Goal: Task Accomplishment & Management: Manage account settings

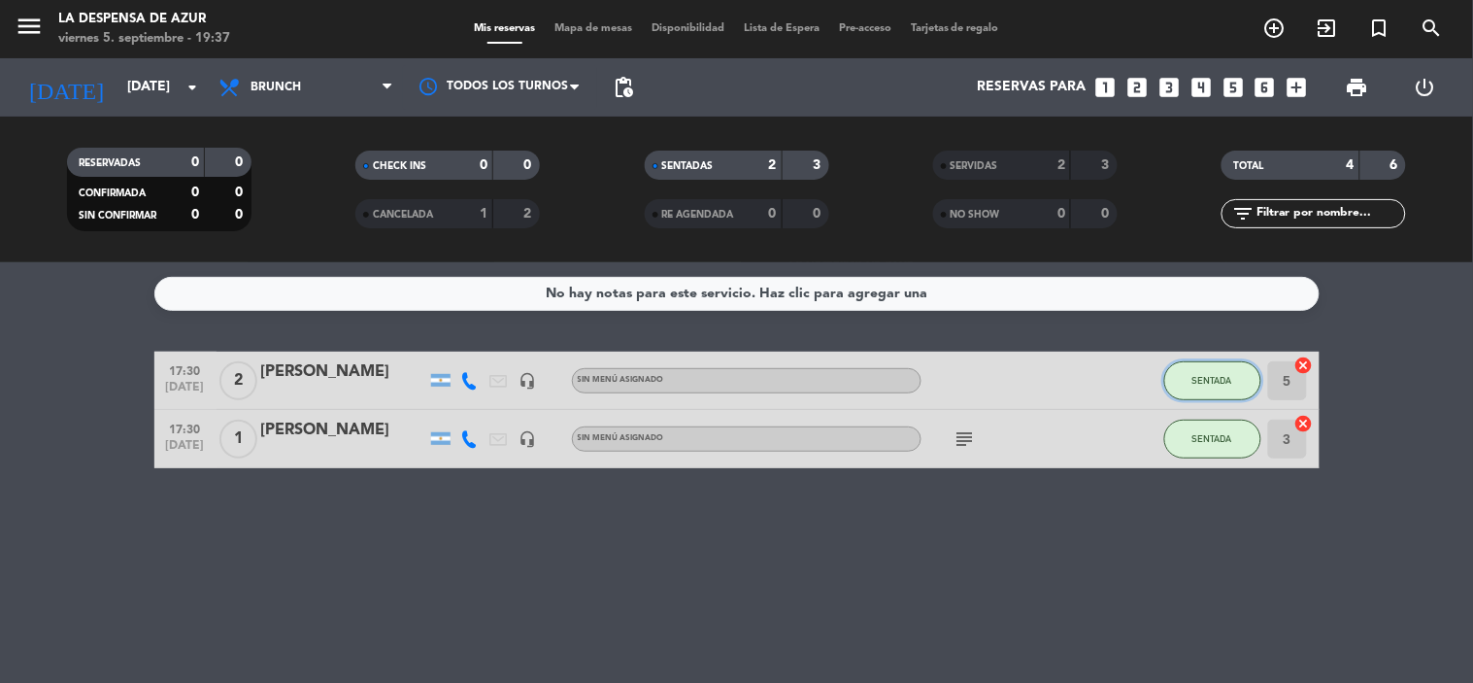
click at [1187, 385] on button "SENTADA" at bounding box center [1212, 380] width 97 height 39
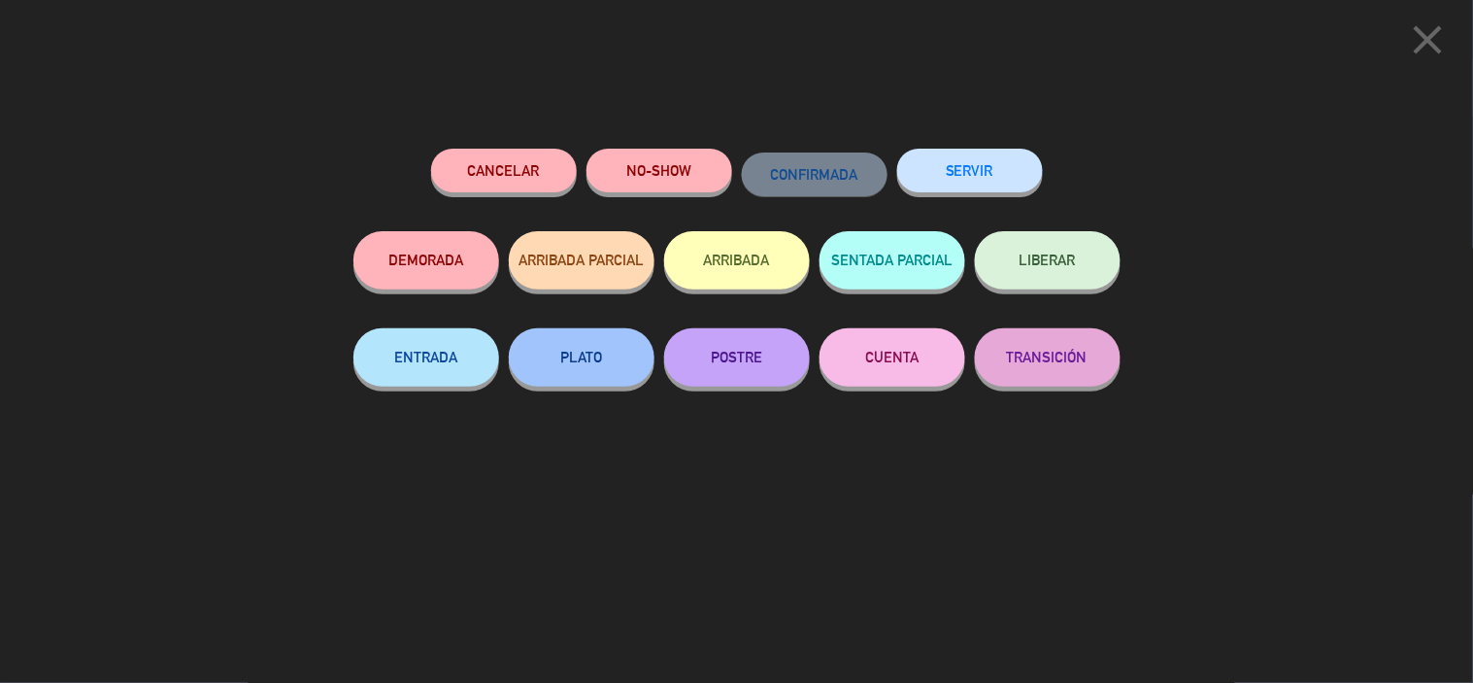
click at [1000, 167] on button "SERVIR" at bounding box center [970, 171] width 146 height 44
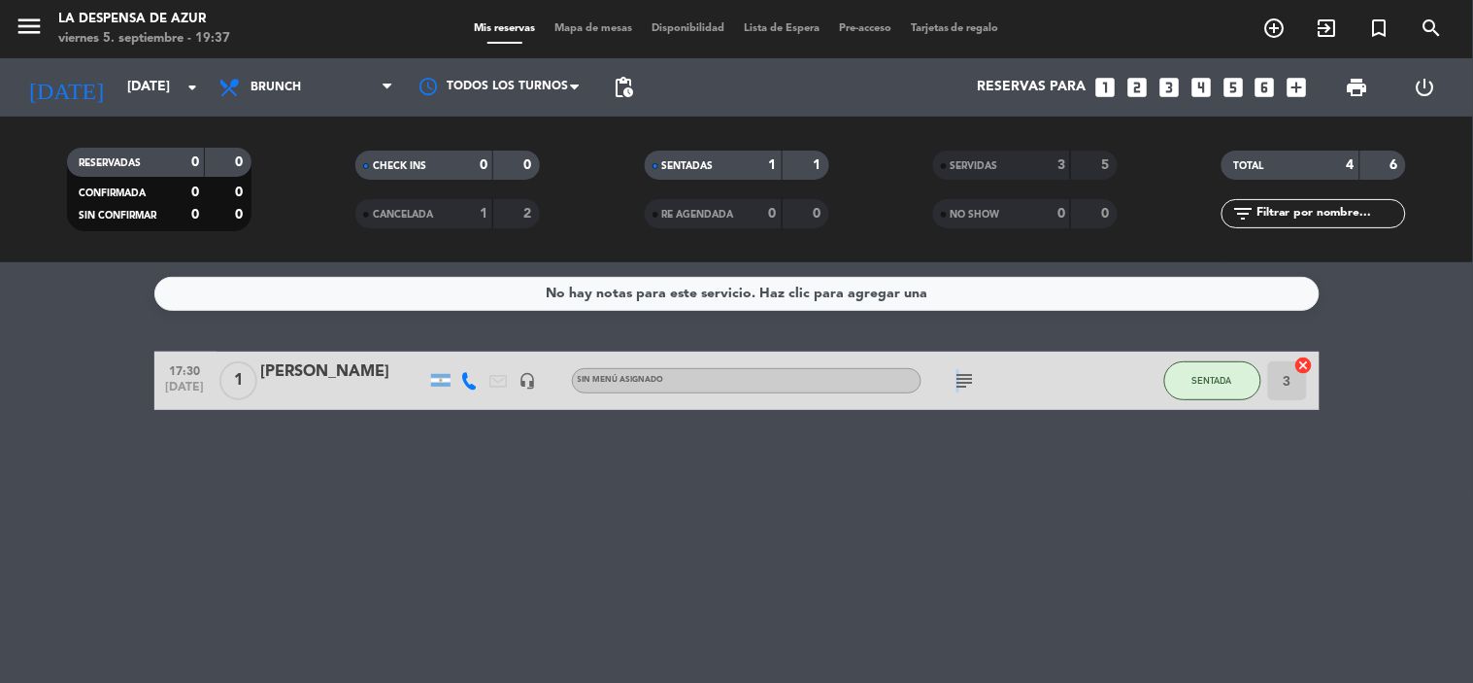
click at [957, 393] on div "subject" at bounding box center [1008, 379] width 175 height 57
click at [968, 384] on icon "subject" at bounding box center [964, 380] width 23 height 23
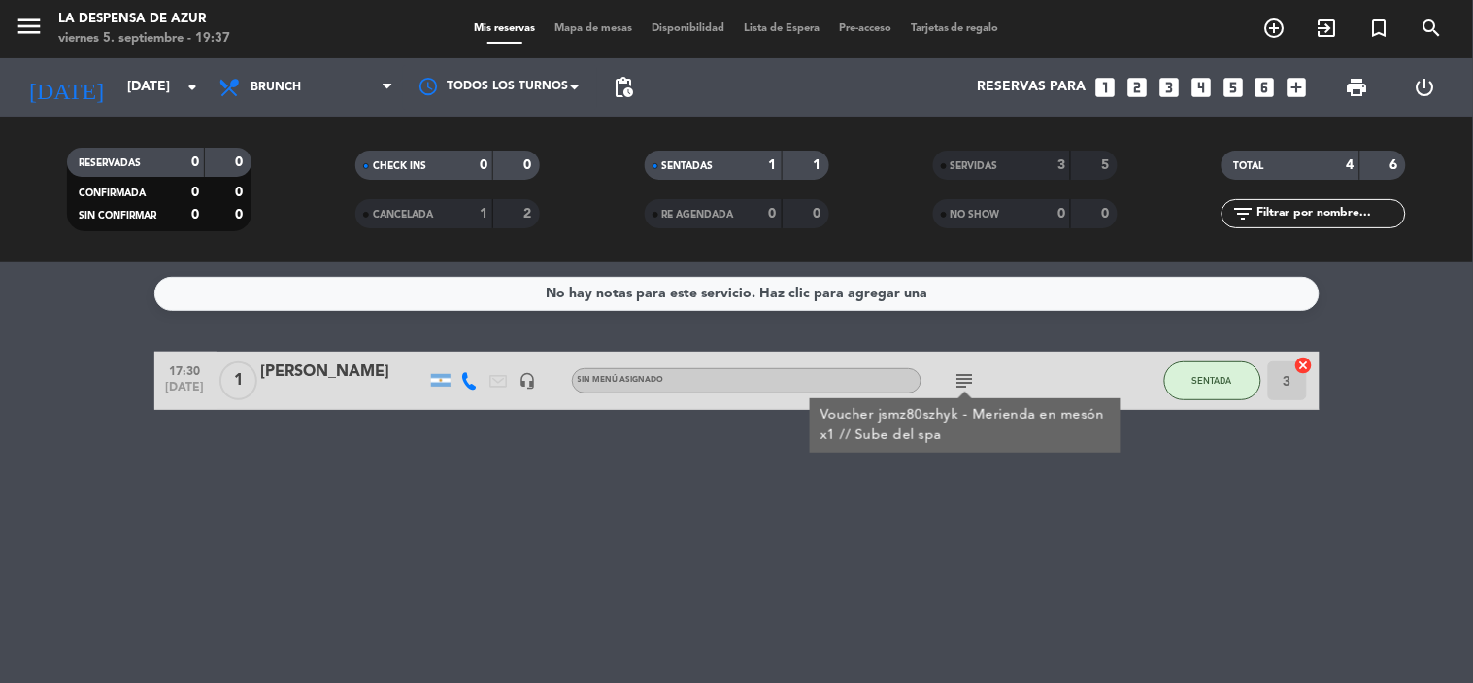
click at [968, 383] on icon "subject" at bounding box center [964, 380] width 23 height 23
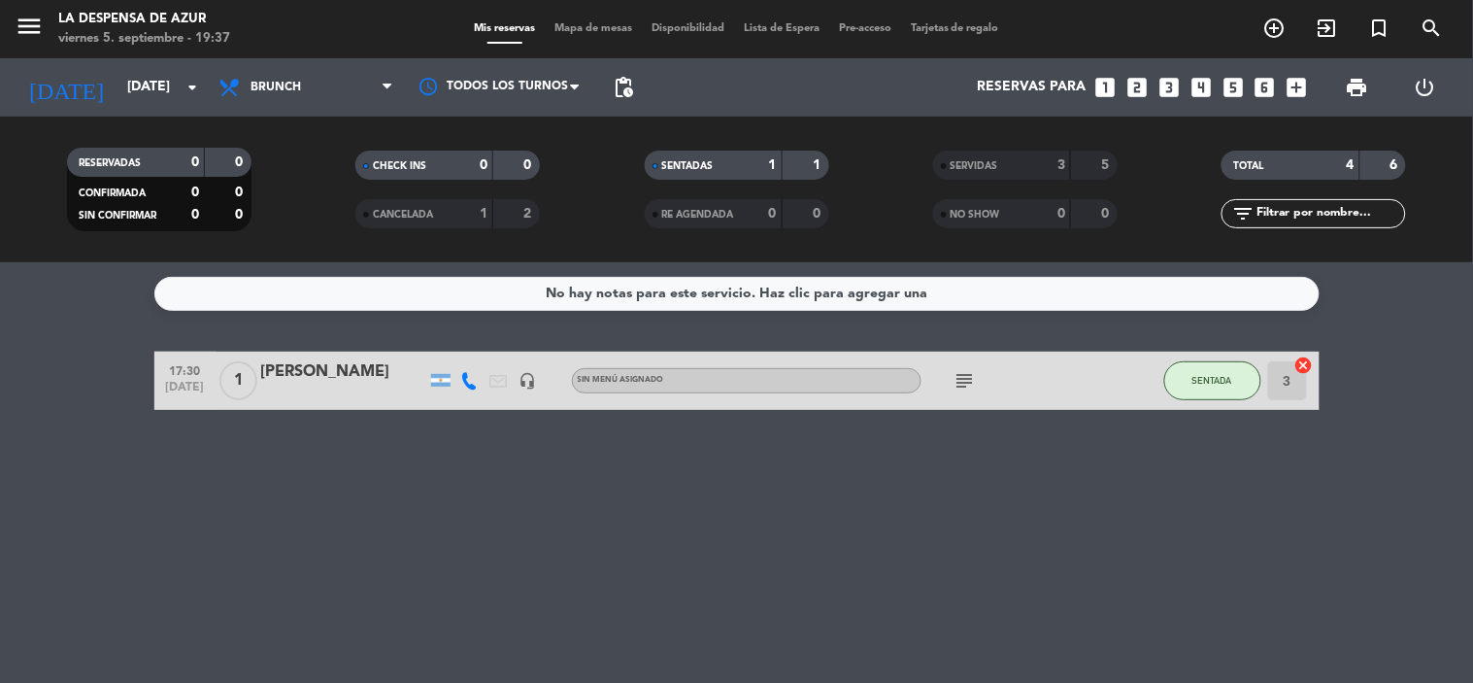
click at [953, 386] on icon "subject" at bounding box center [964, 380] width 23 height 23
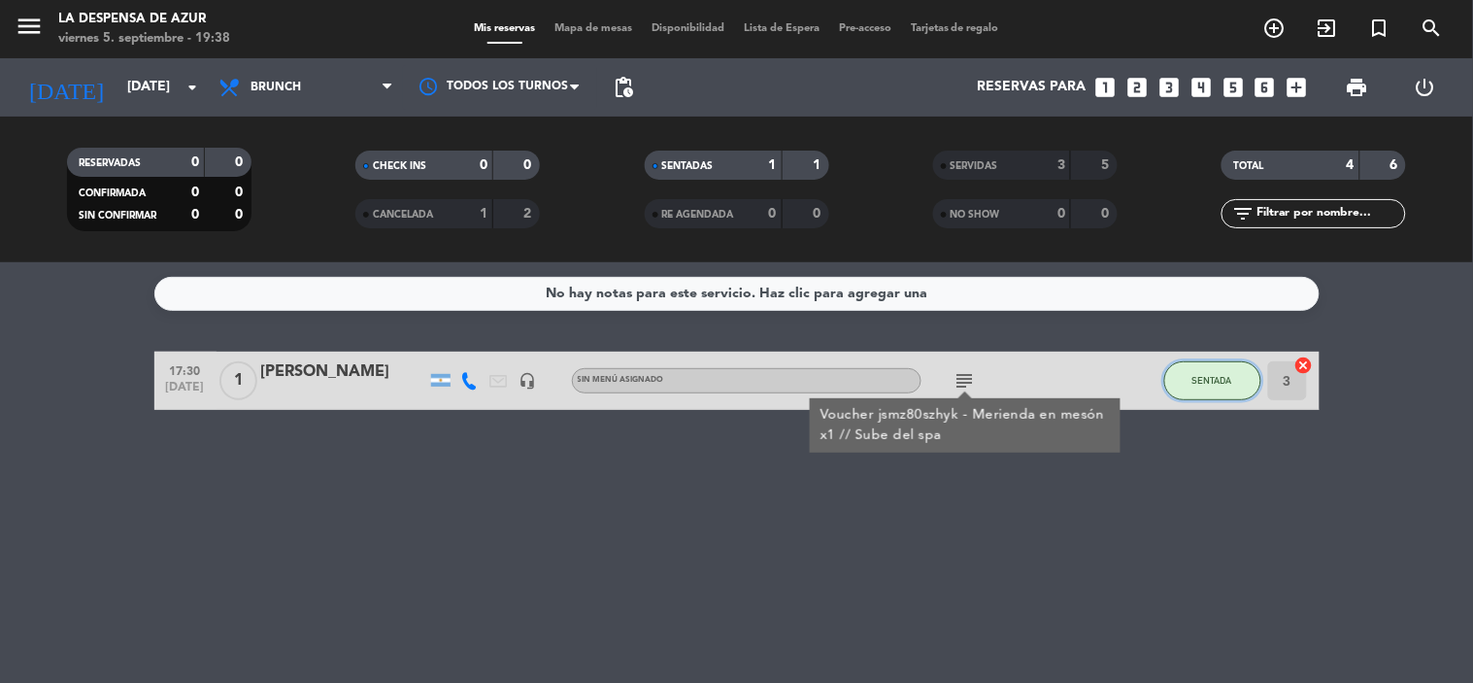
click at [1235, 398] on button "SENTADA" at bounding box center [1212, 380] width 97 height 39
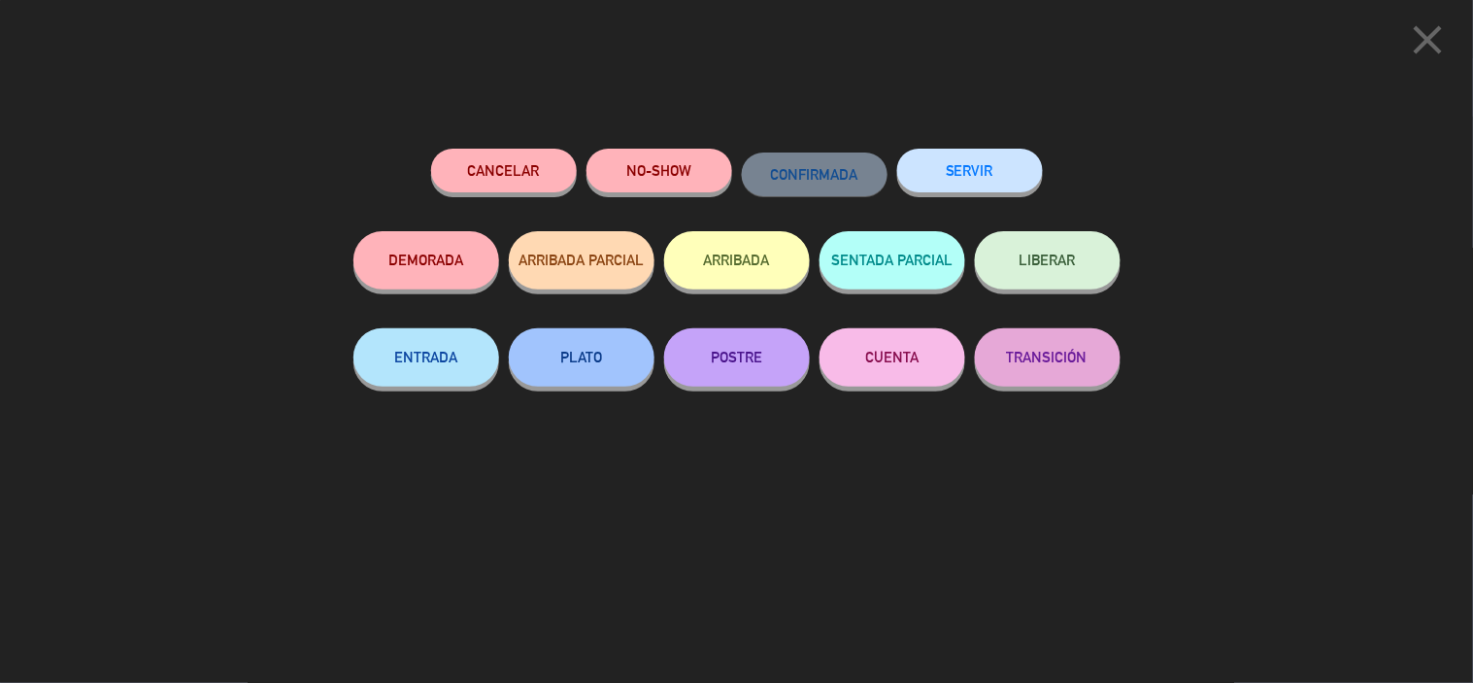
click at [958, 170] on button "SERVIR" at bounding box center [970, 171] width 146 height 44
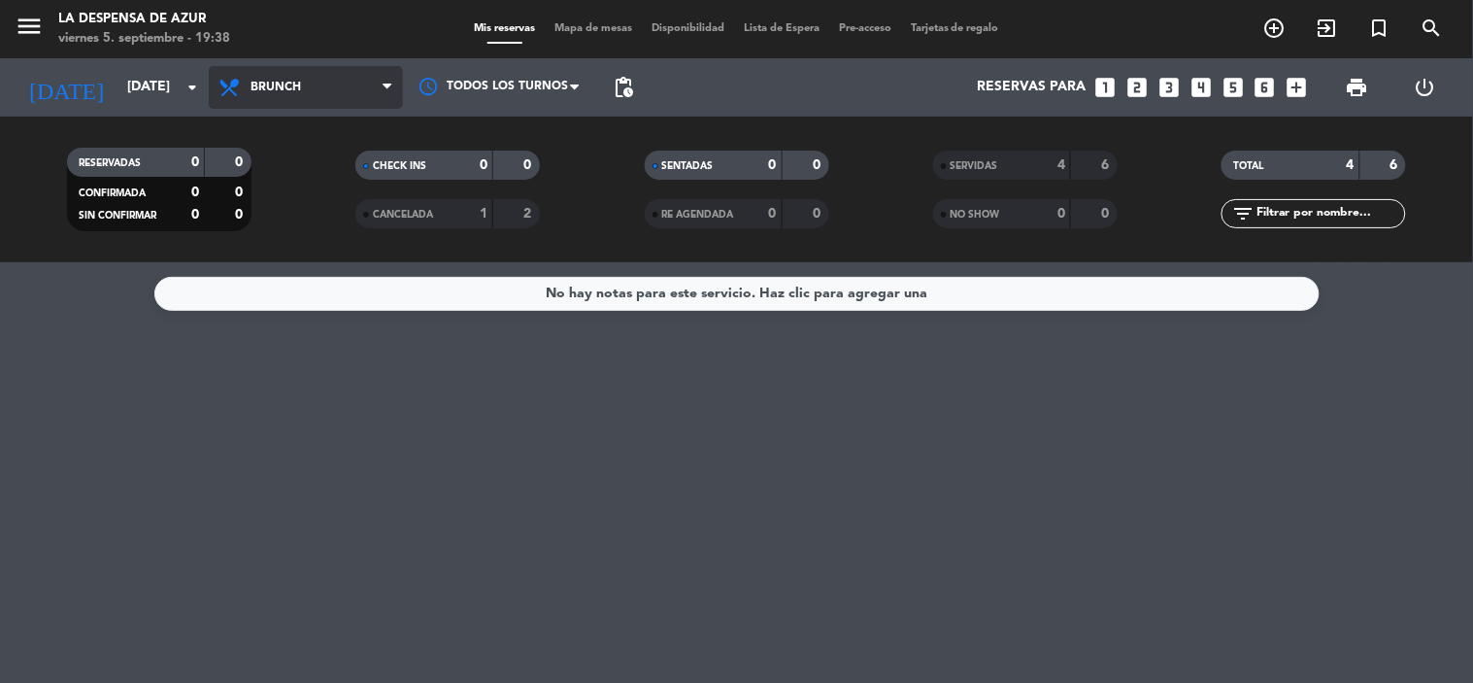
click at [253, 88] on span "Brunch" at bounding box center [276, 88] width 50 height 14
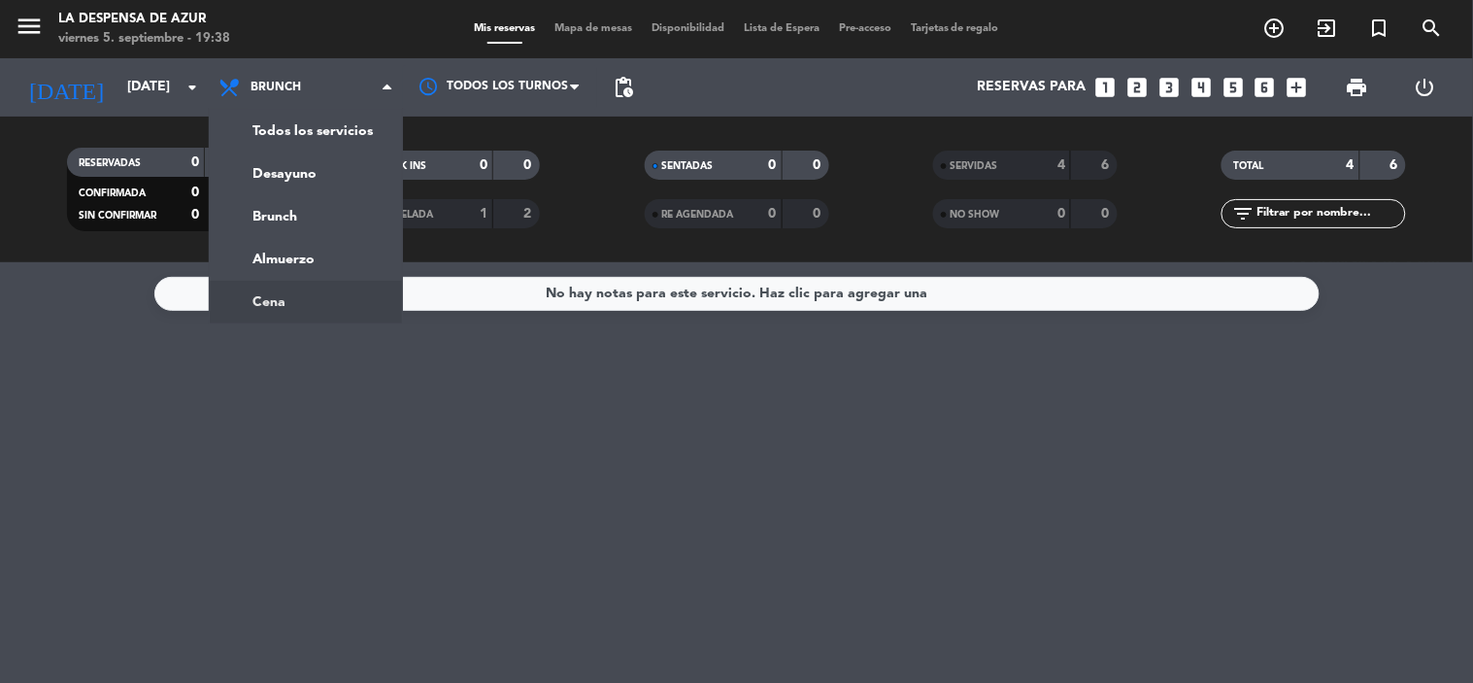
click at [253, 301] on ng-component "menu La Despensa de [PERSON_NAME][DATE] 5. septiembre - 19:38 Mis reservas Mapa…" at bounding box center [736, 341] width 1473 height 683
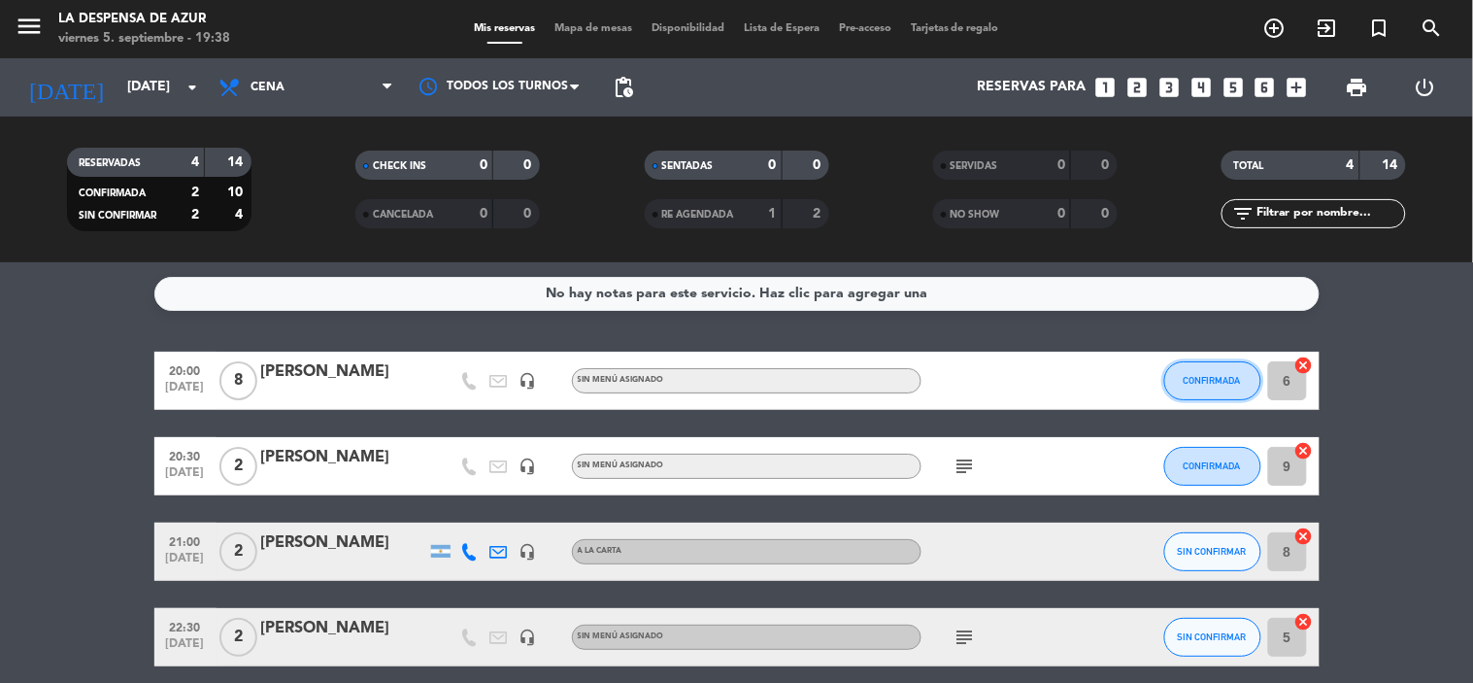
drag, startPoint x: 1205, startPoint y: 372, endPoint x: 1216, endPoint y: 373, distance: 10.7
click at [1216, 373] on button "CONFIRMADA" at bounding box center [1212, 380] width 97 height 39
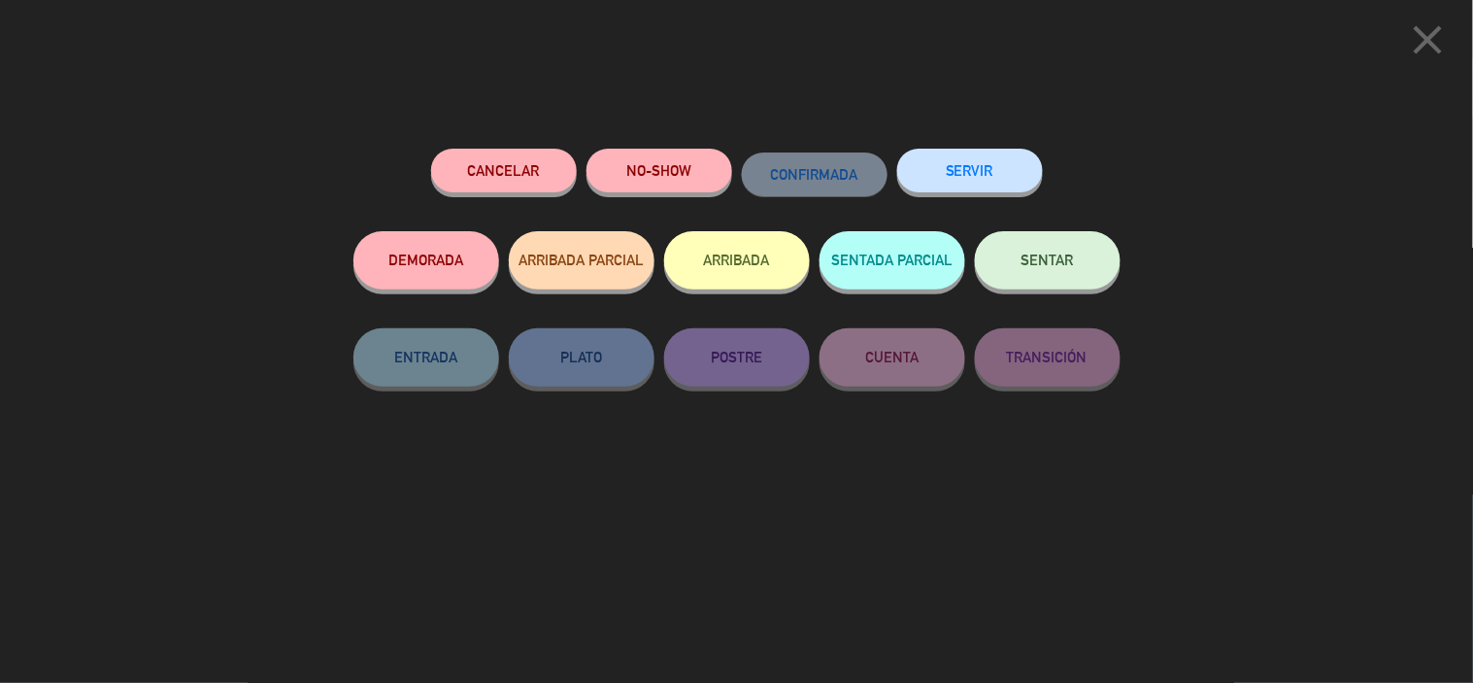
click at [1060, 259] on span "SENTAR" at bounding box center [1047, 259] width 52 height 17
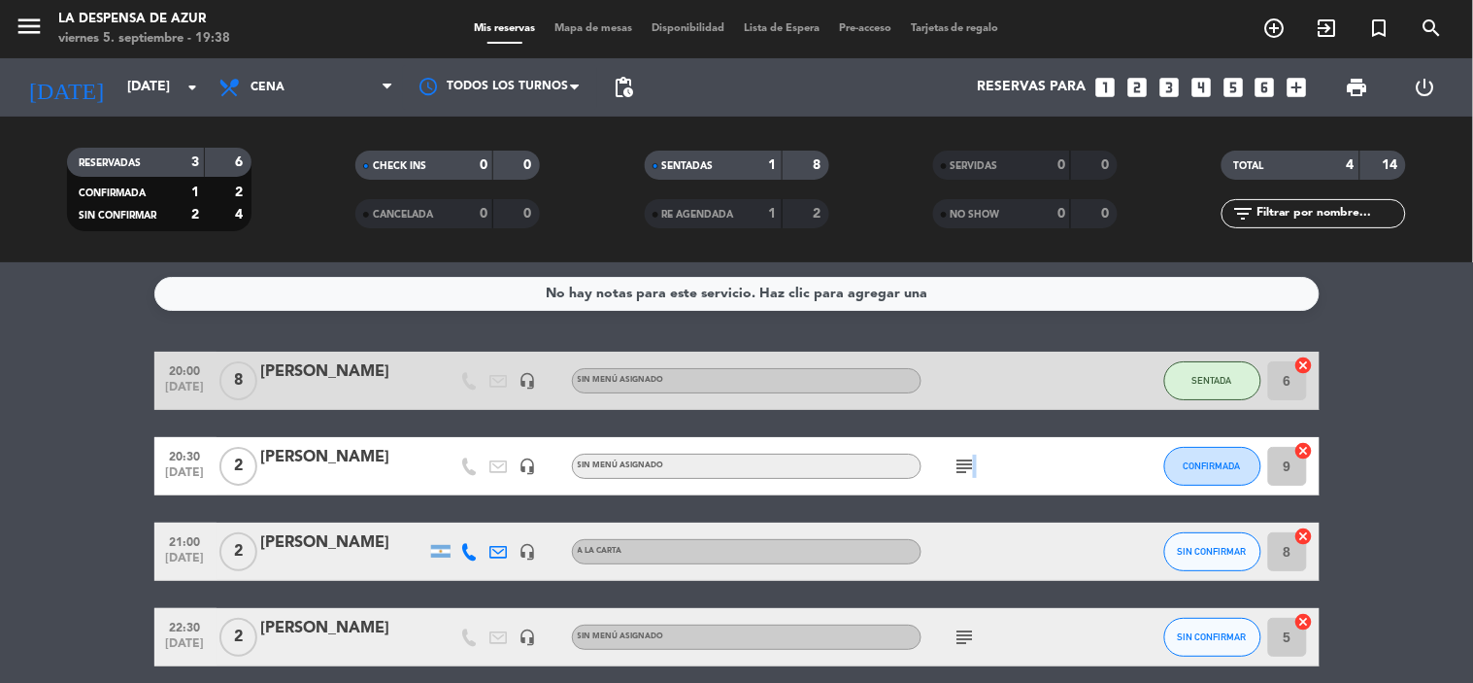
click at [974, 466] on icon "subject" at bounding box center [964, 465] width 23 height 23
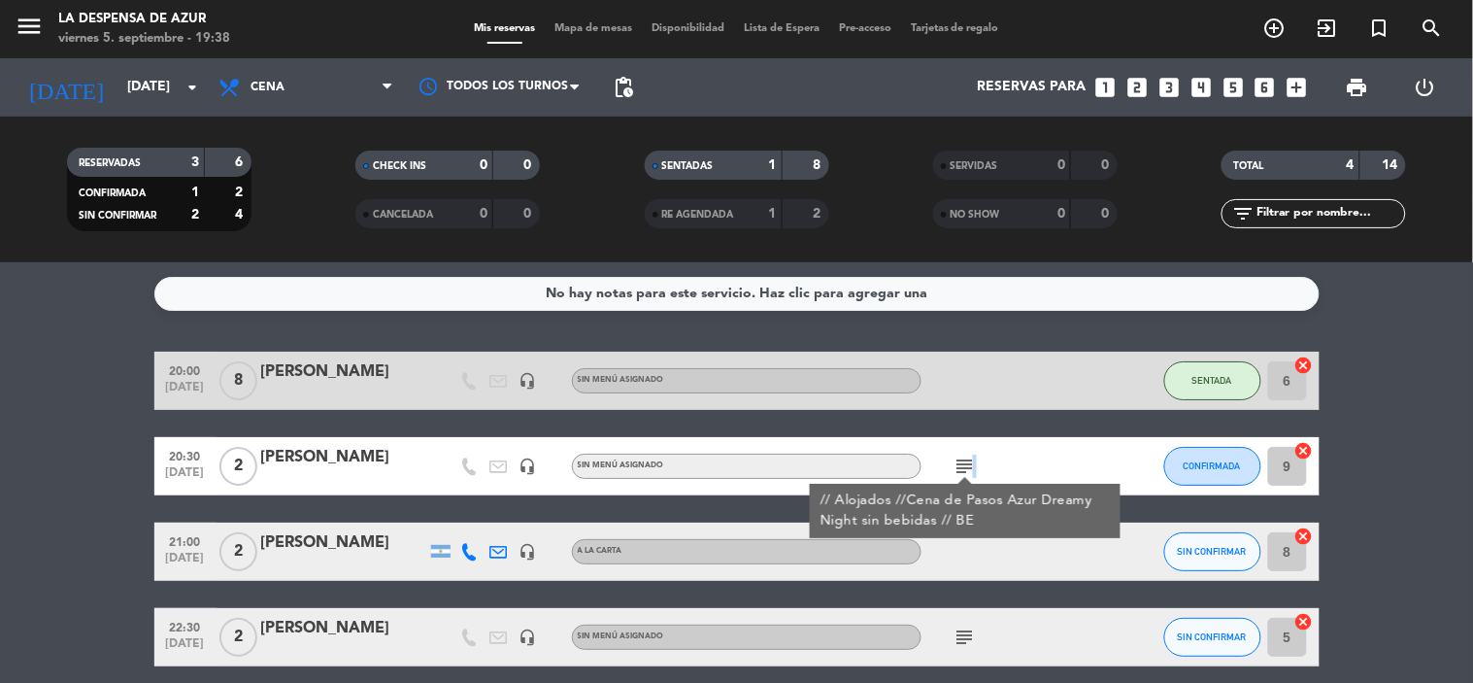
click at [969, 460] on icon "subject" at bounding box center [964, 465] width 23 height 23
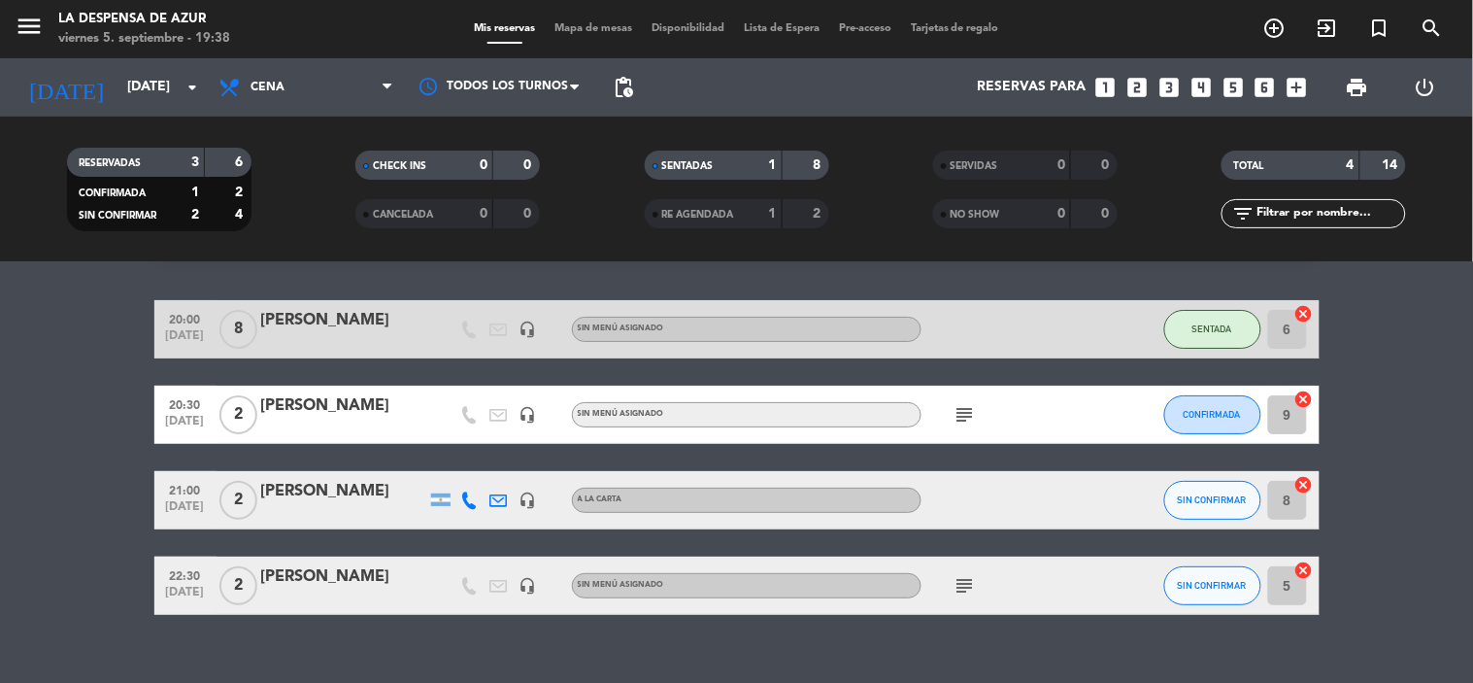
scroll to position [80, 0]
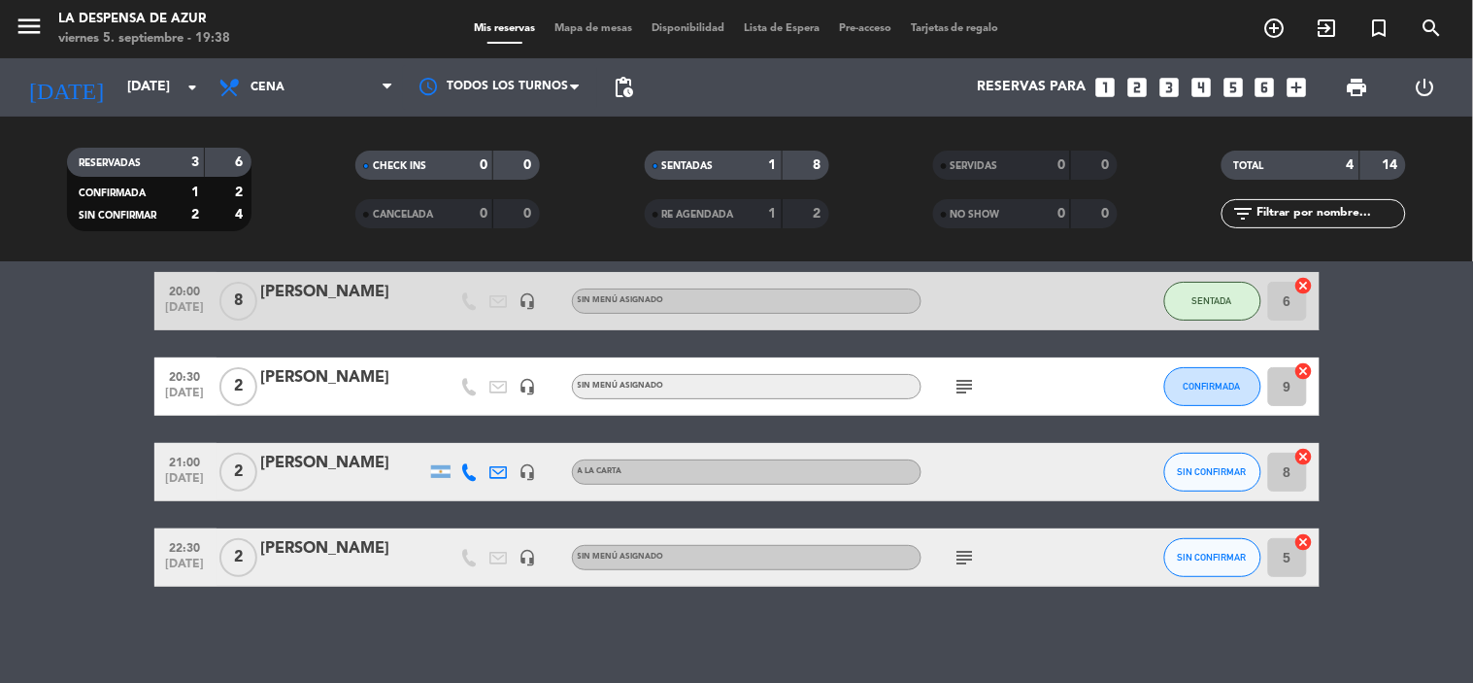
click at [962, 558] on icon "subject" at bounding box center [964, 557] width 23 height 23
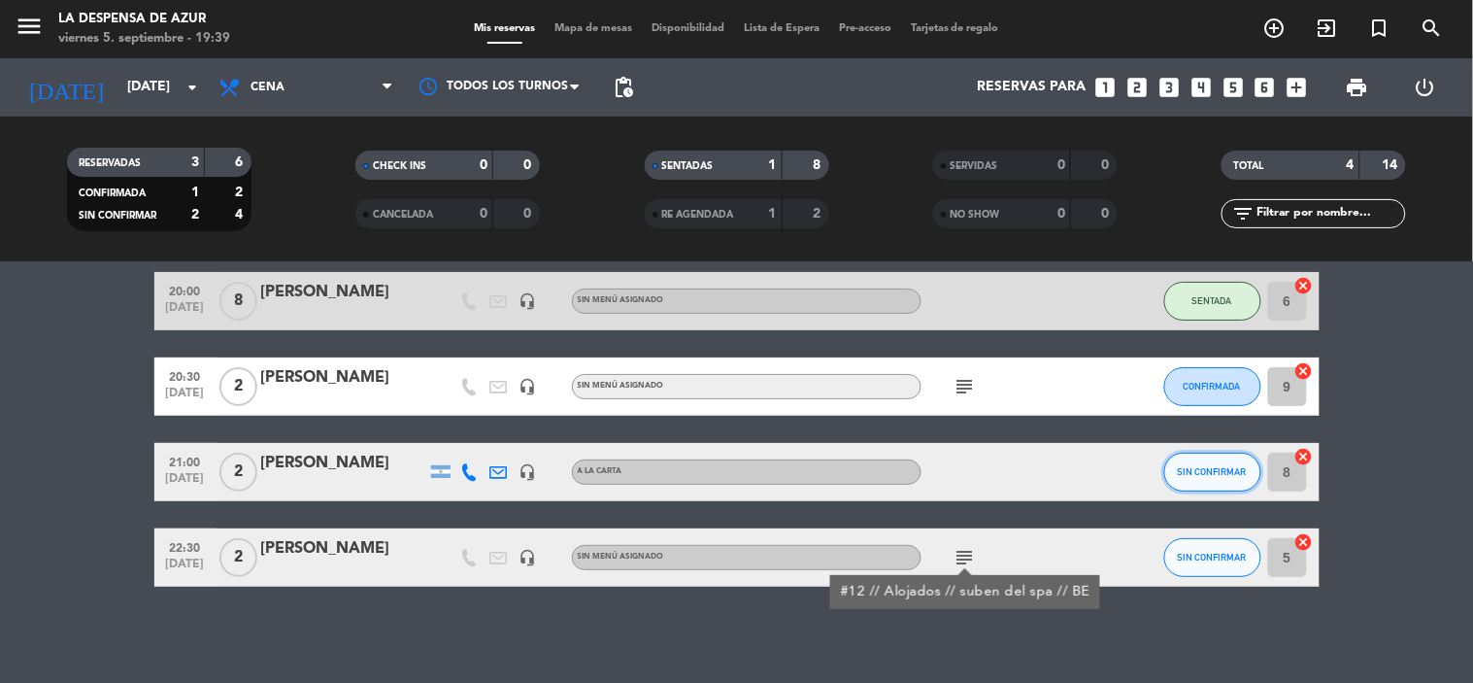
click at [1178, 476] on button "SIN CONFIRMAR" at bounding box center [1212, 471] width 97 height 39
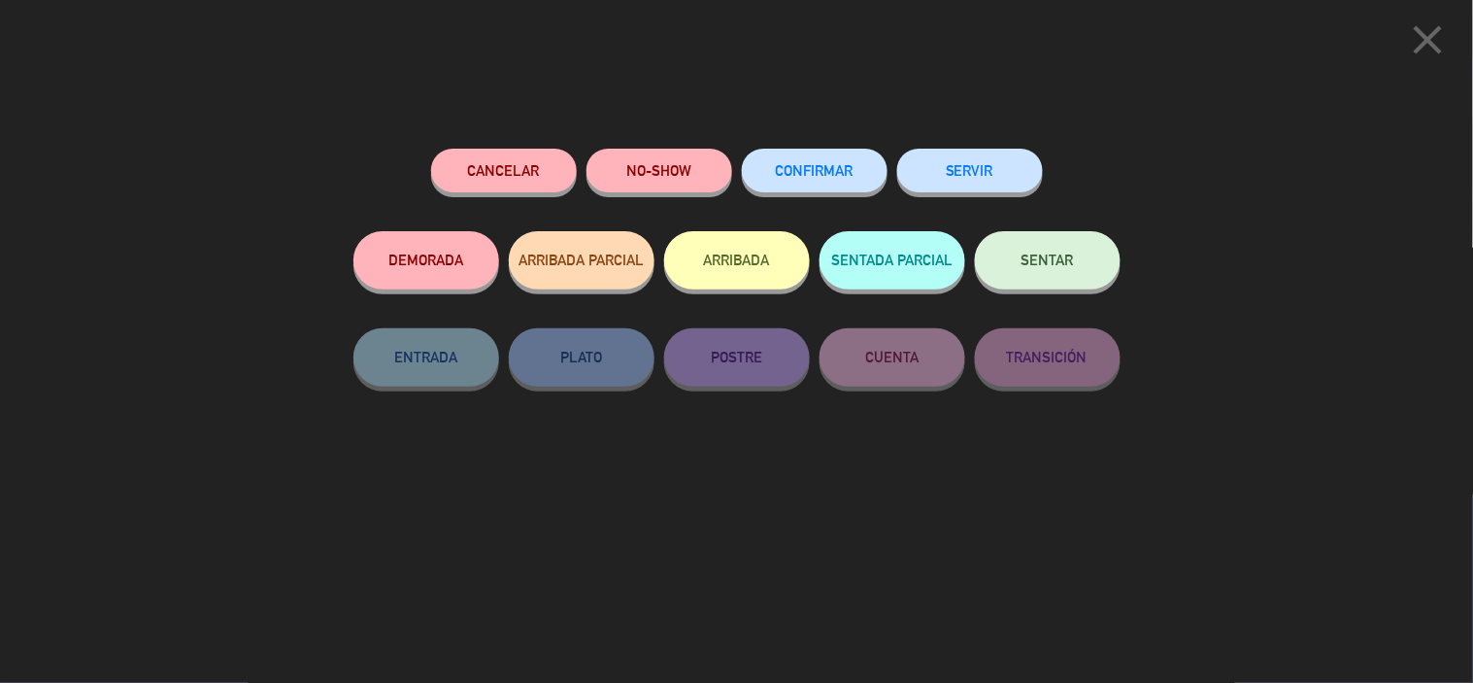
click at [854, 165] on button "CONFIRMAR" at bounding box center [815, 171] width 146 height 44
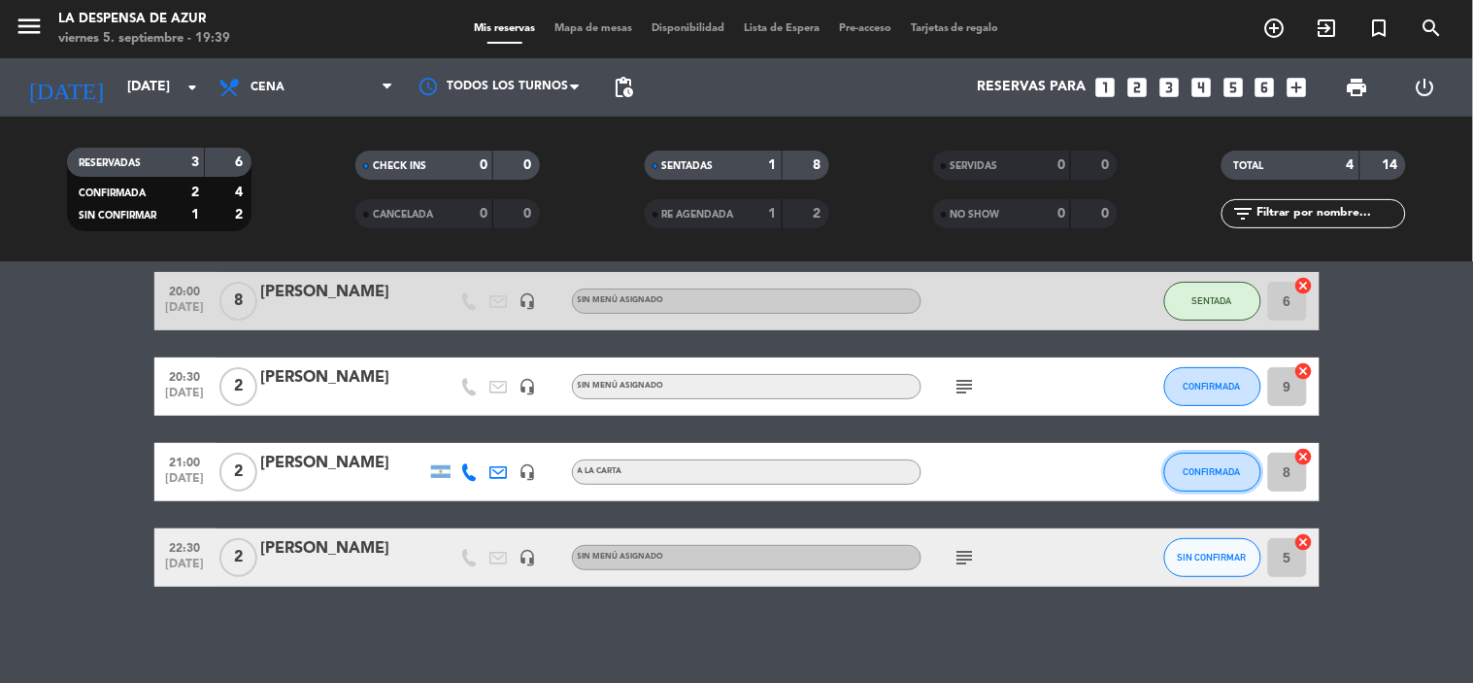
click at [1244, 471] on button "CONFIRMADA" at bounding box center [1212, 471] width 97 height 39
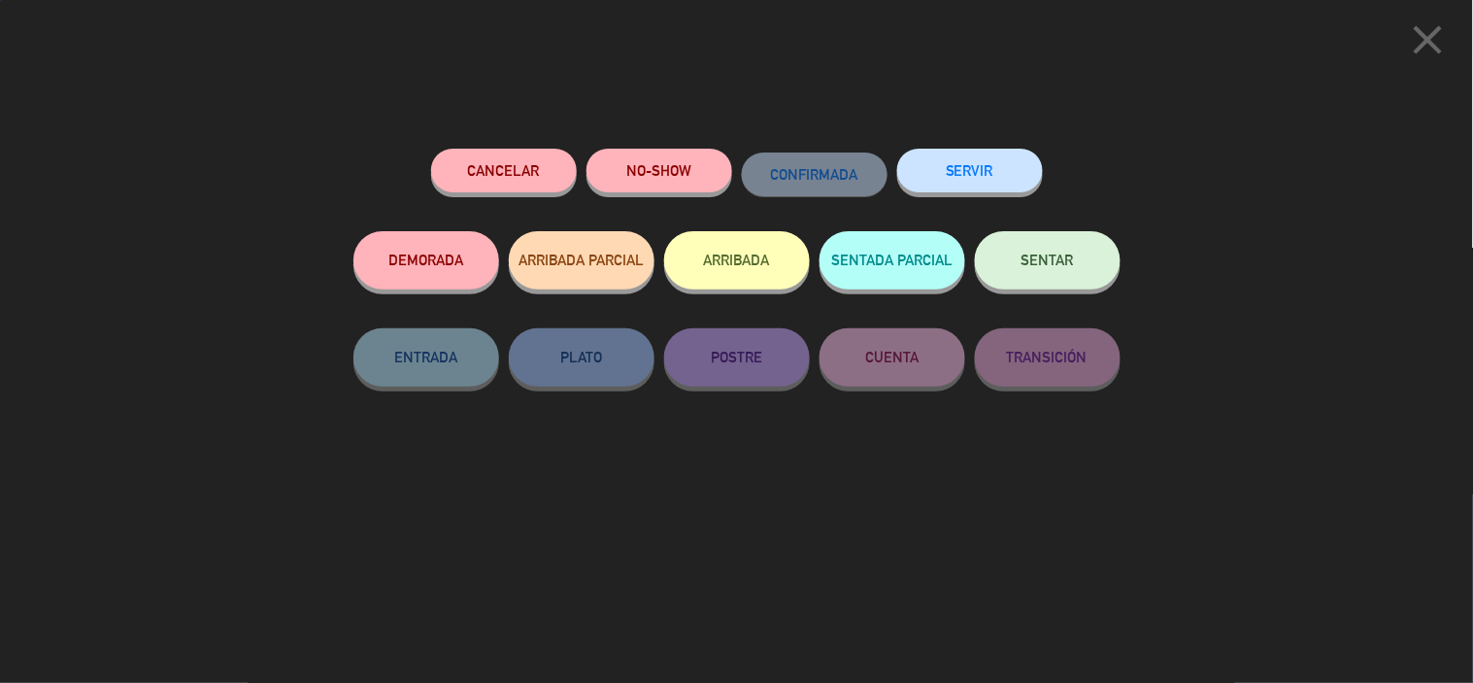
click at [1244, 471] on div "close Cancelar NO-SHOW CONFIRMADA SERVIR DEMORADA ARRIBADA PARCIAL ARRIBADA SEN…" at bounding box center [736, 341] width 1473 height 683
click at [1429, 44] on icon "close" at bounding box center [1428, 40] width 49 height 49
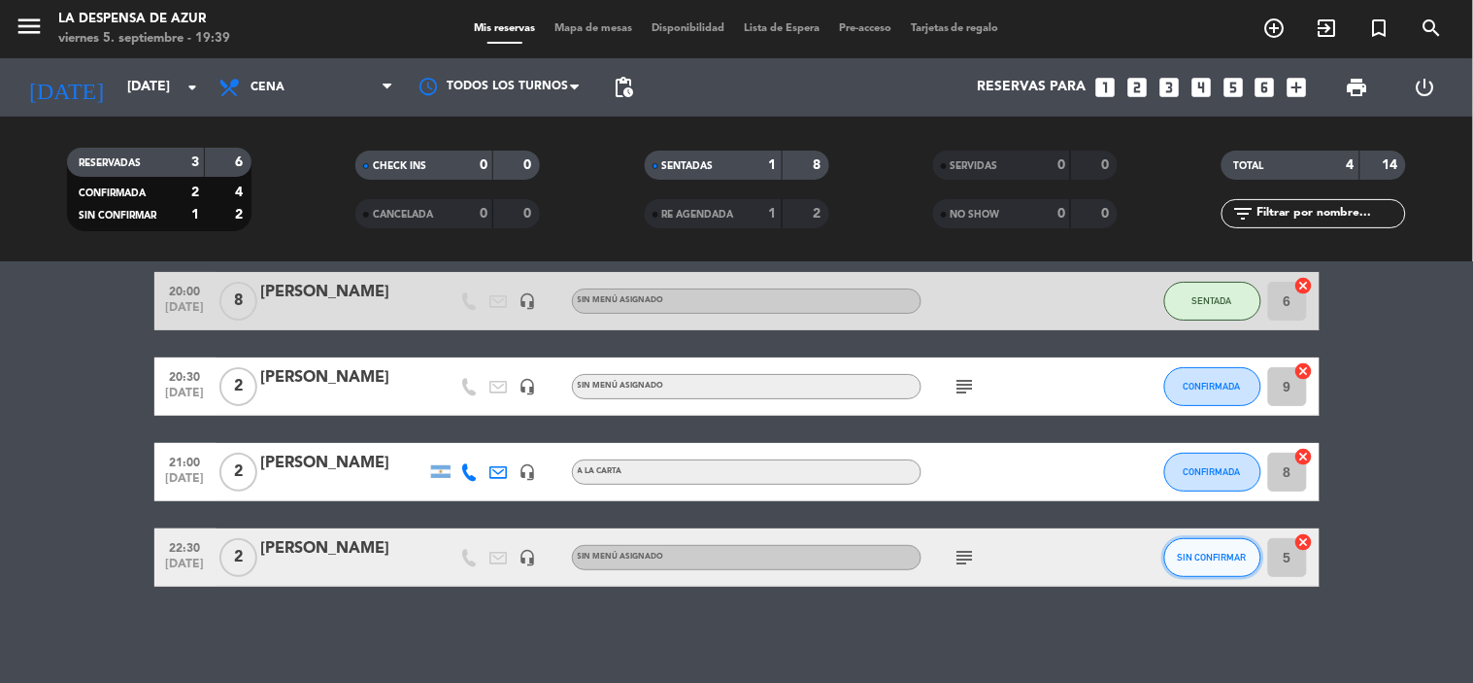
click at [1185, 547] on button "SIN CONFIRMAR" at bounding box center [1212, 557] width 97 height 39
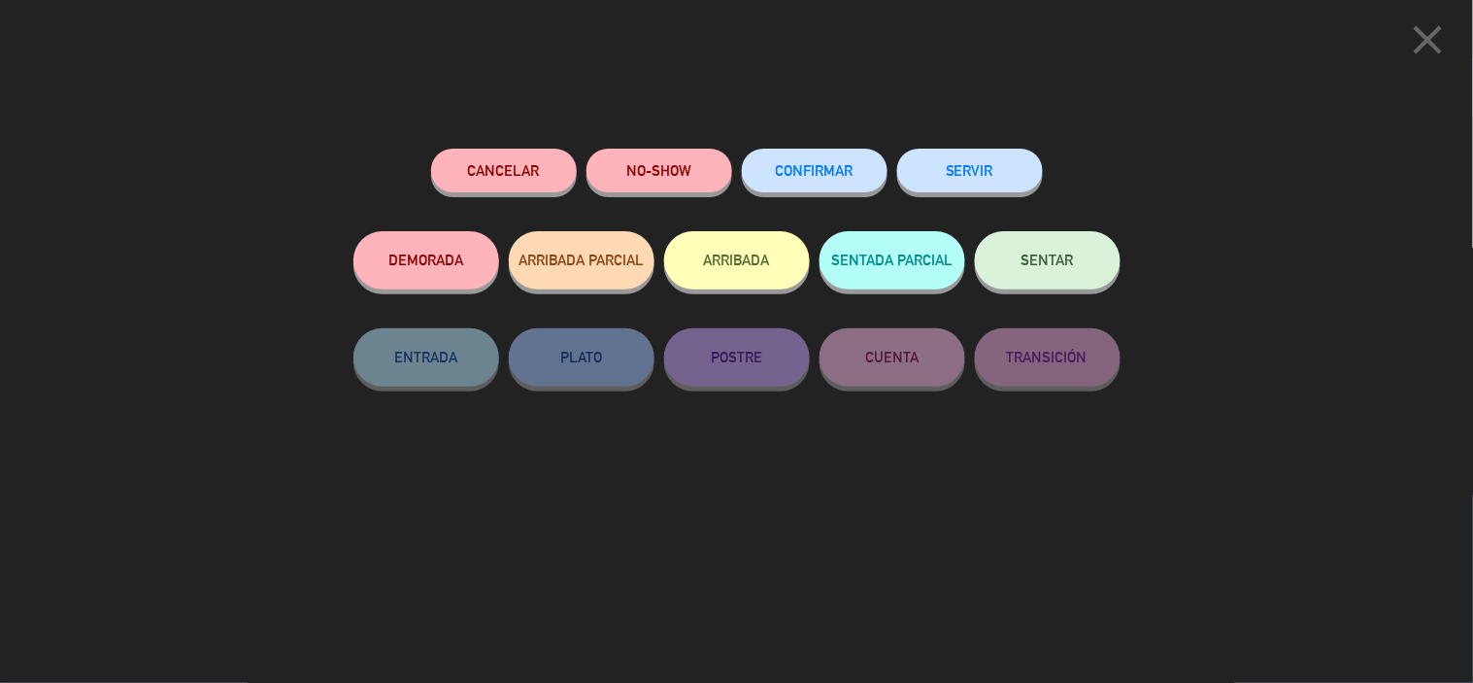
click at [823, 156] on button "CONFIRMAR" at bounding box center [815, 171] width 146 height 44
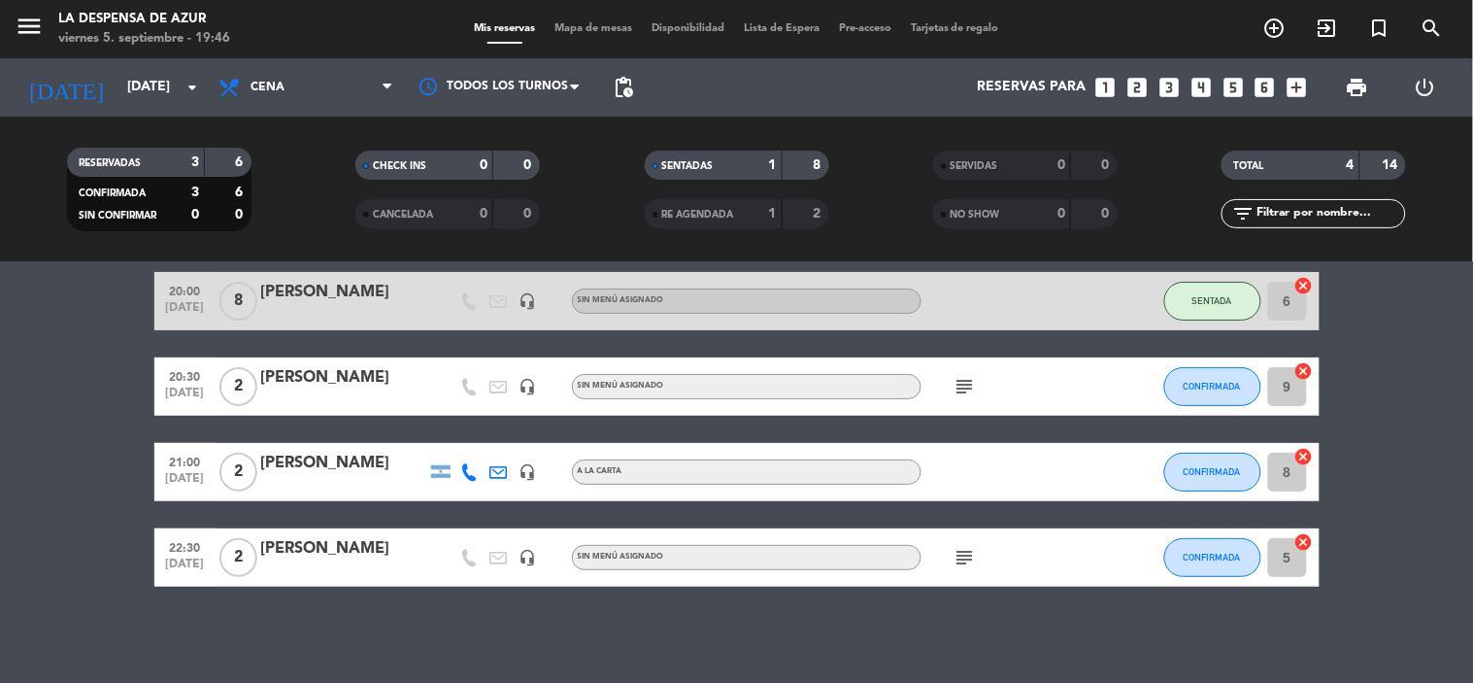
click at [964, 396] on icon "subject" at bounding box center [964, 386] width 23 height 23
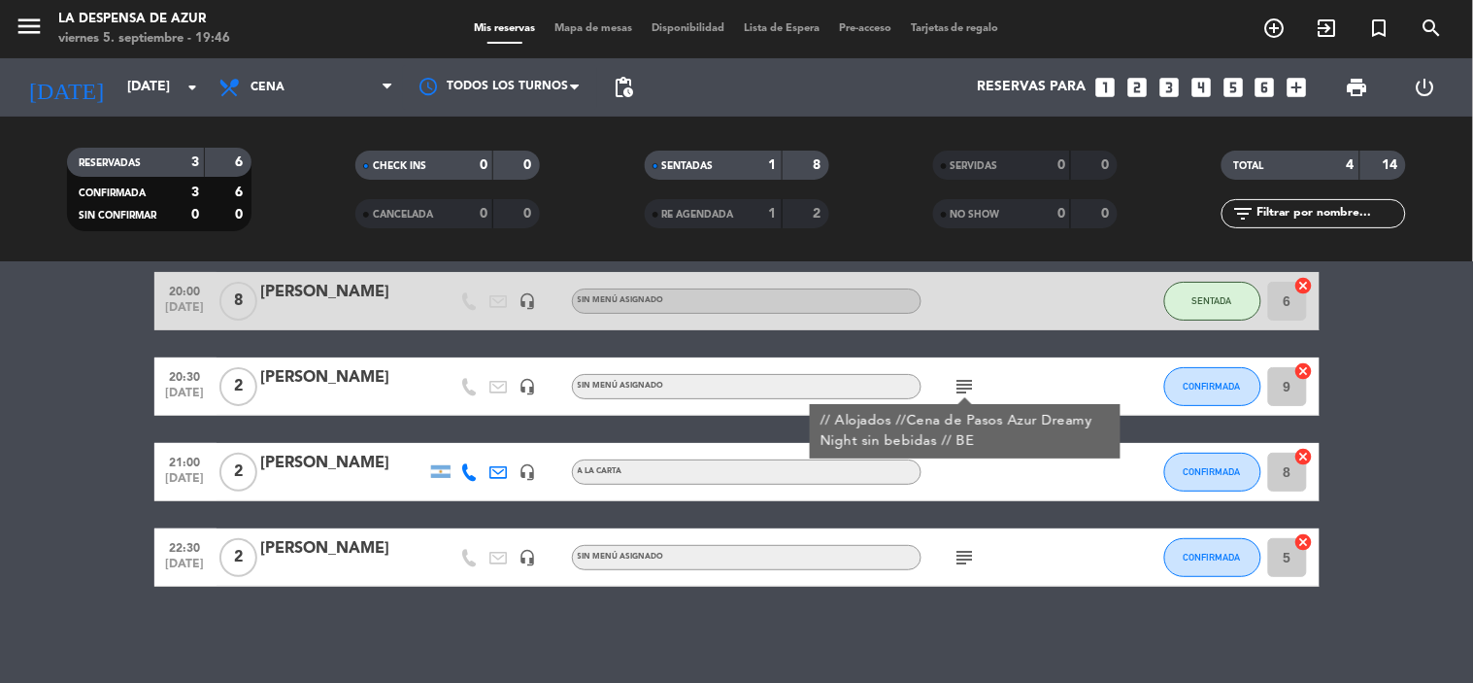
click at [964, 382] on icon "subject" at bounding box center [964, 386] width 23 height 23
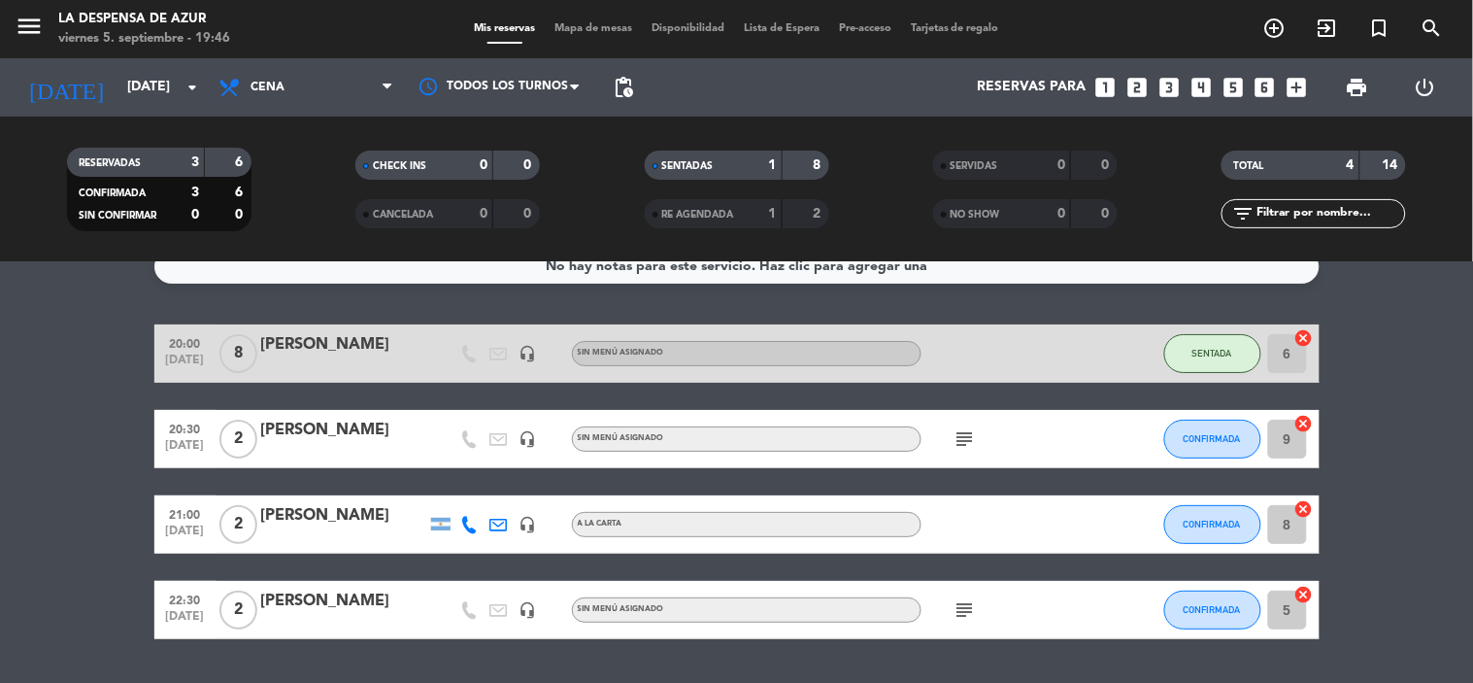
scroll to position [0, 0]
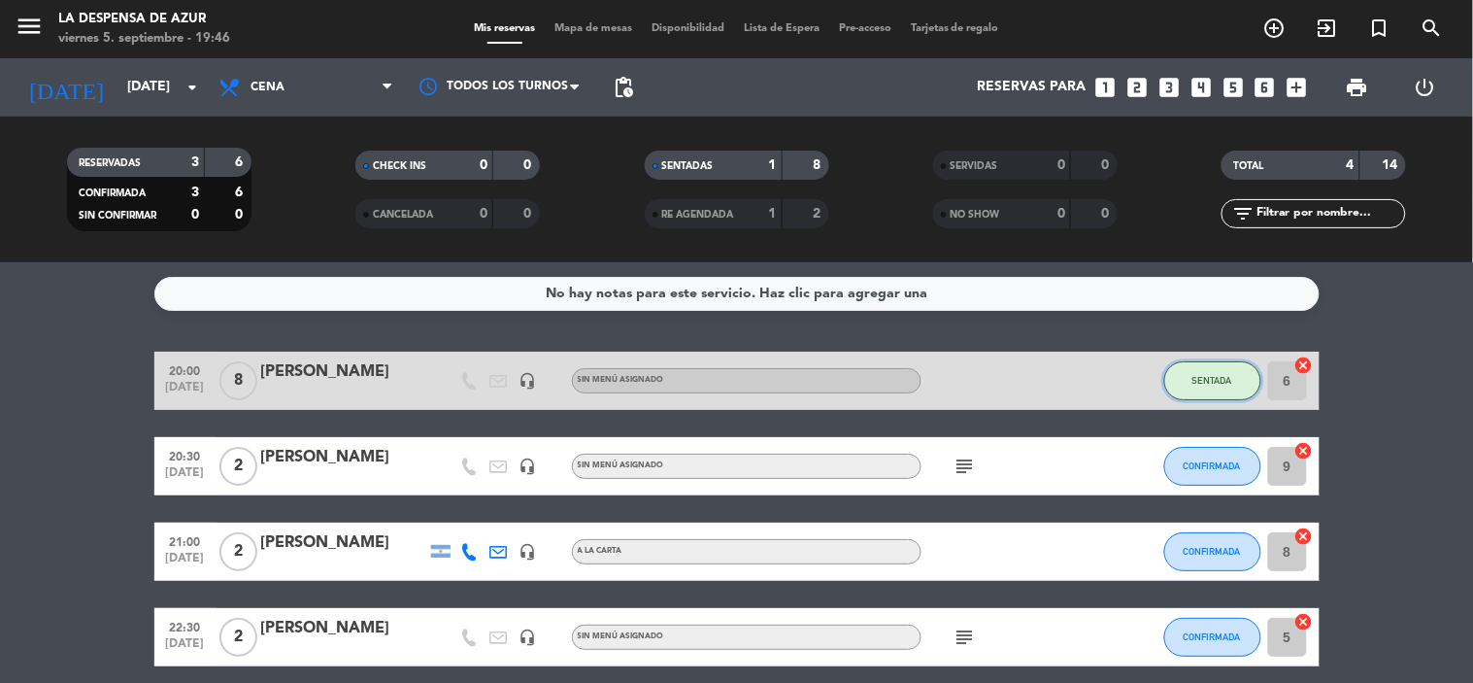
click at [1225, 384] on span "SENTADA" at bounding box center [1212, 380] width 40 height 11
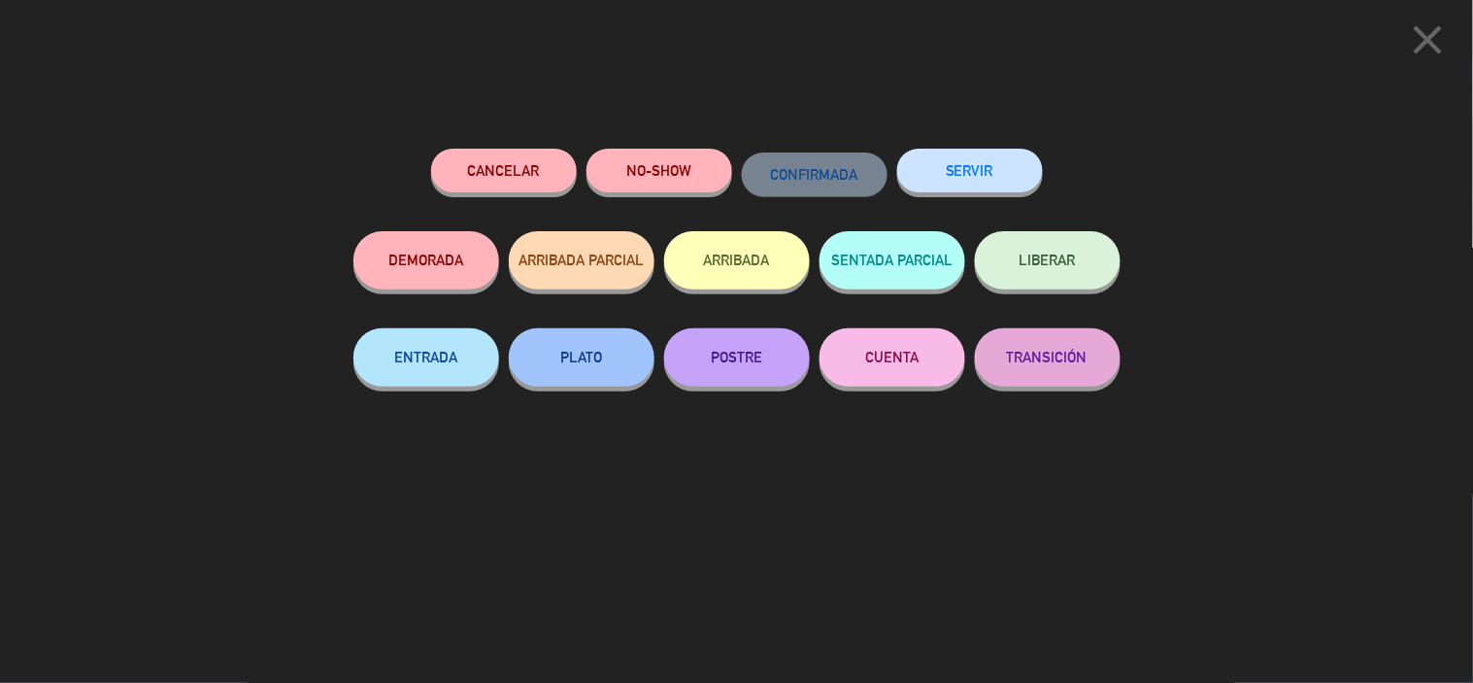
click at [984, 161] on button "SERVIR" at bounding box center [970, 171] width 146 height 44
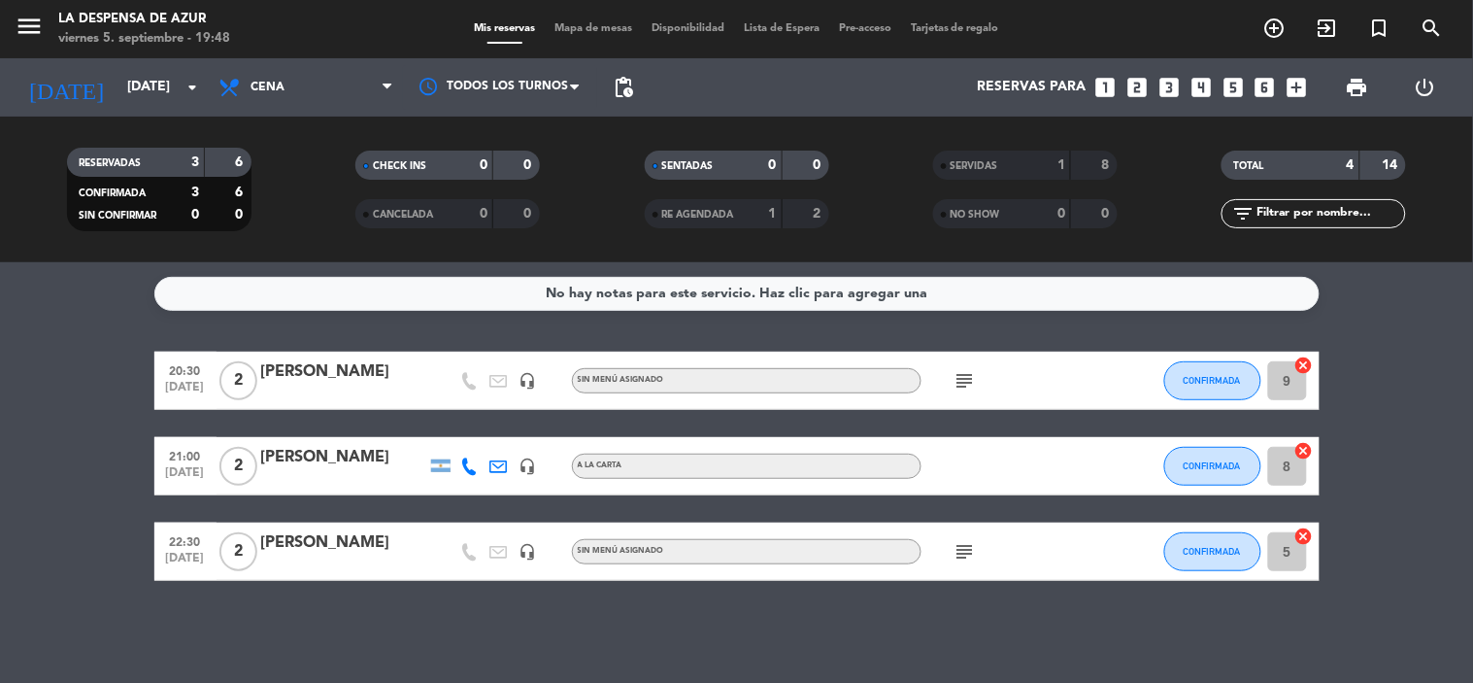
click at [973, 384] on icon "subject" at bounding box center [964, 380] width 23 height 23
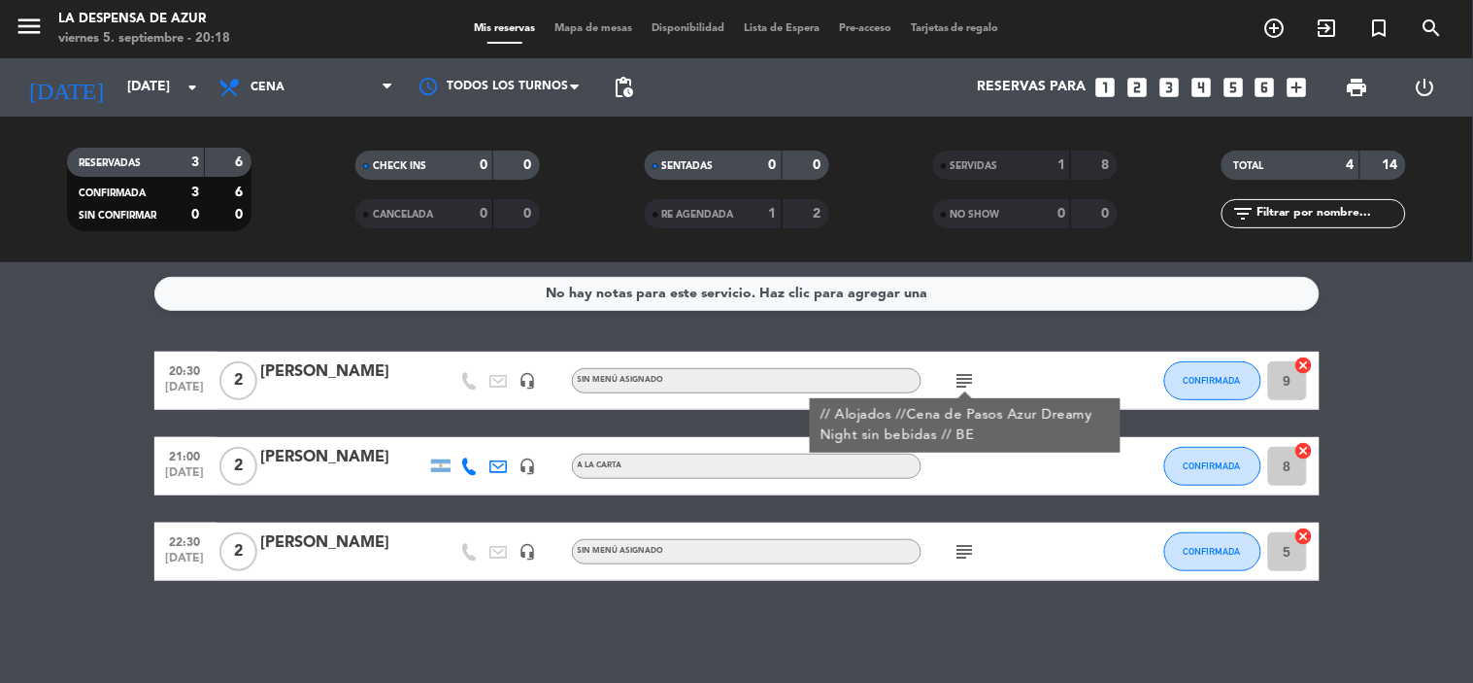
click at [968, 371] on icon "subject" at bounding box center [964, 380] width 23 height 23
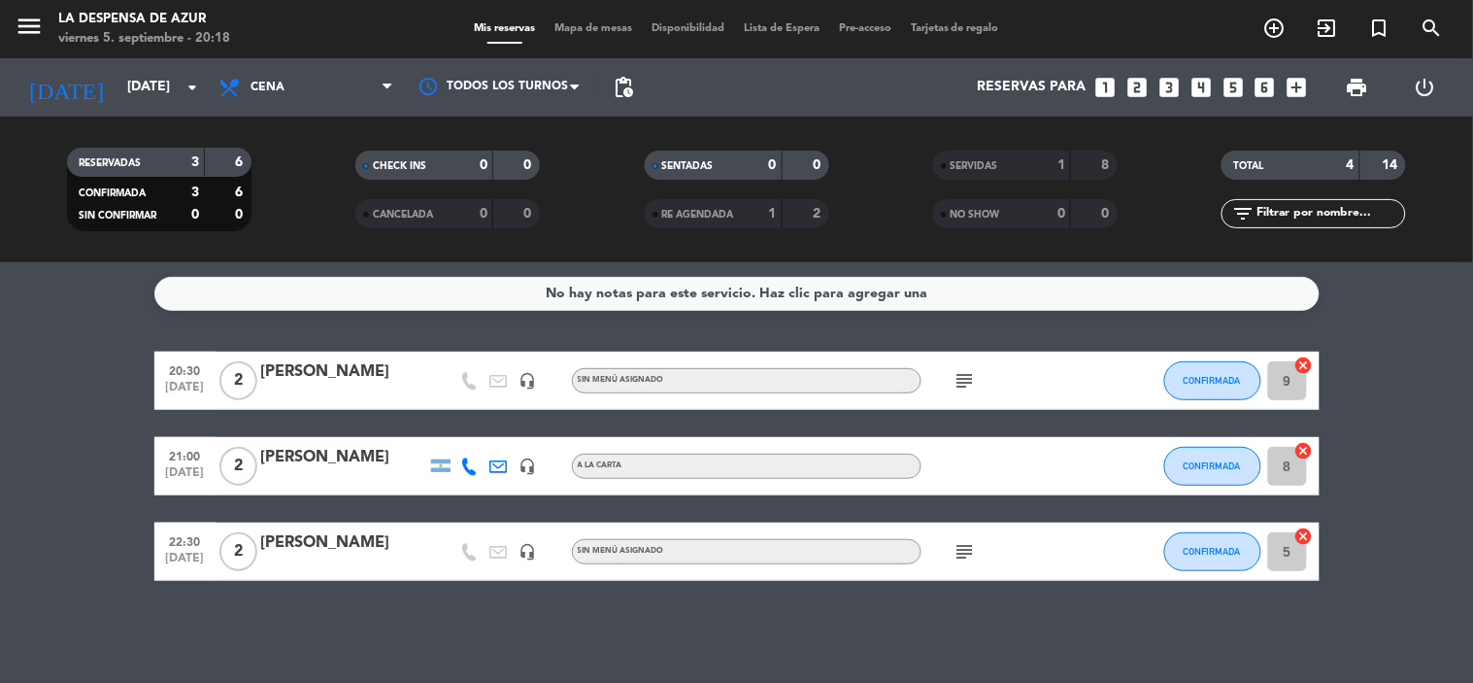
click at [966, 374] on icon "subject" at bounding box center [964, 380] width 23 height 23
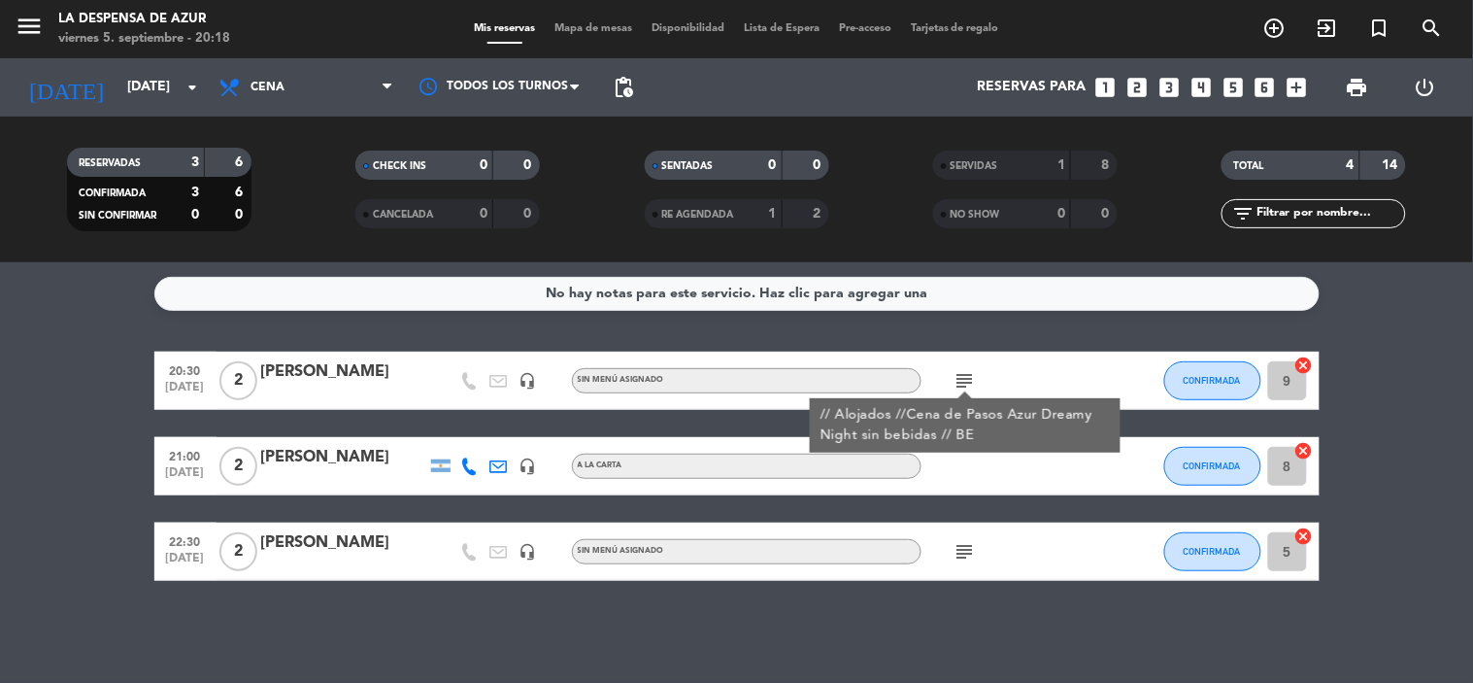
click at [975, 377] on icon "subject" at bounding box center [964, 380] width 23 height 23
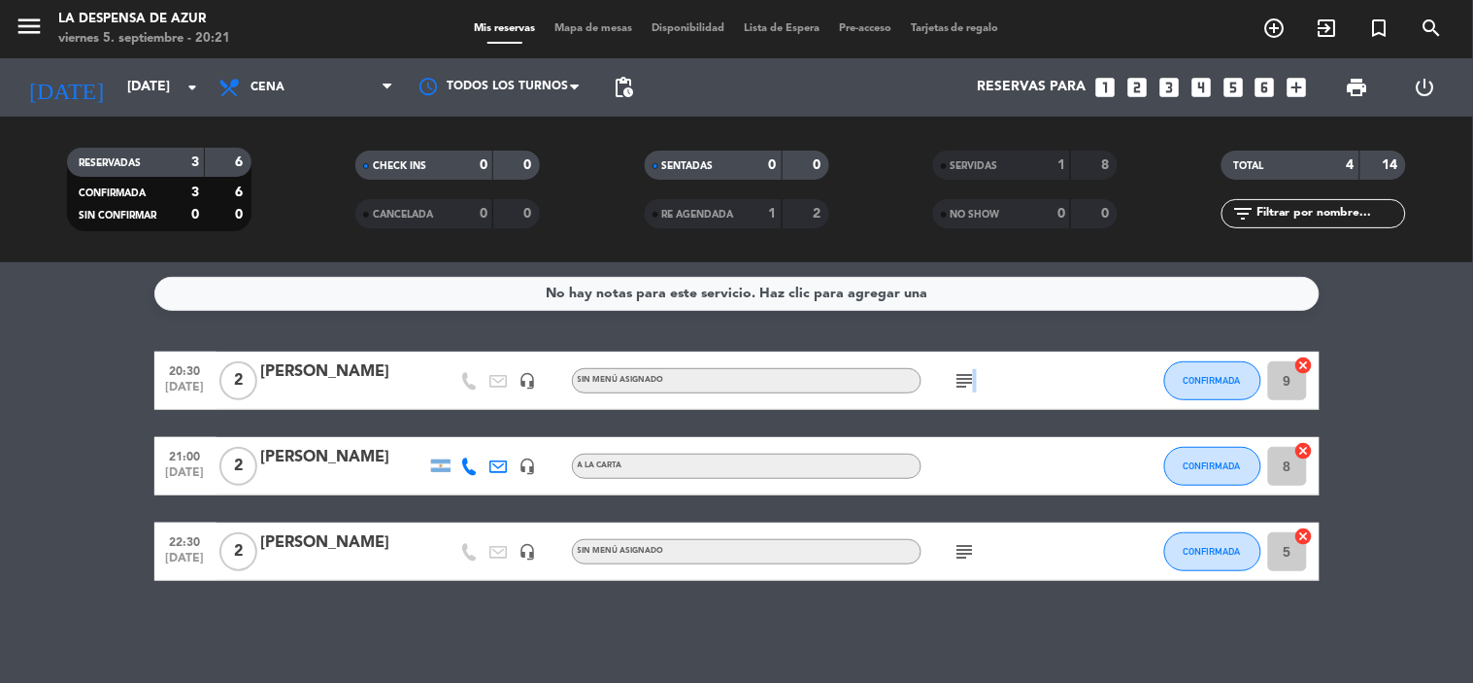
click at [971, 376] on icon "subject" at bounding box center [964, 380] width 23 height 23
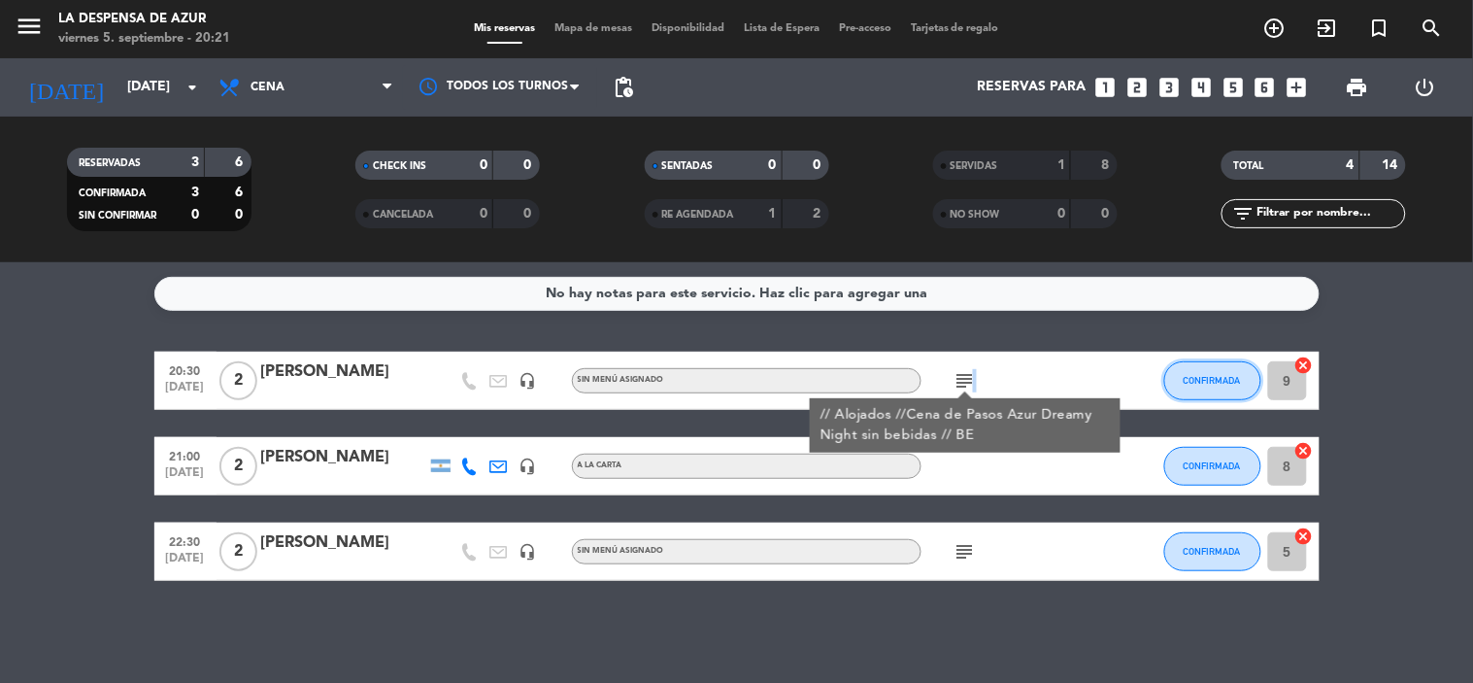
click at [1172, 375] on button "CONFIRMADA" at bounding box center [1212, 380] width 97 height 39
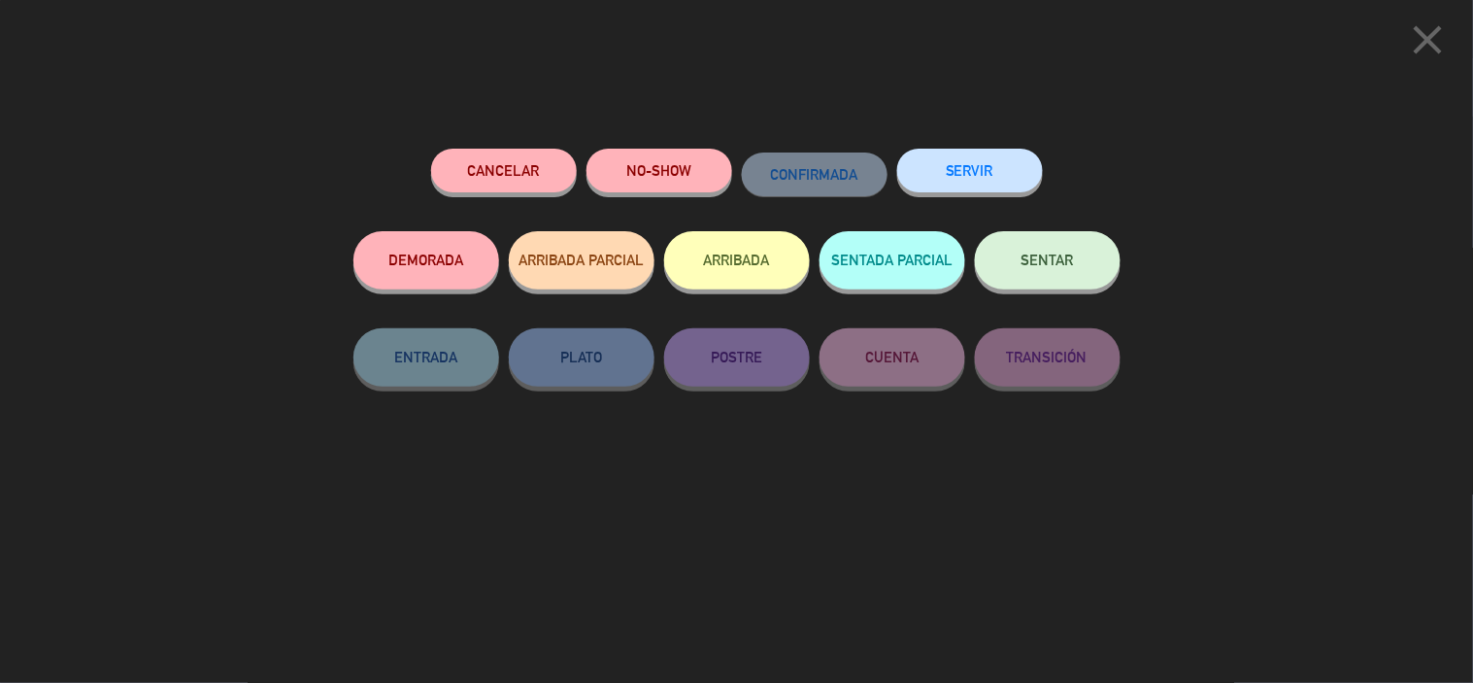
click at [1092, 270] on button "SENTAR" at bounding box center [1048, 260] width 146 height 58
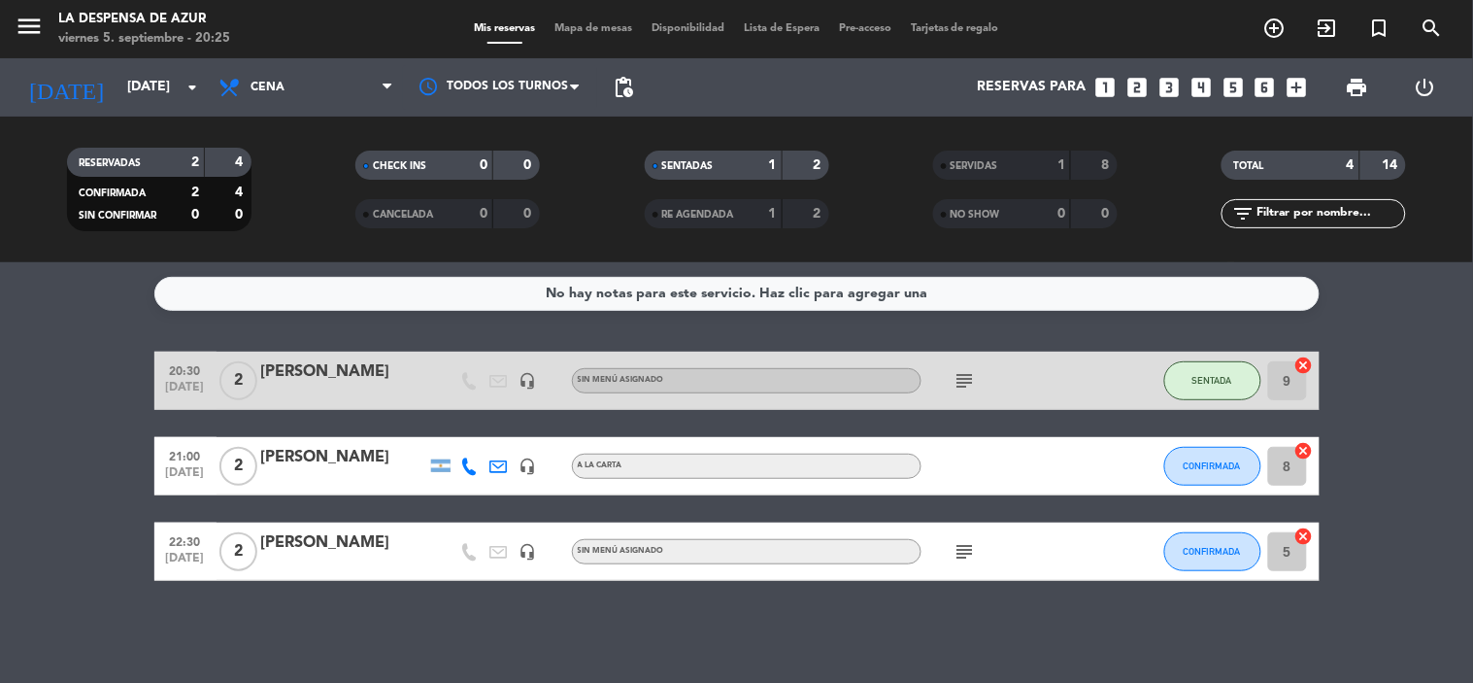
click at [972, 369] on icon "subject" at bounding box center [964, 380] width 23 height 23
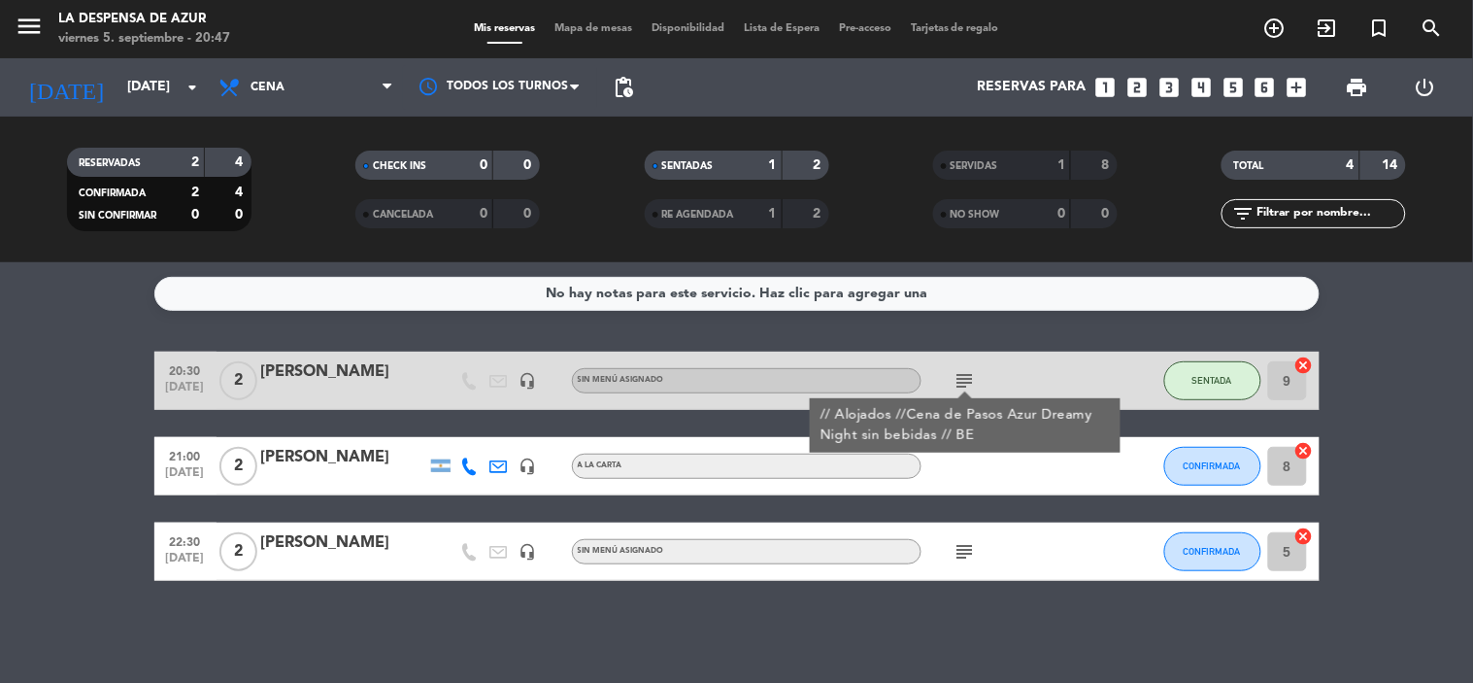
click at [1031, 497] on div "20:30 [DATE] 2 [PERSON_NAME] headset_mic Sin menú asignado subject // Alojados …" at bounding box center [736, 465] width 1165 height 229
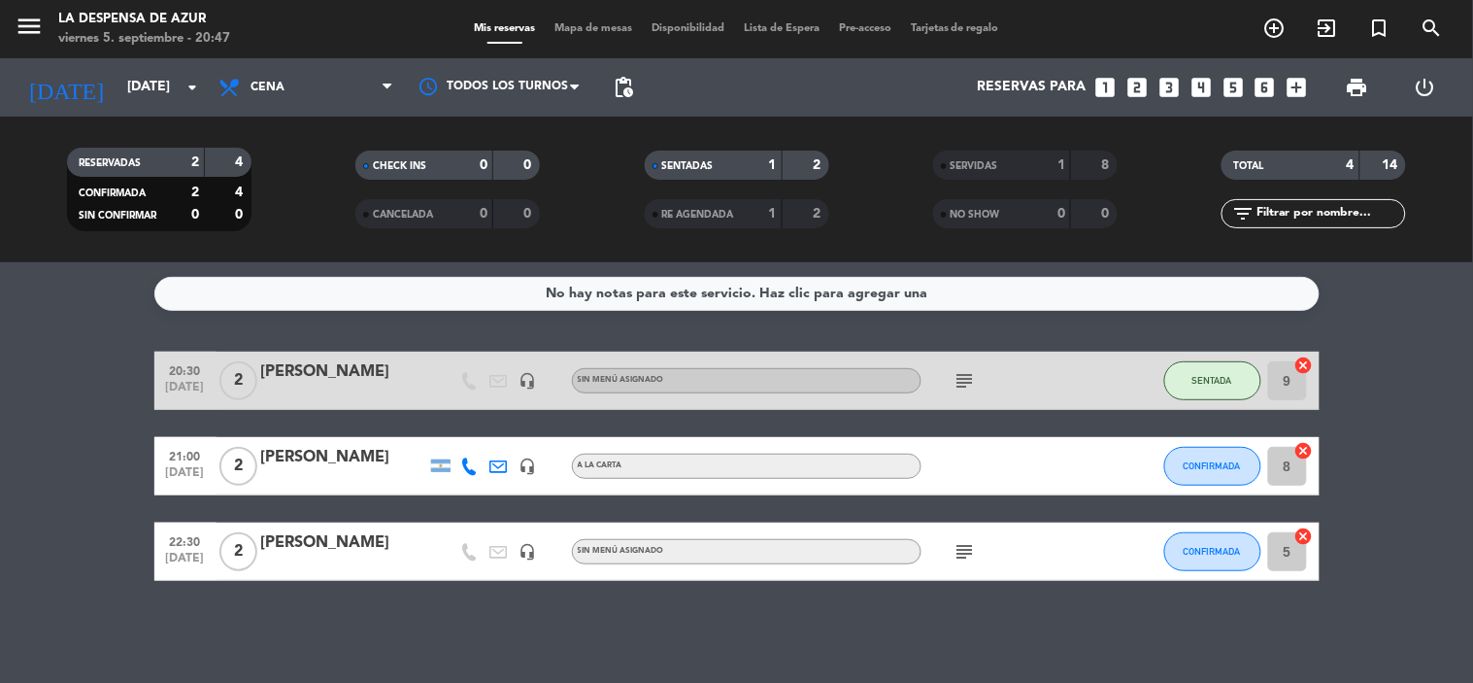
click at [968, 559] on icon "subject" at bounding box center [964, 551] width 23 height 23
click at [966, 560] on span "subject #12 // Alojados // suben del spa // BE" at bounding box center [965, 551] width 29 height 23
click at [959, 540] on icon "subject" at bounding box center [964, 551] width 23 height 23
click at [716, 635] on div "No hay notas para este servicio. Haz clic para agregar una 20:30 [DATE] 2 [PERS…" at bounding box center [736, 472] width 1473 height 420
click at [123, 98] on input "[DATE]" at bounding box center [209, 87] width 184 height 35
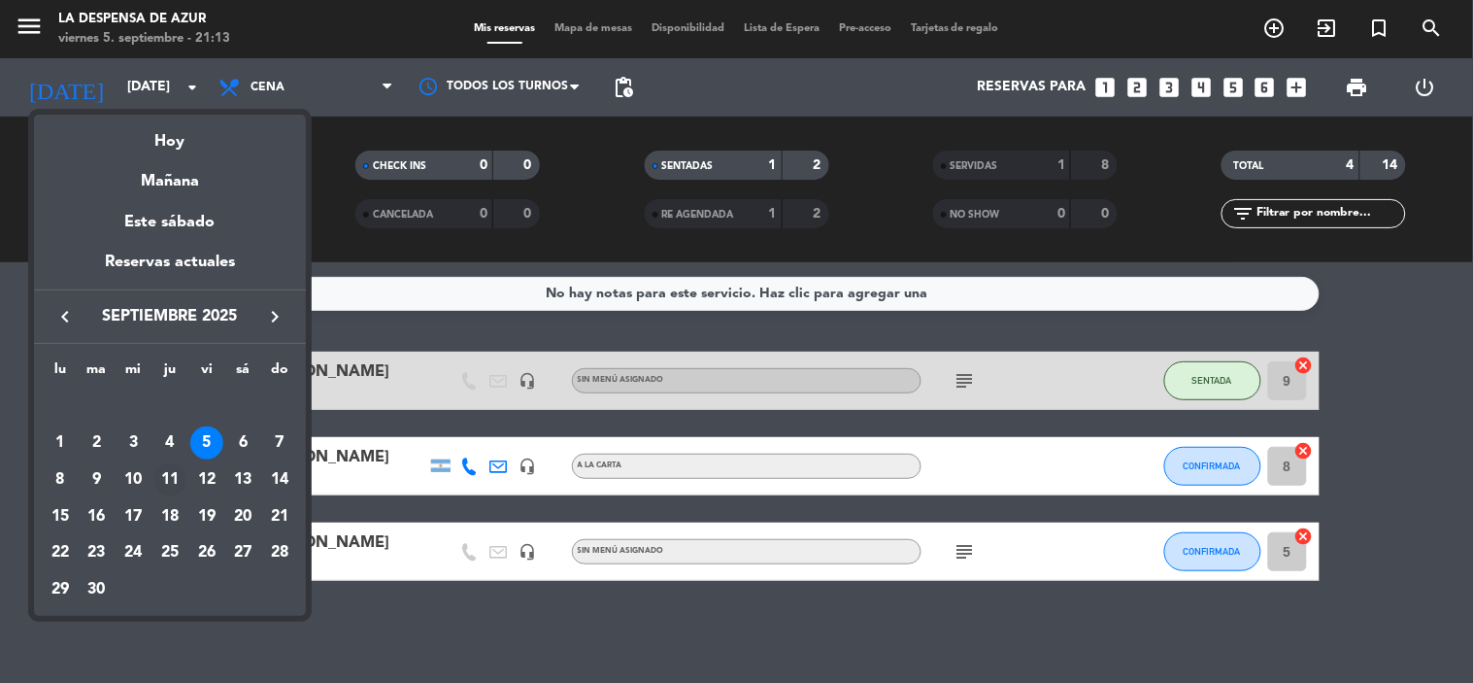
click at [171, 470] on div "11" at bounding box center [169, 479] width 33 height 33
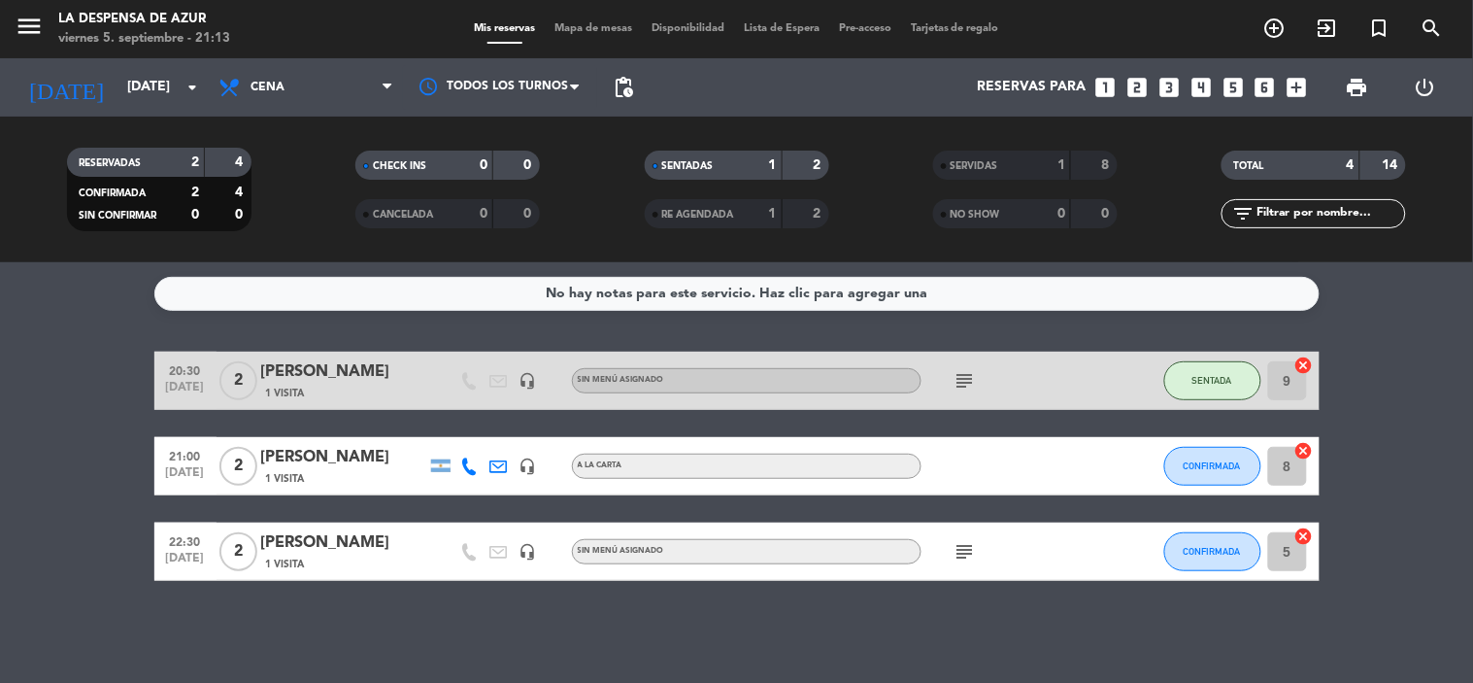
type input "[DEMOGRAPHIC_DATA][DATE]"
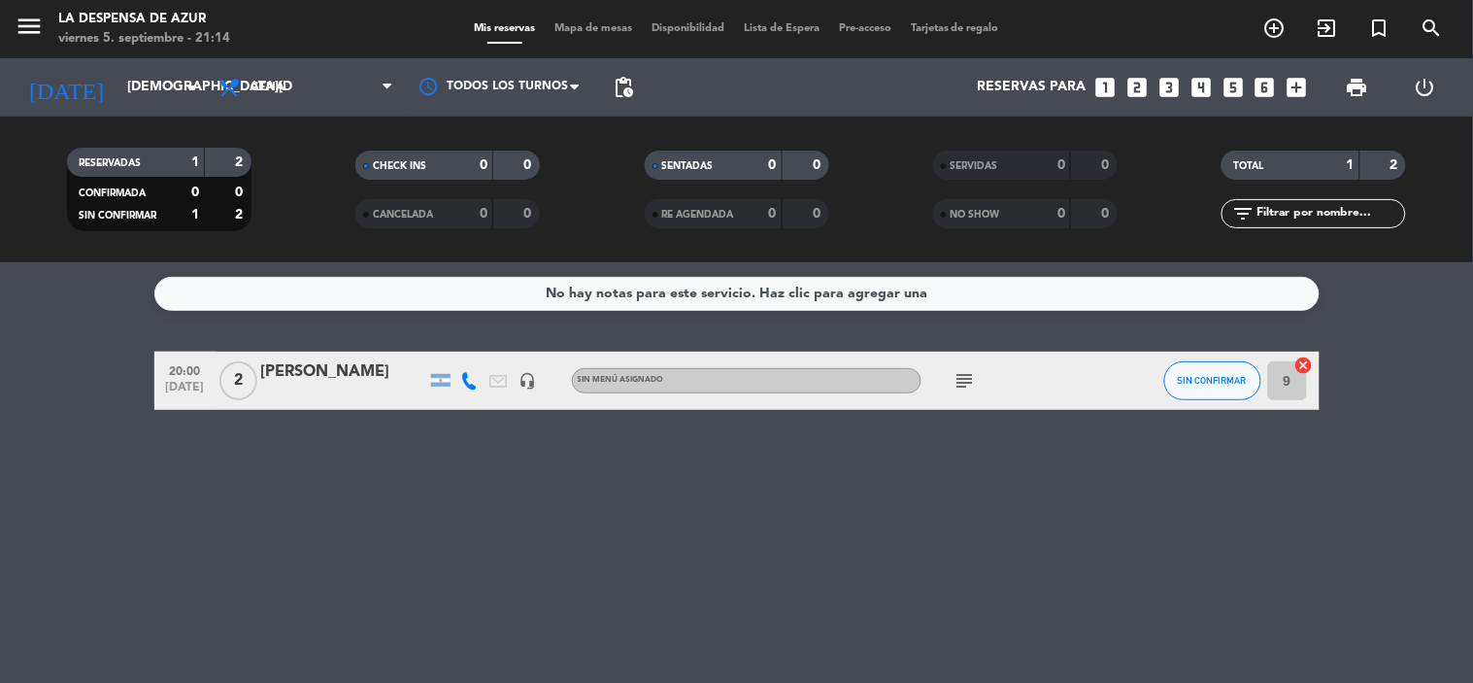
click at [956, 375] on icon "subject" at bounding box center [964, 380] width 23 height 23
click at [326, 93] on span "Cena" at bounding box center [306, 87] width 194 height 43
click at [314, 212] on div "menu La Despensa de [PERSON_NAME][DATE] 5. septiembre - 21:14 Mis reservas Mapa…" at bounding box center [736, 131] width 1473 height 262
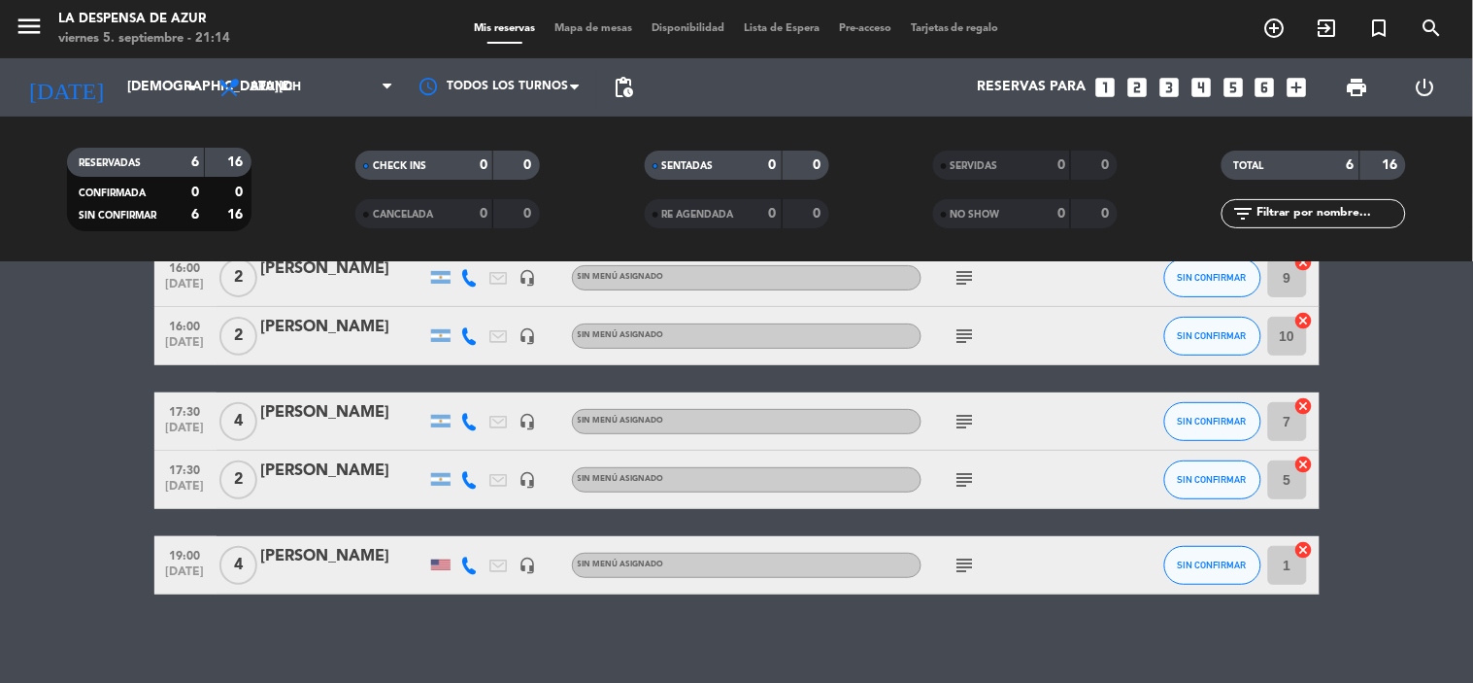
scroll to position [169, 0]
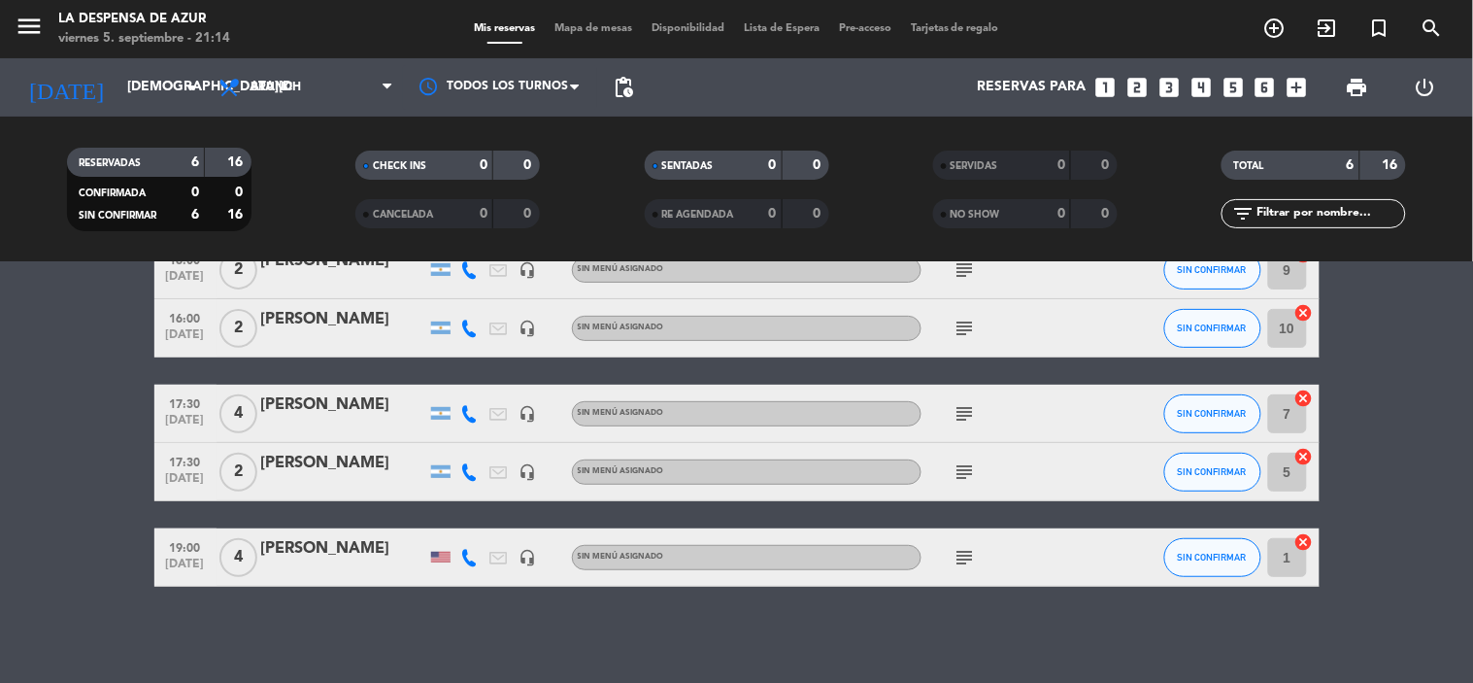
click at [959, 554] on icon "subject" at bounding box center [964, 557] width 23 height 23
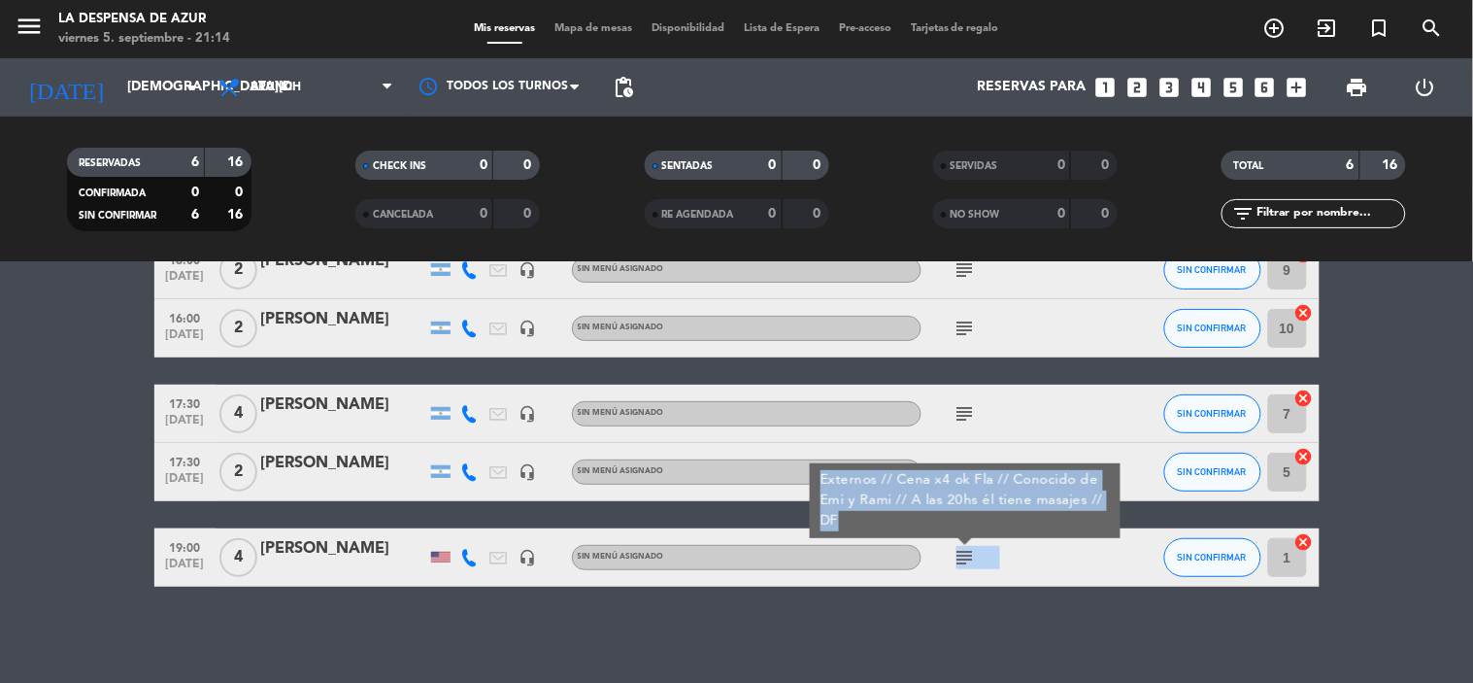
click at [994, 502] on div "Externos // Cena x4 ok Fla // Conocido de Emi y Rami // A las 20hs él tiene mas…" at bounding box center [964, 500] width 290 height 61
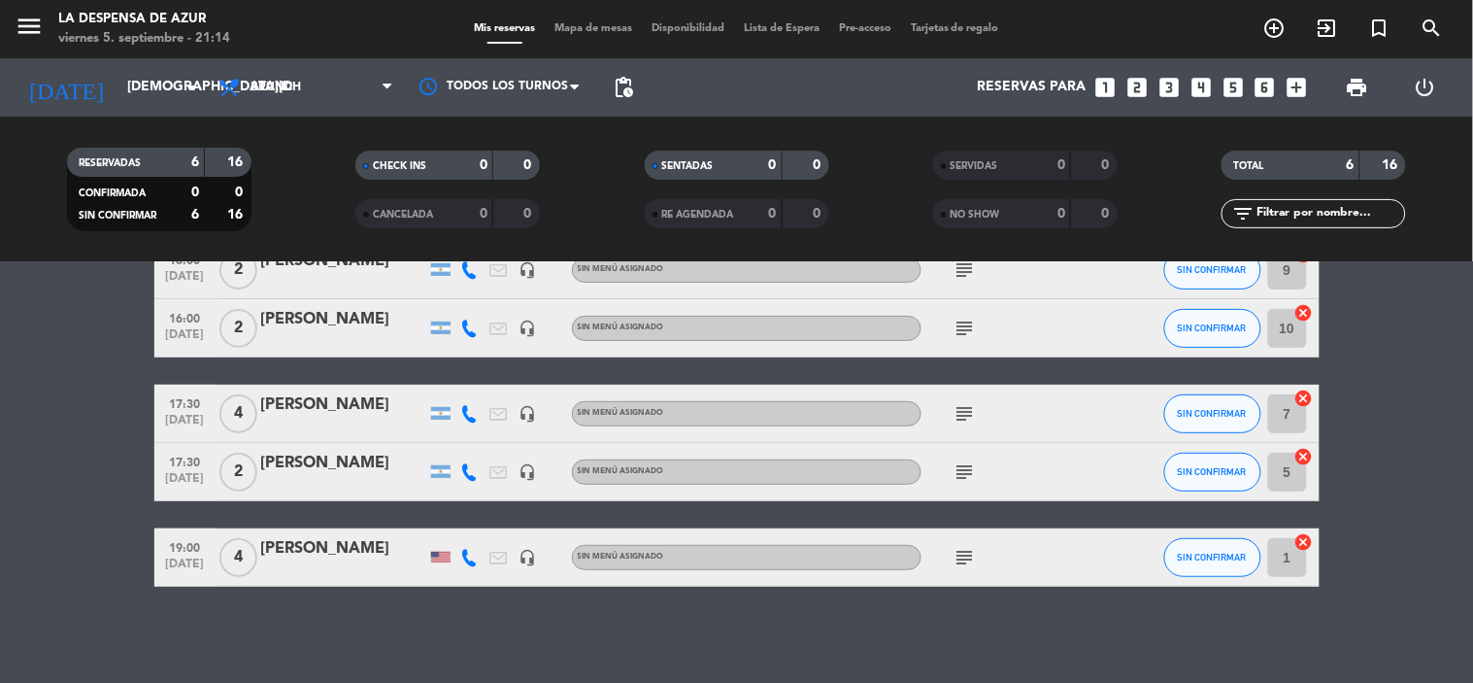
click at [965, 567] on icon "subject" at bounding box center [964, 557] width 23 height 23
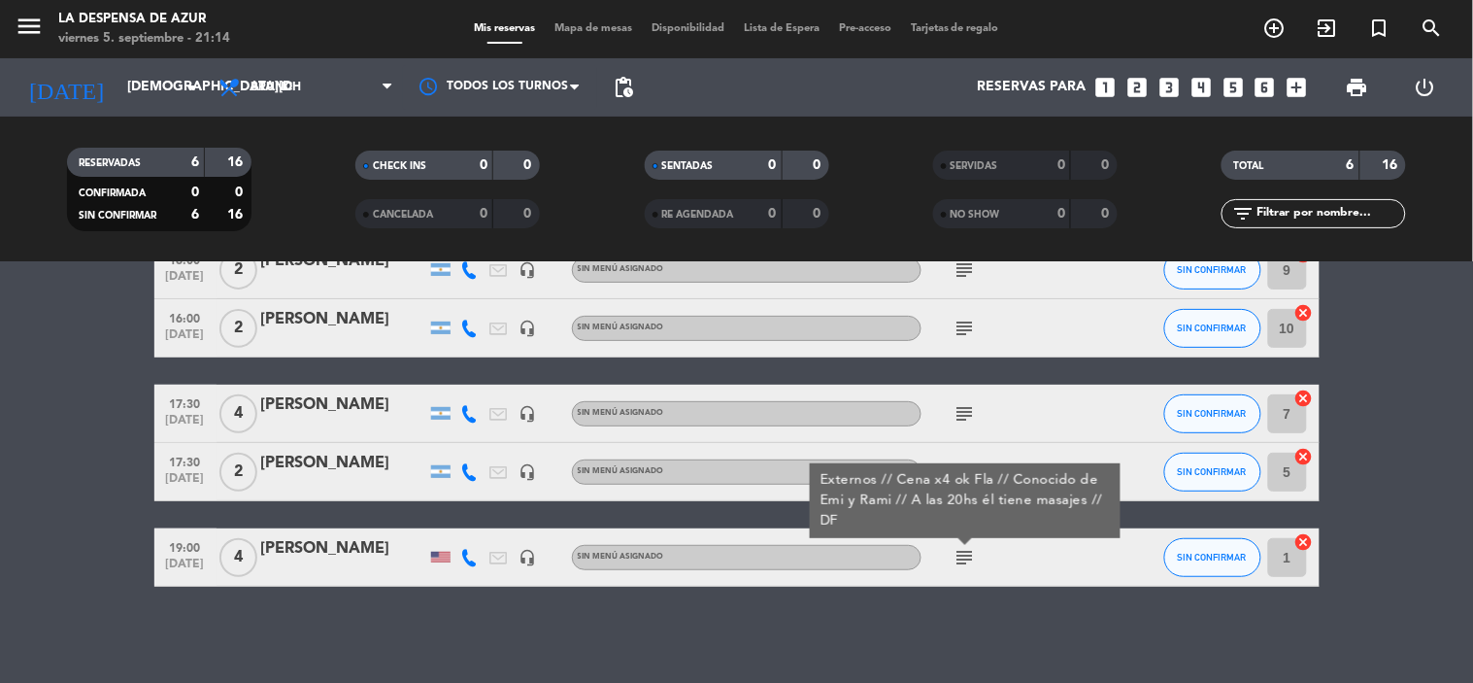
click at [313, 549] on div "[PERSON_NAME]" at bounding box center [343, 548] width 165 height 25
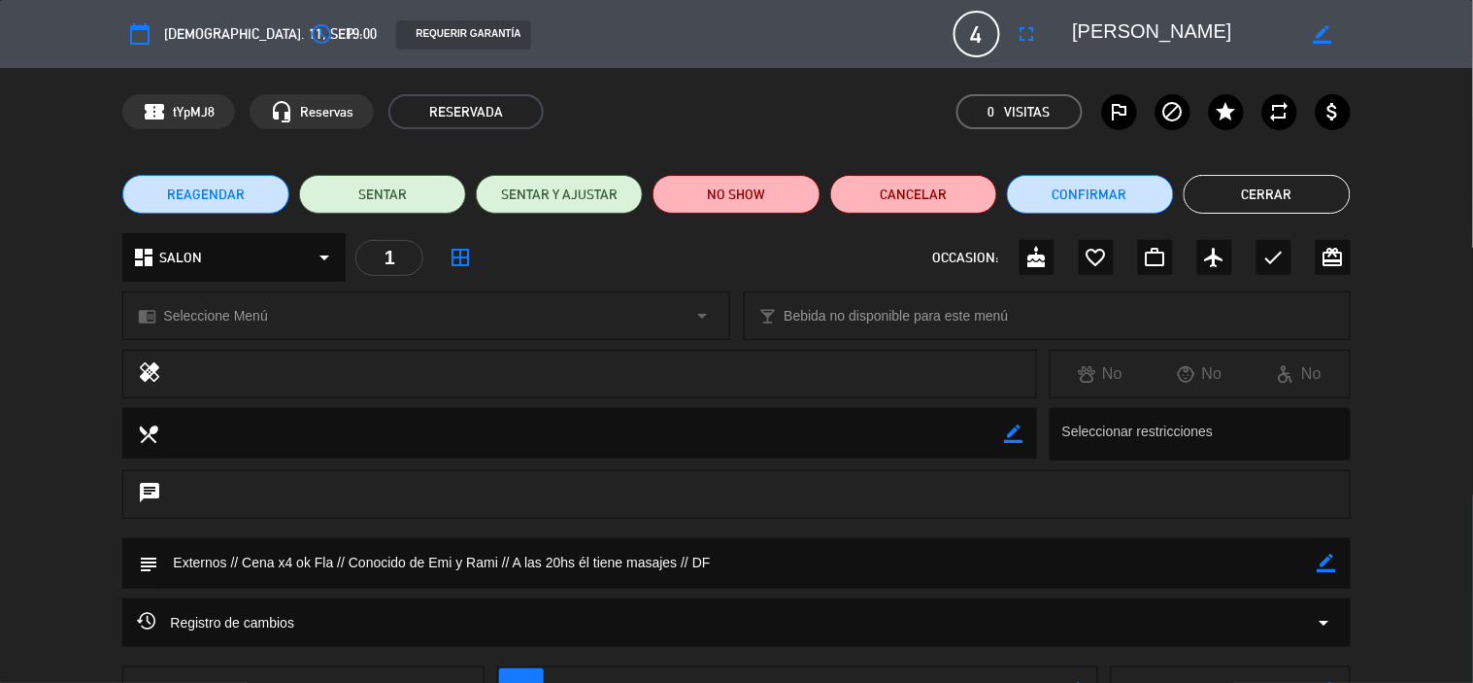
drag, startPoint x: 546, startPoint y: 568, endPoint x: 537, endPoint y: 563, distance: 10.0
click at [544, 567] on textarea at bounding box center [737, 563] width 1158 height 50
click at [522, 563] on textarea at bounding box center [737, 563] width 1158 height 50
click at [1327, 560] on icon "border_color" at bounding box center [1327, 562] width 18 height 18
click at [336, 556] on textarea at bounding box center [737, 563] width 1158 height 50
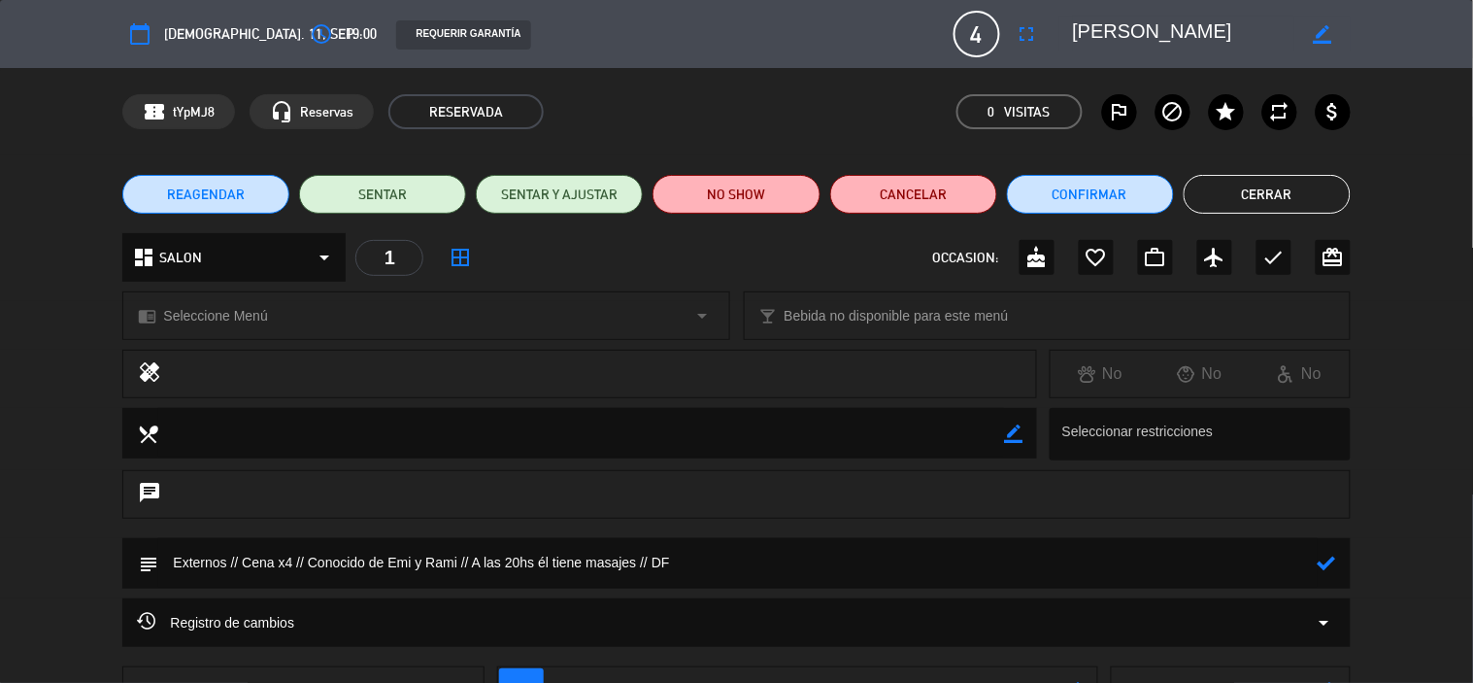
type textarea "Externos // Cena x4 // Conocido de Emi y Rami // A las 20hs él tiene masajes //…"
click at [1333, 556] on icon at bounding box center [1327, 562] width 18 height 18
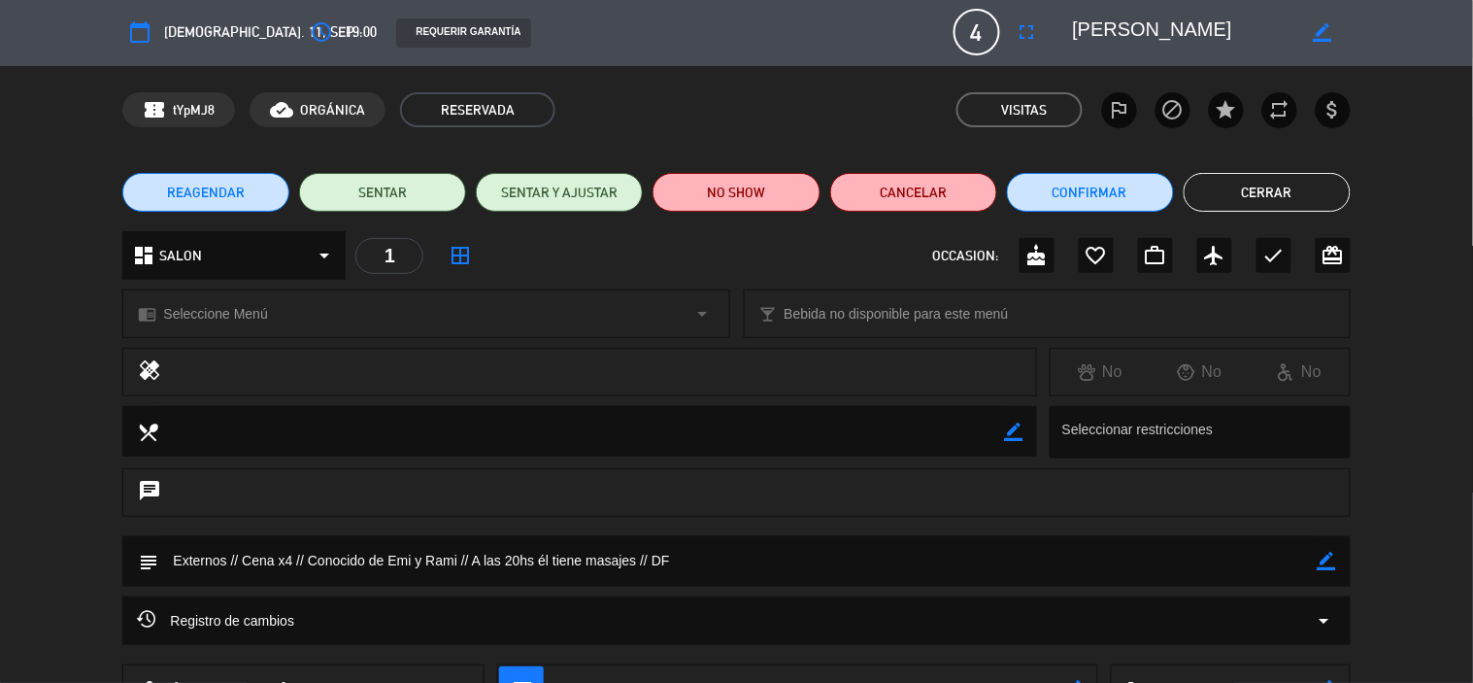
scroll to position [0, 0]
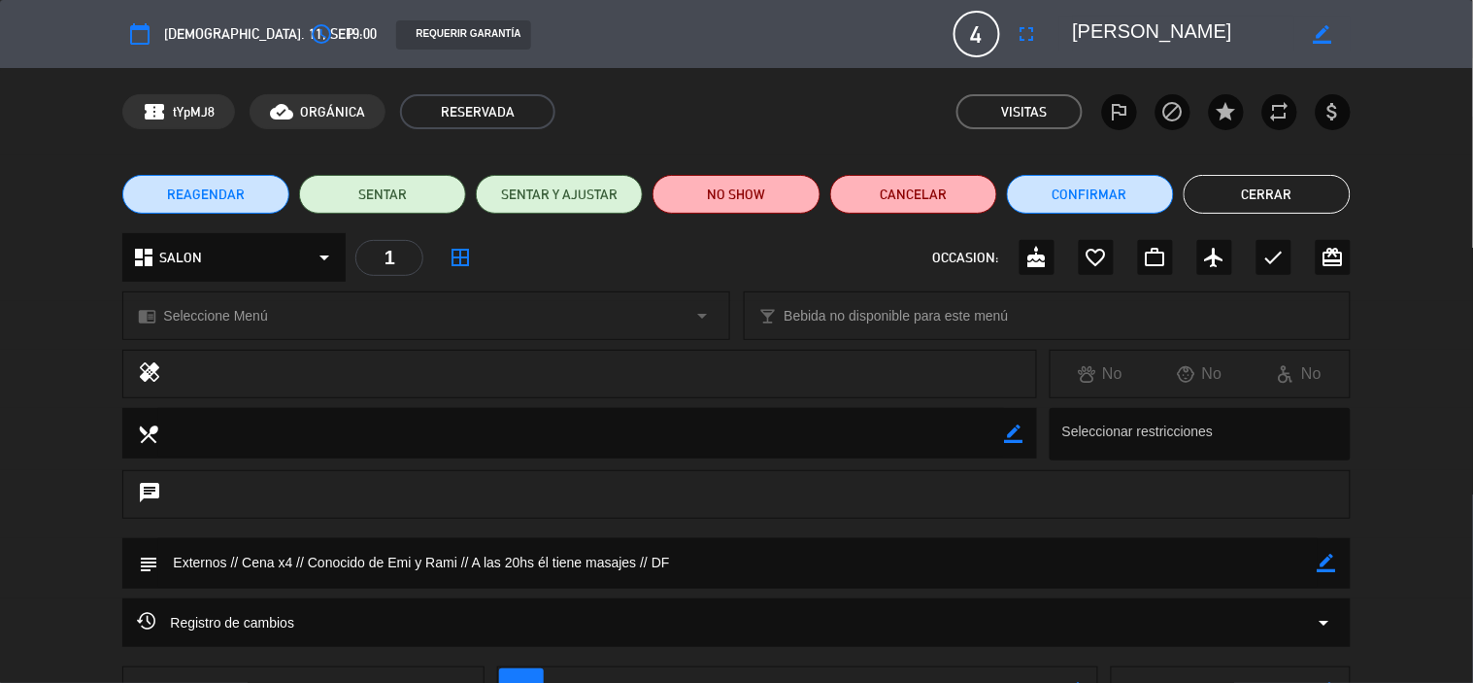
click at [1236, 185] on button "Cerrar" at bounding box center [1267, 194] width 167 height 39
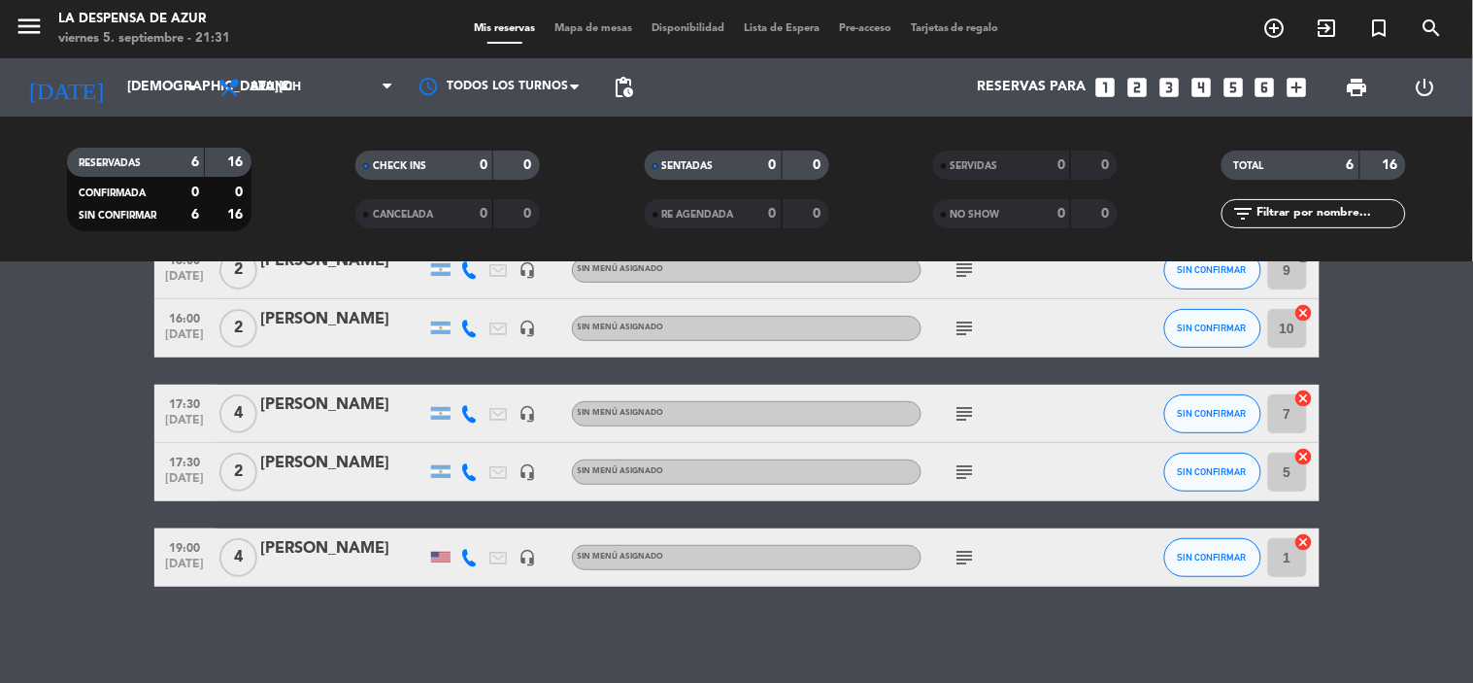
click at [972, 560] on icon "subject" at bounding box center [964, 557] width 23 height 23
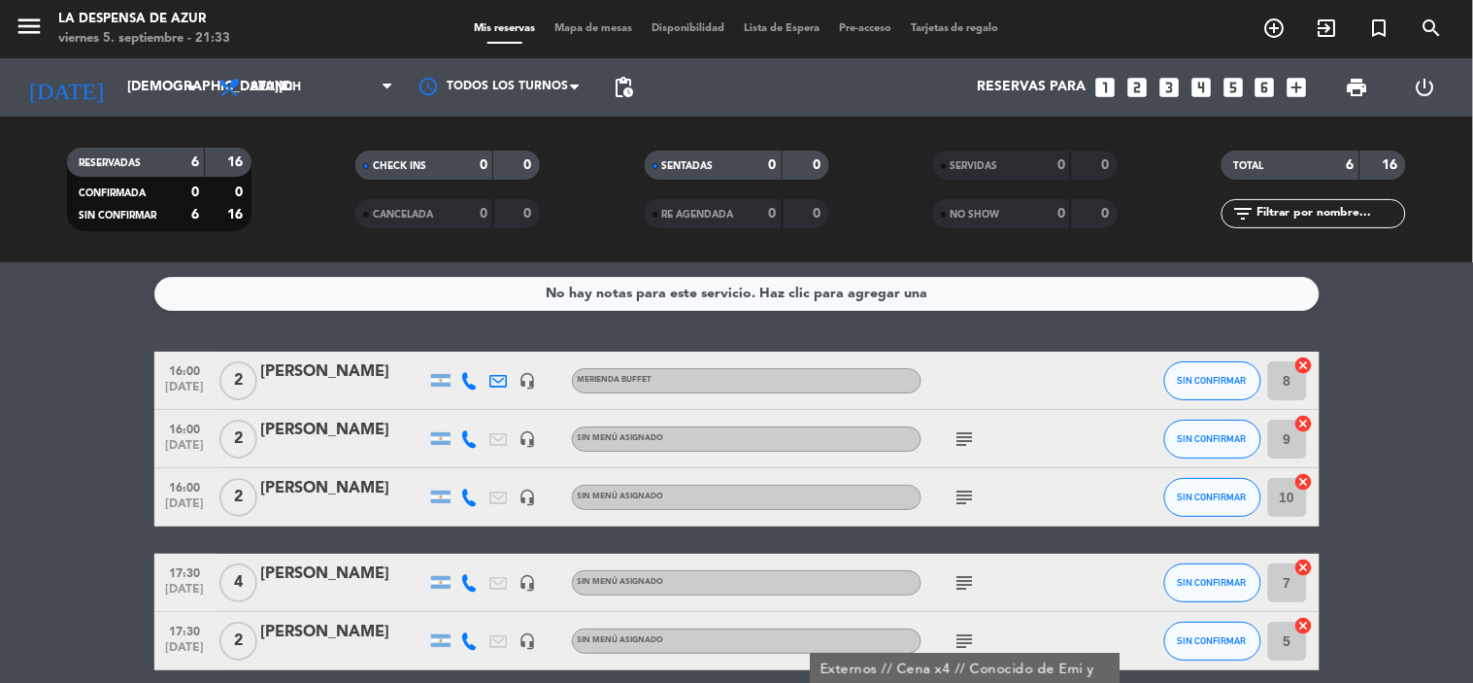
click at [7, 263] on div "No hay notas para este servicio. Haz clic para agregar una 16:00 [DATE] 2 [PERS…" at bounding box center [736, 472] width 1473 height 420
click at [967, 438] on icon "subject" at bounding box center [964, 438] width 23 height 23
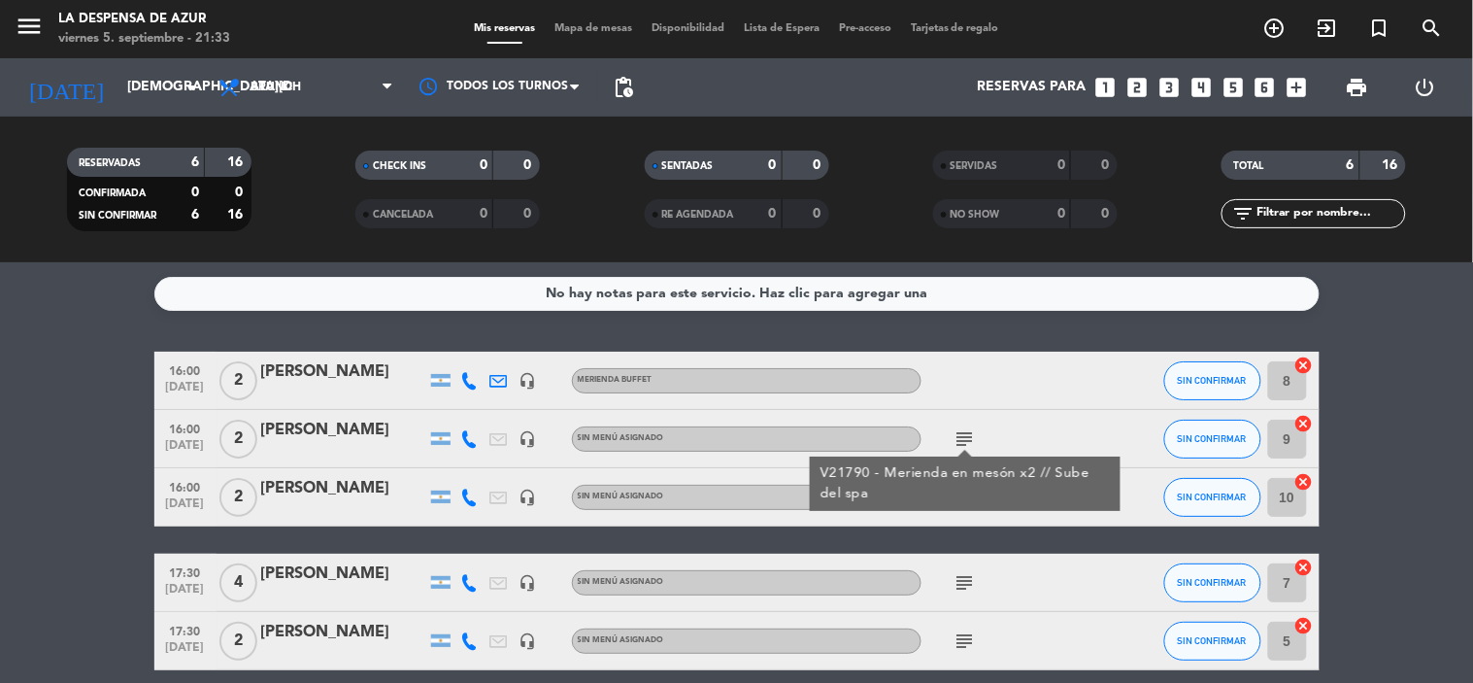
click at [967, 437] on icon "subject" at bounding box center [964, 438] width 23 height 23
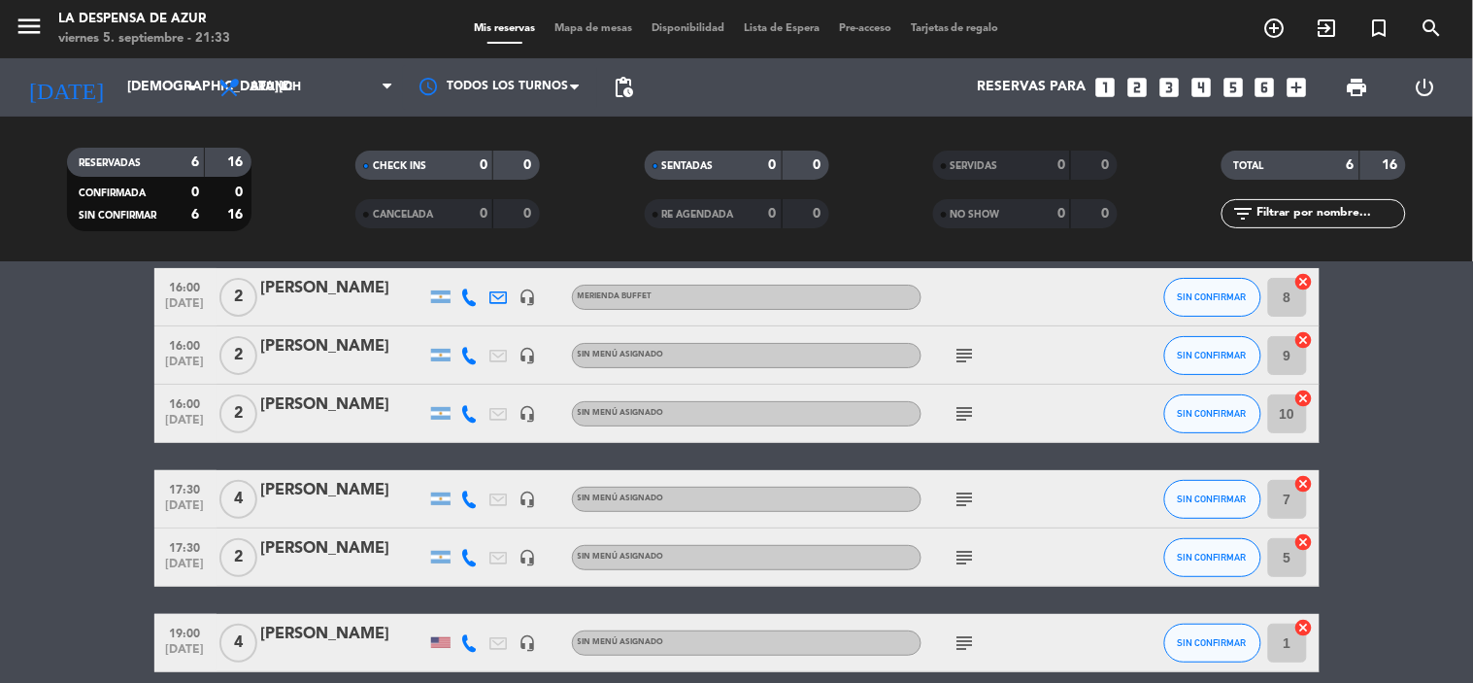
scroll to position [169, 0]
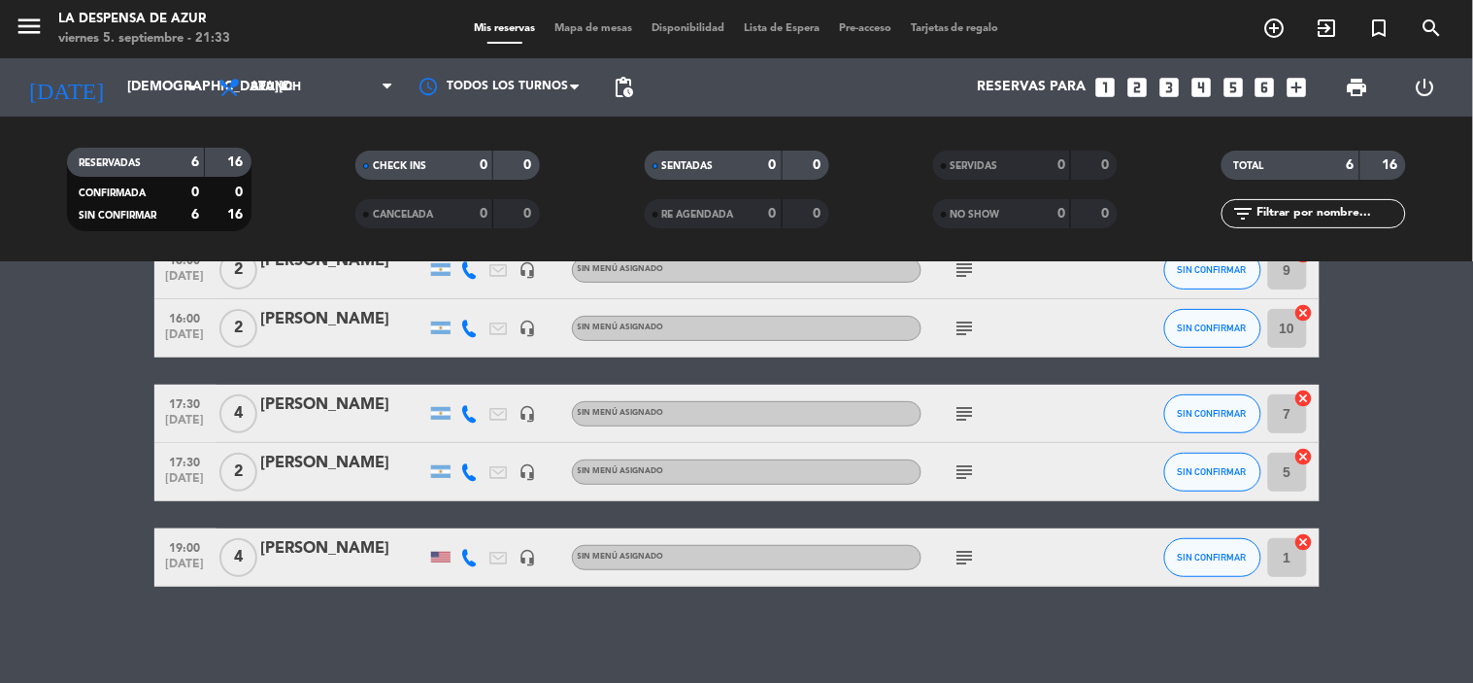
click at [963, 402] on icon "subject" at bounding box center [964, 413] width 23 height 23
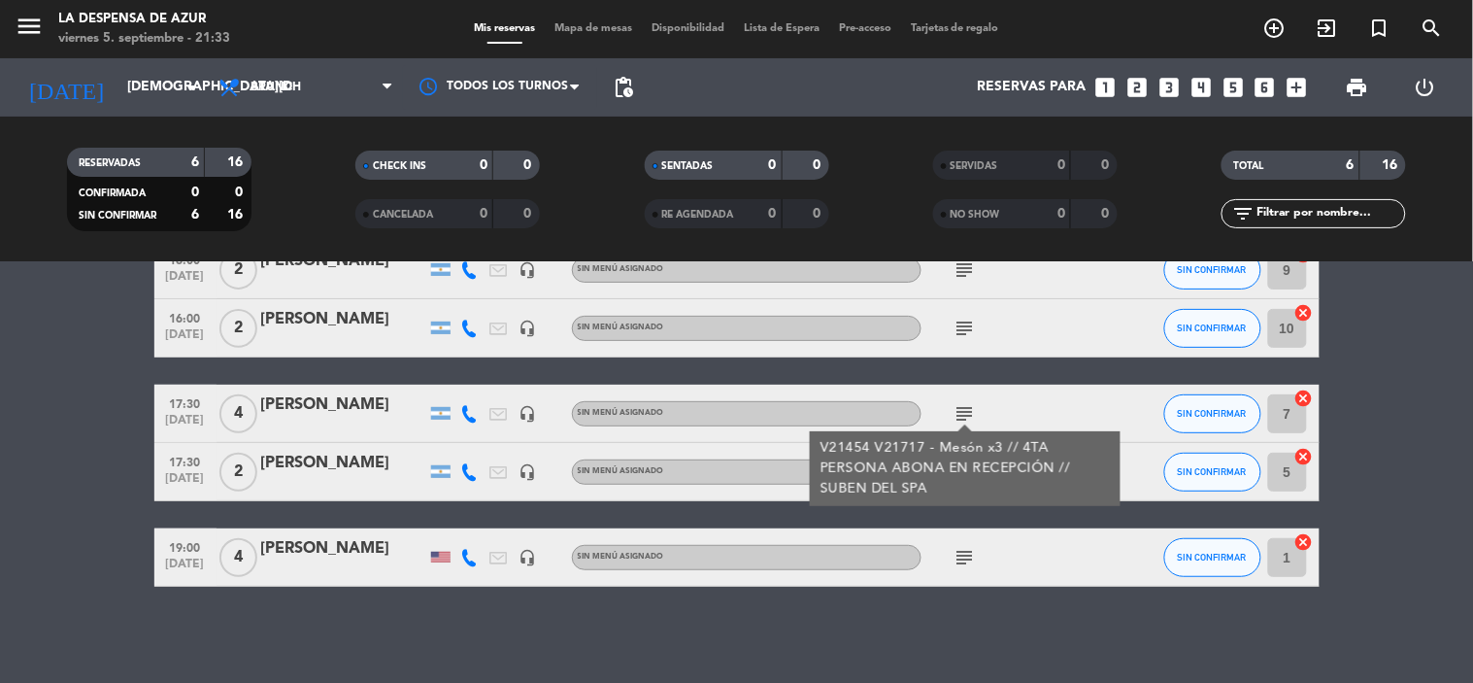
click at [963, 402] on icon "subject" at bounding box center [964, 413] width 23 height 23
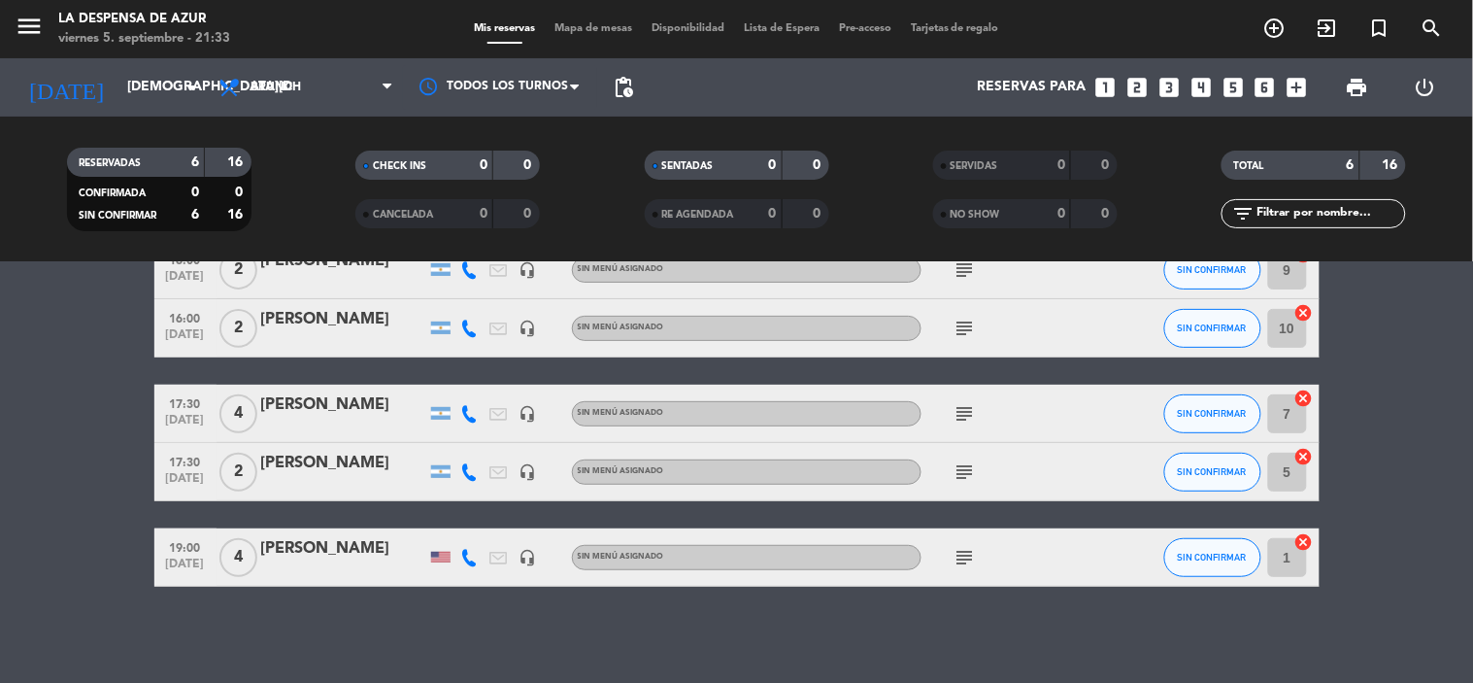
click at [962, 554] on icon "subject" at bounding box center [964, 557] width 23 height 23
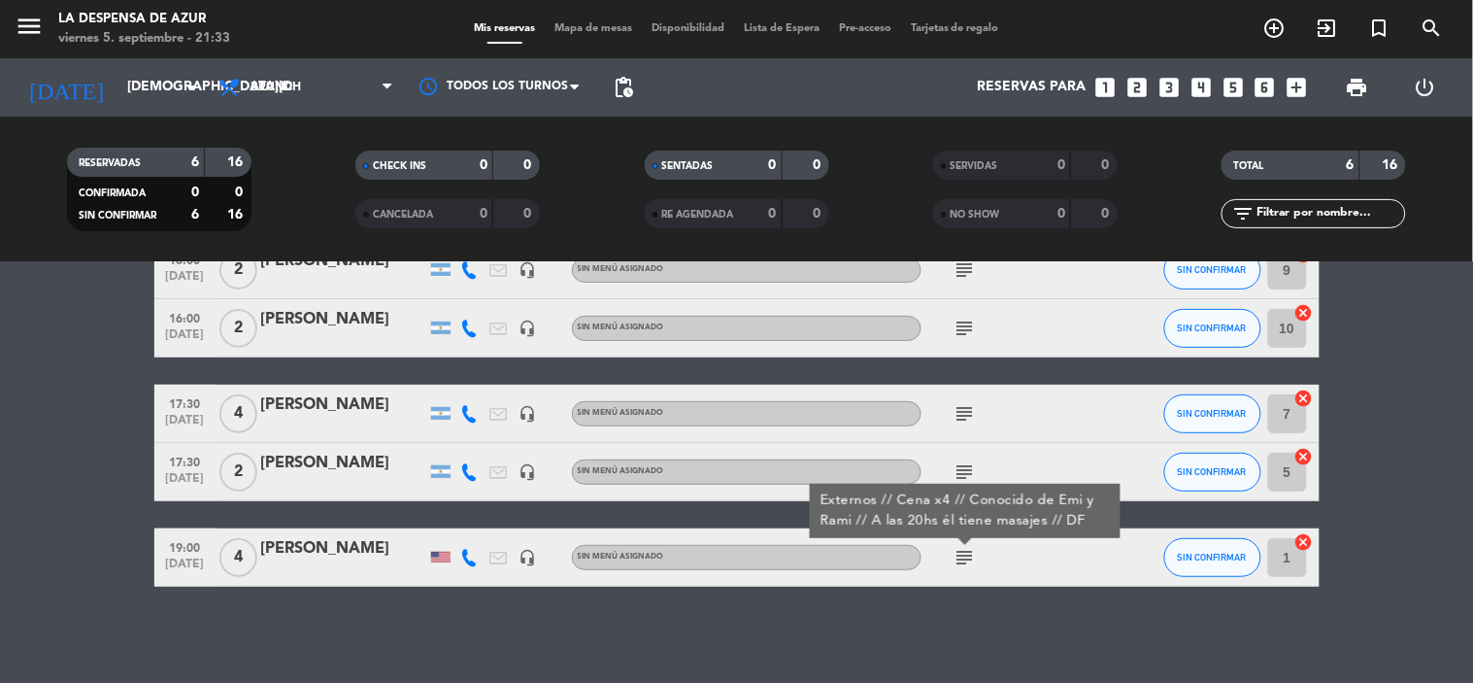
click at [962, 554] on icon "subject" at bounding box center [964, 557] width 23 height 23
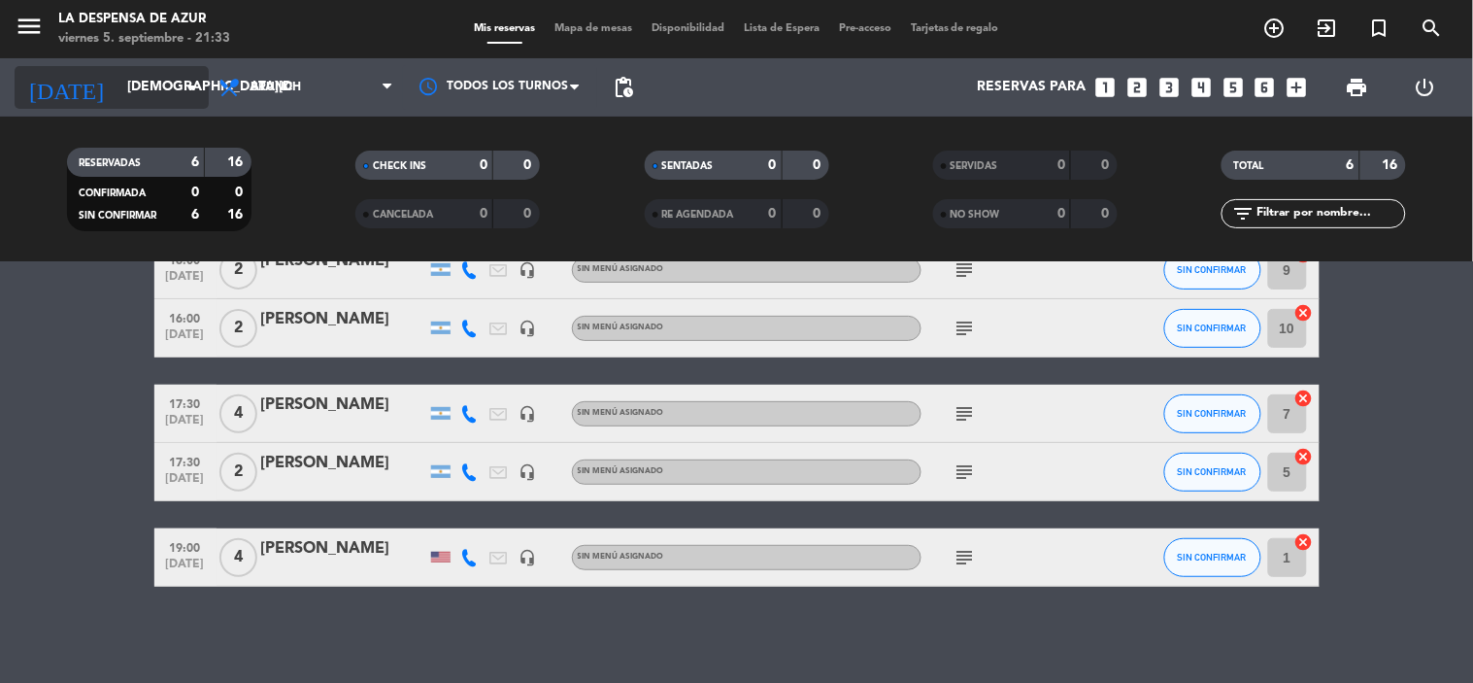
click at [117, 101] on input "[DEMOGRAPHIC_DATA][DATE]" at bounding box center [209, 87] width 184 height 35
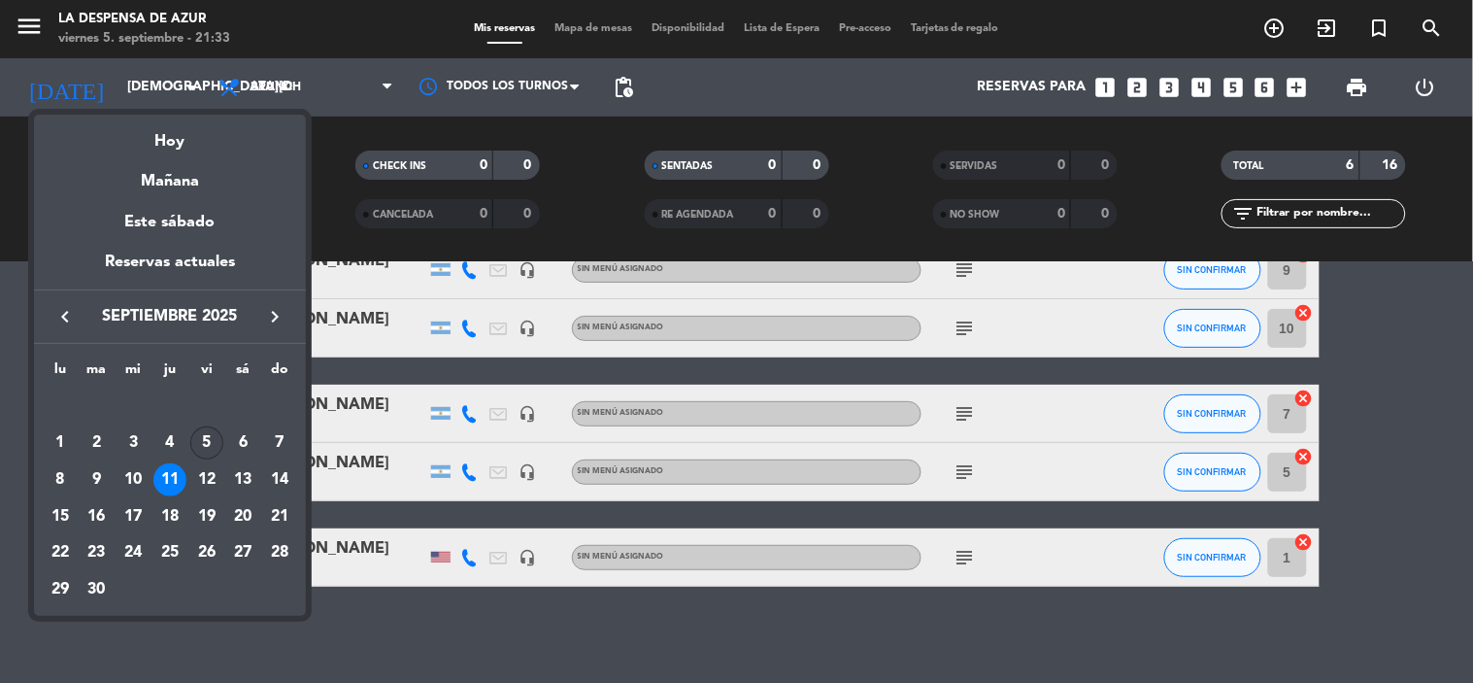
click at [206, 443] on div "5" at bounding box center [206, 442] width 33 height 33
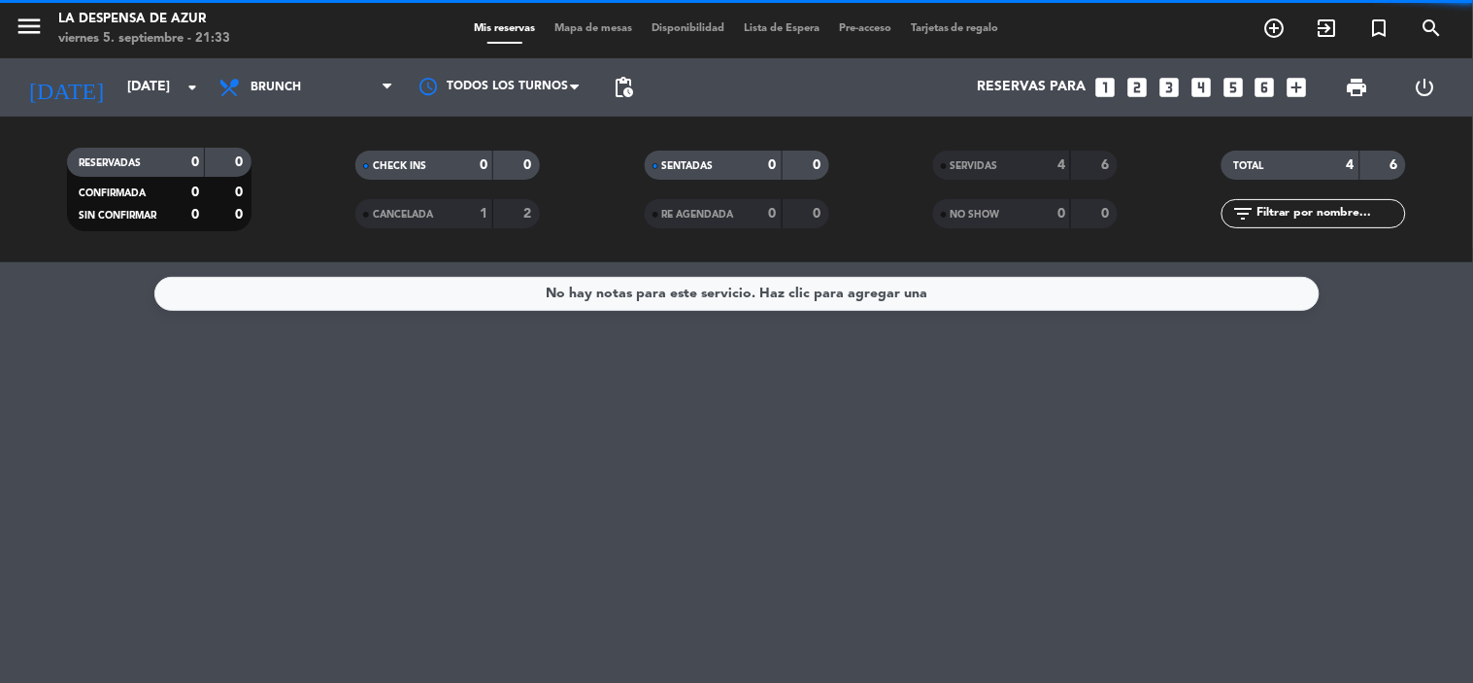
scroll to position [0, 0]
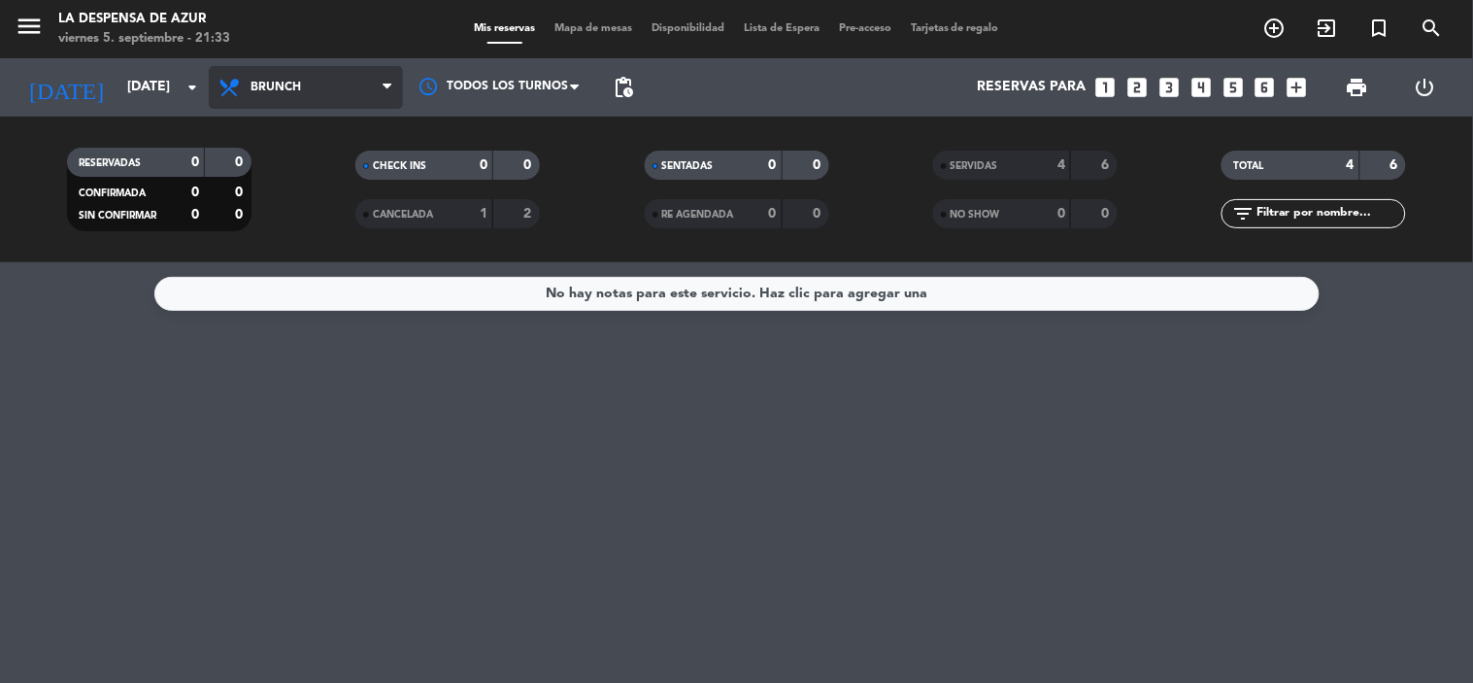
click at [304, 88] on span "Brunch" at bounding box center [306, 87] width 194 height 43
click at [279, 291] on ng-component "menu La Despensa de [PERSON_NAME][DATE] 5. septiembre - 21:33 Mis reservas Mapa…" at bounding box center [736, 341] width 1473 height 683
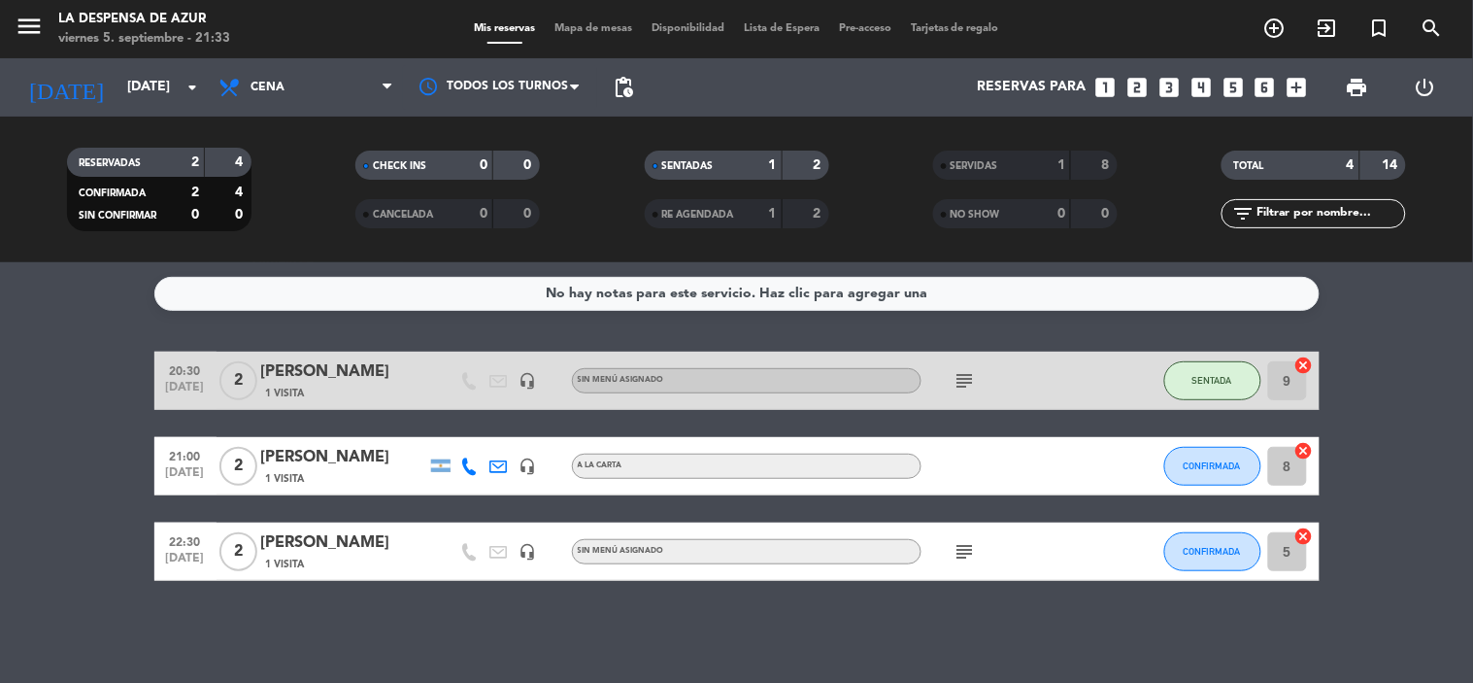
click at [178, 466] on span "[DATE]" at bounding box center [185, 477] width 49 height 22
click at [324, 453] on div "[PERSON_NAME]" at bounding box center [343, 457] width 165 height 25
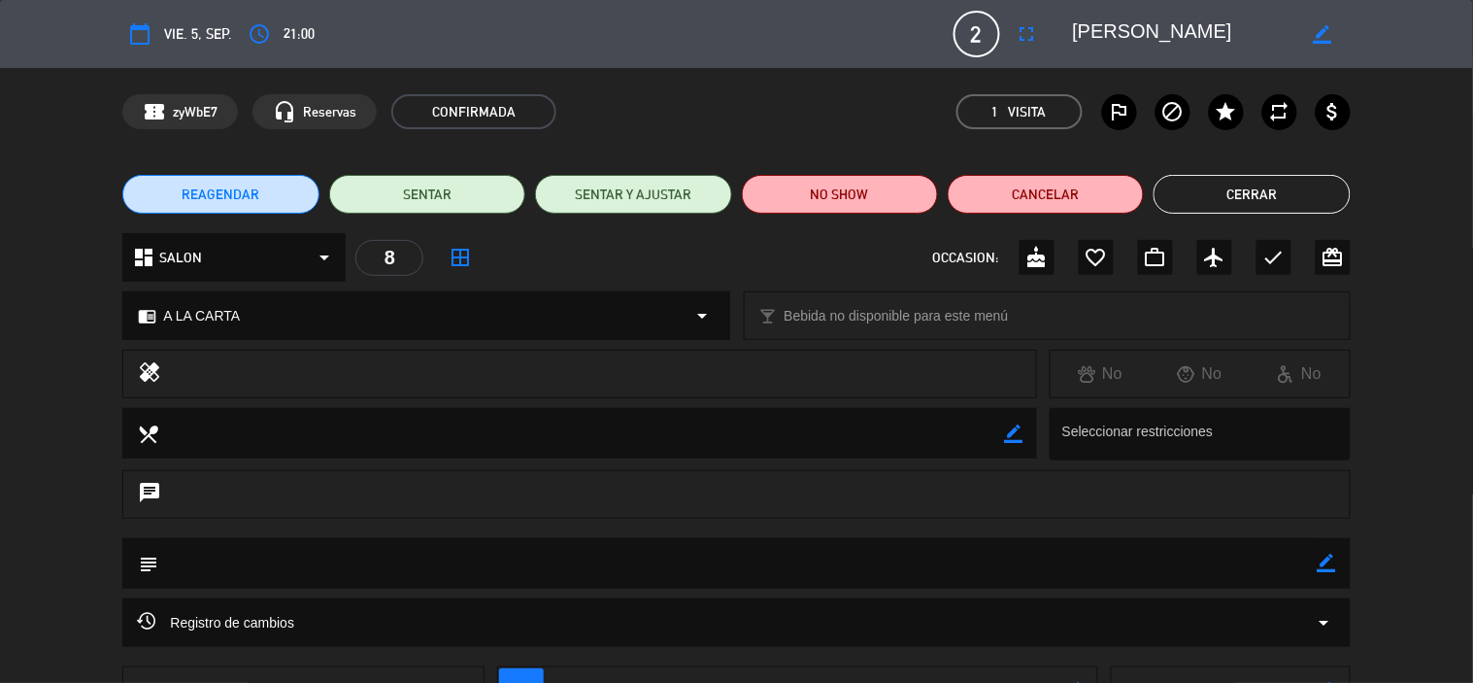
click at [1263, 187] on button "Cerrar" at bounding box center [1251, 194] width 196 height 39
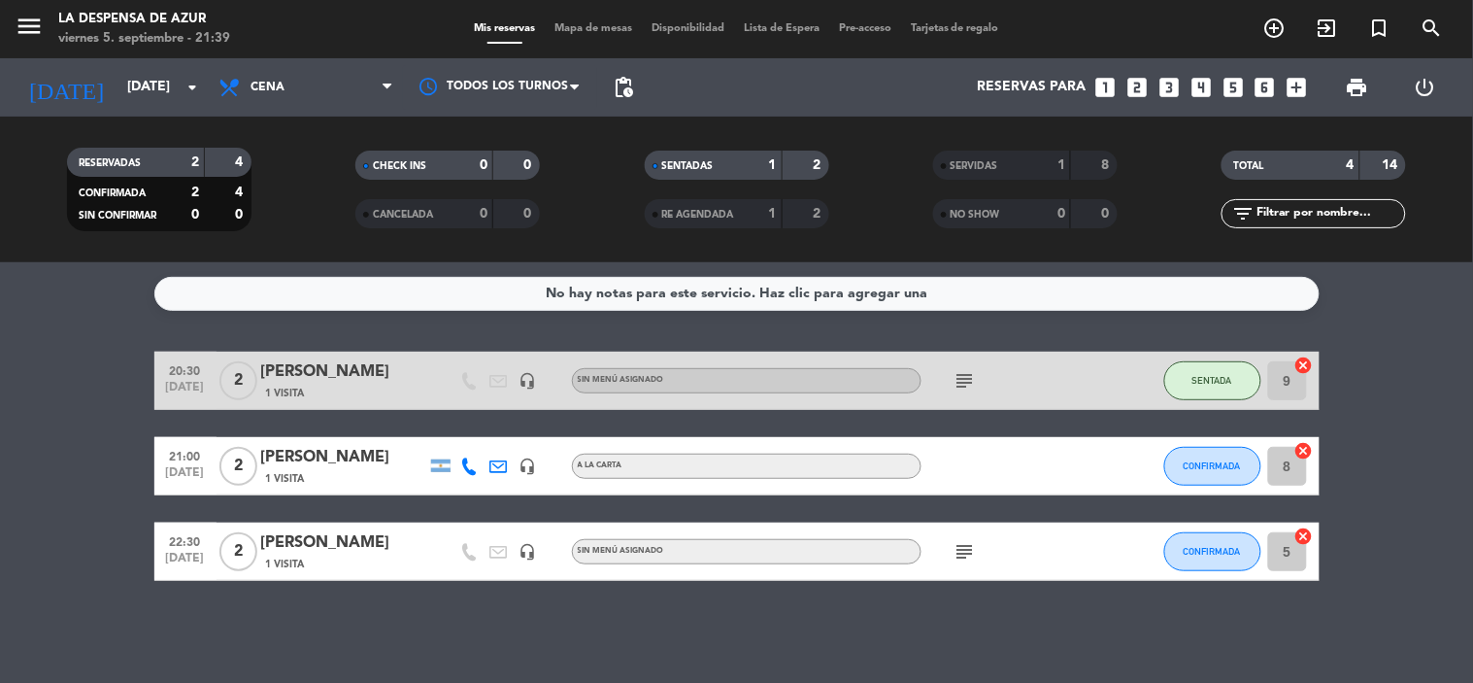
click at [1247, 245] on div "RESERVADAS 2 4 CONFIRMADA 2 4 SIN CONFIRMAR 0 0 CHECK INS 0 0 CANCELADA 0 0 SEN…" at bounding box center [736, 190] width 1473 height 146
click at [1195, 452] on button "CONFIRMADA" at bounding box center [1212, 466] width 97 height 39
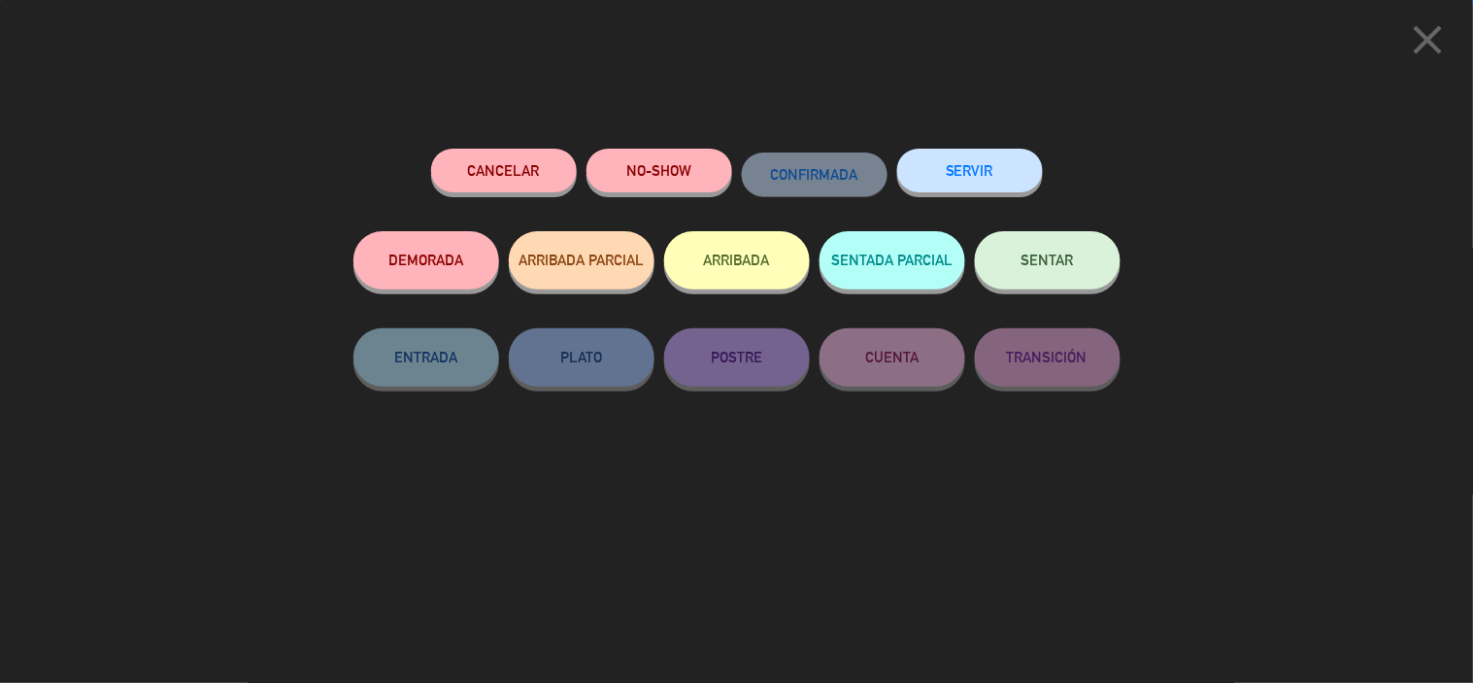
click at [1044, 262] on span "SENTAR" at bounding box center [1047, 259] width 52 height 17
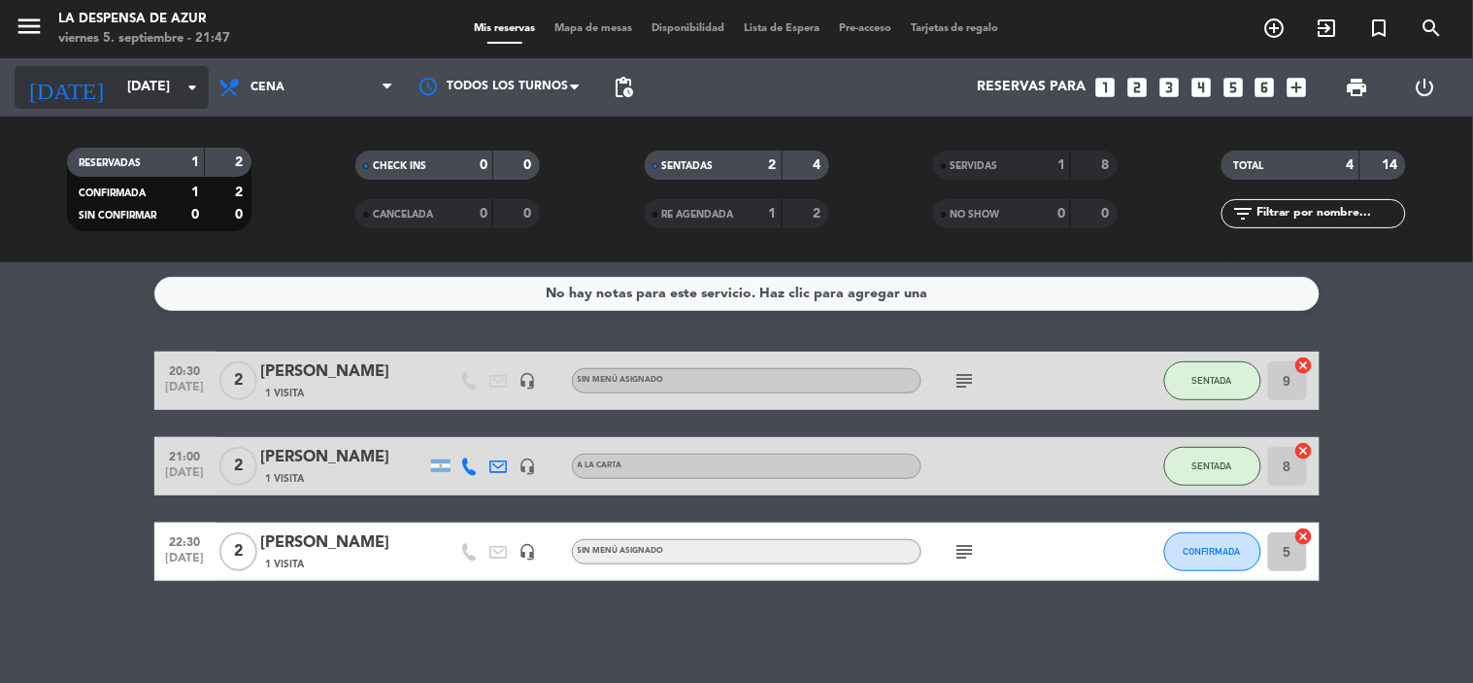
click at [117, 89] on input "[DATE]" at bounding box center [209, 87] width 184 height 35
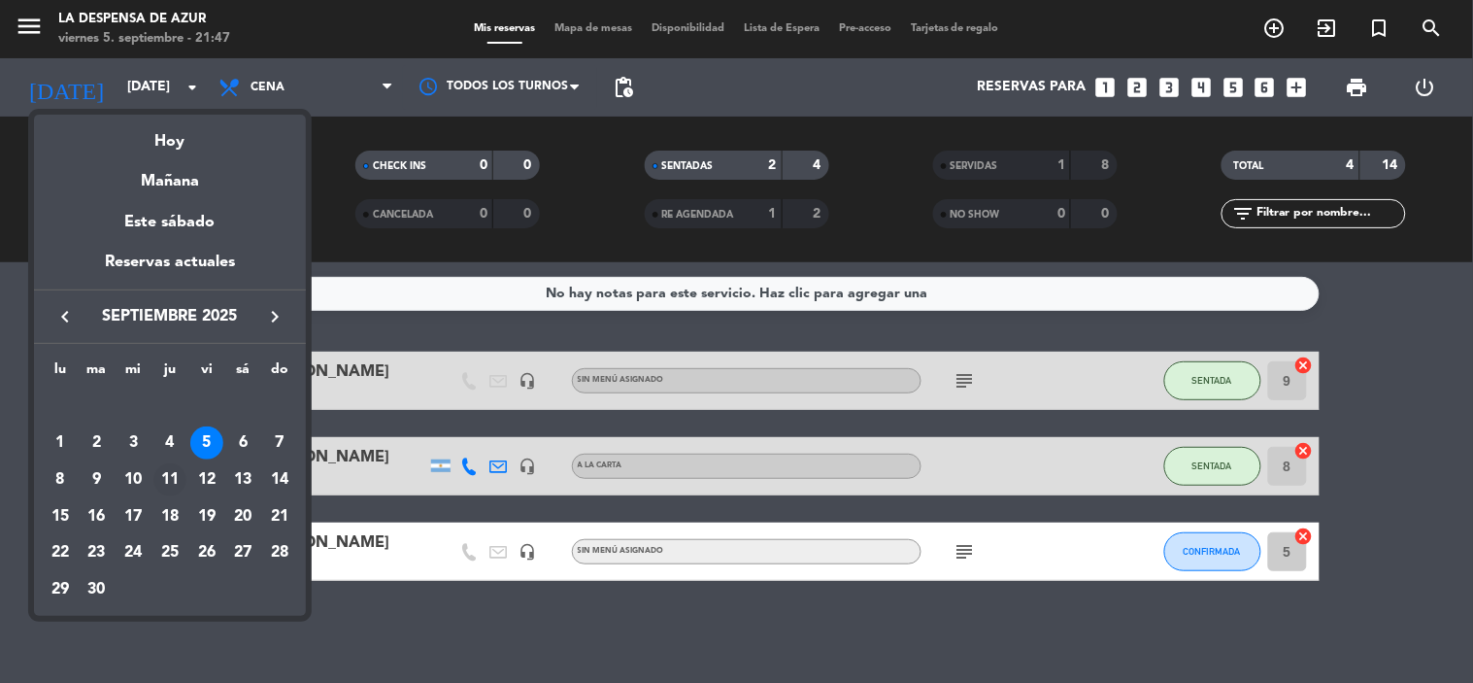
click at [169, 477] on div "11" at bounding box center [169, 479] width 33 height 33
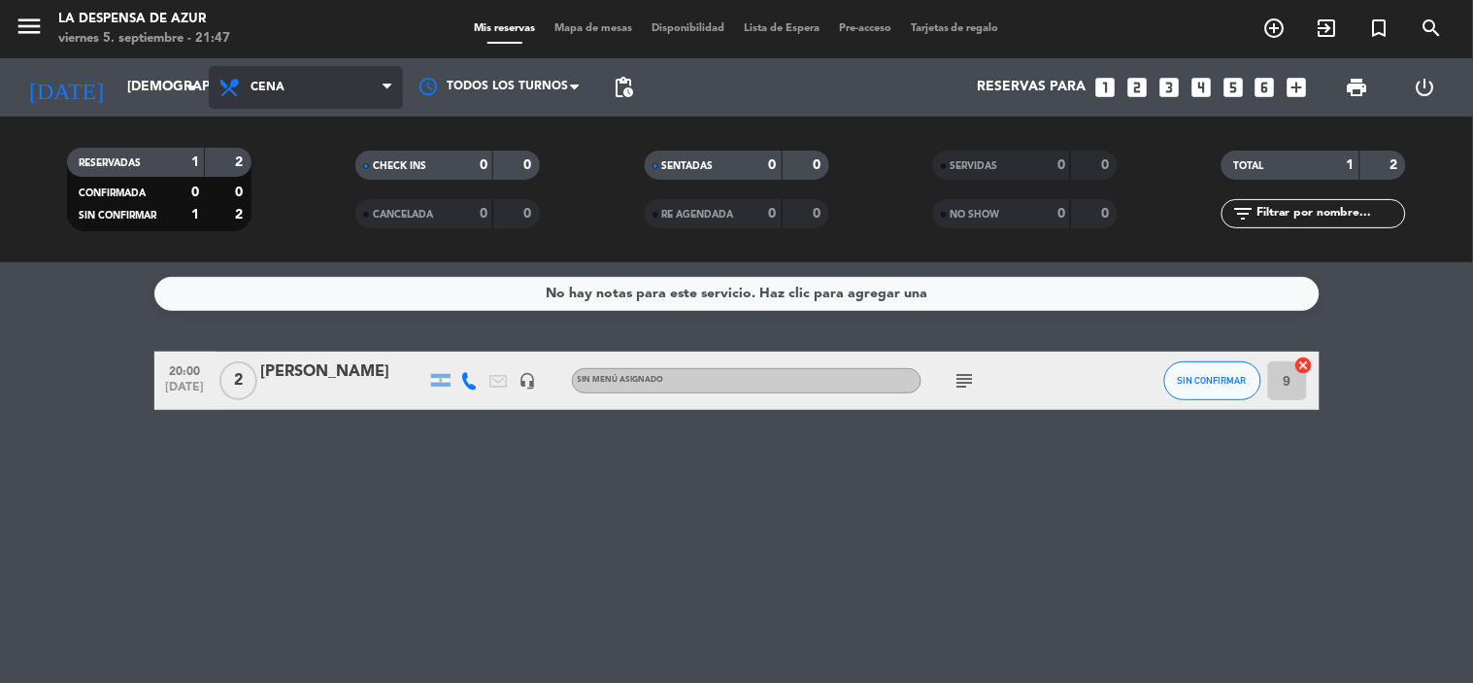
click at [295, 84] on span "Cena" at bounding box center [306, 87] width 194 height 43
click at [322, 220] on div "menu La Despensa de [PERSON_NAME][DATE] 5. septiembre - 21:47 Mis reservas Mapa…" at bounding box center [736, 131] width 1473 height 262
click at [322, 220] on filter-checkbox "CANCELADA 0 0" at bounding box center [447, 213] width 288 height 29
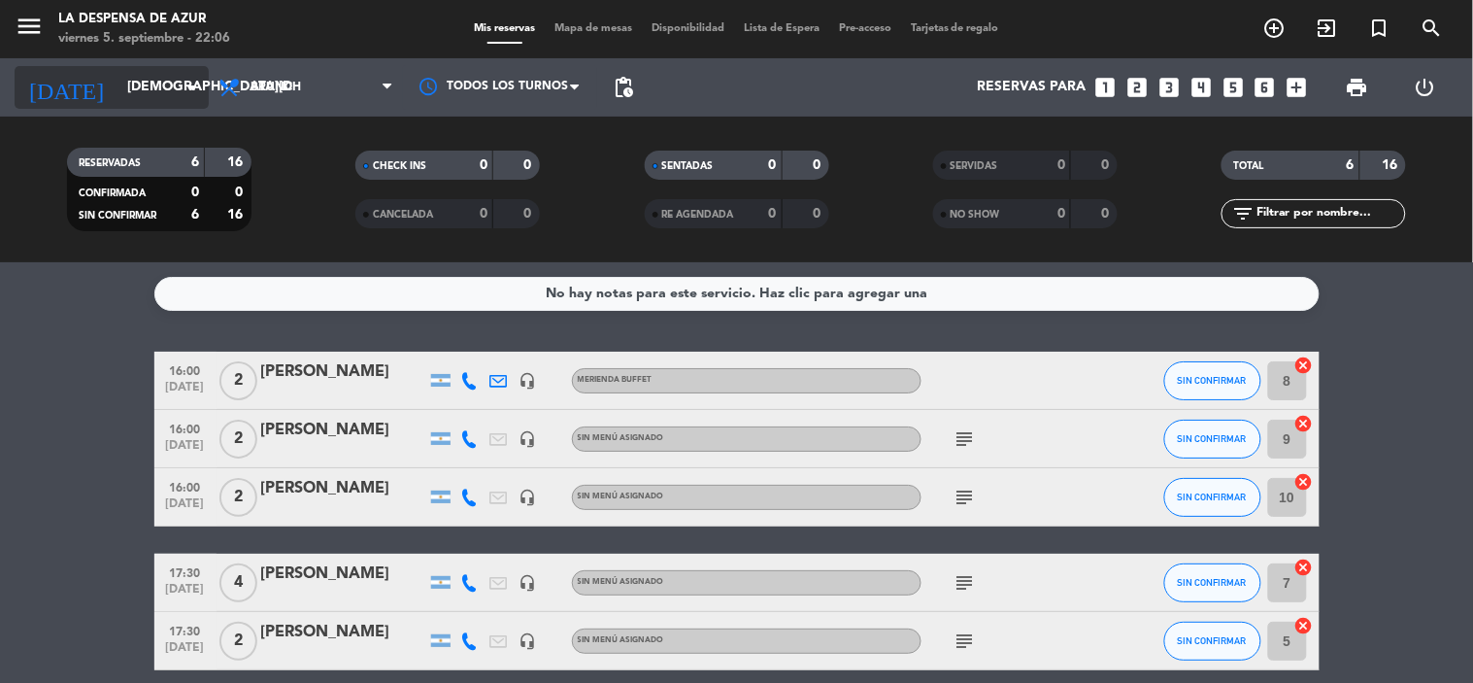
click at [159, 78] on input "[DEMOGRAPHIC_DATA][DATE]" at bounding box center [209, 87] width 184 height 35
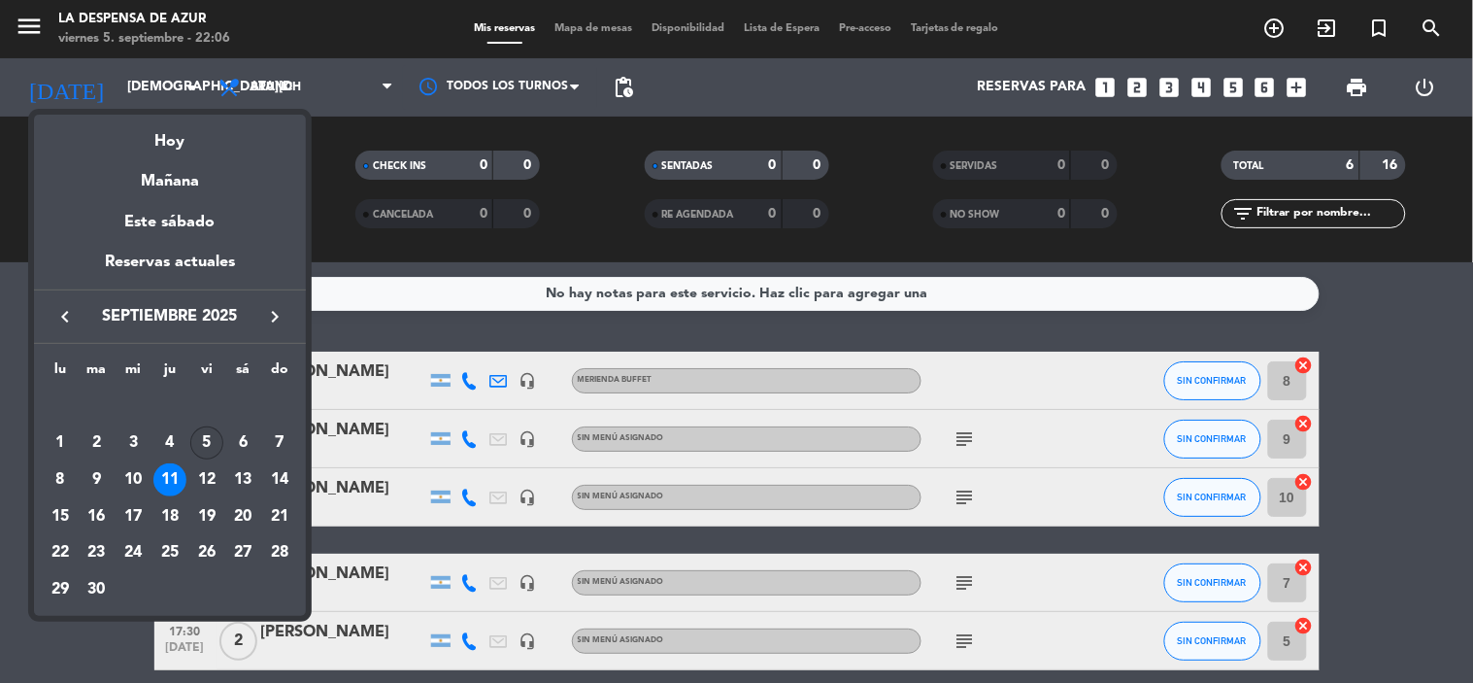
click at [207, 445] on div "5" at bounding box center [206, 442] width 33 height 33
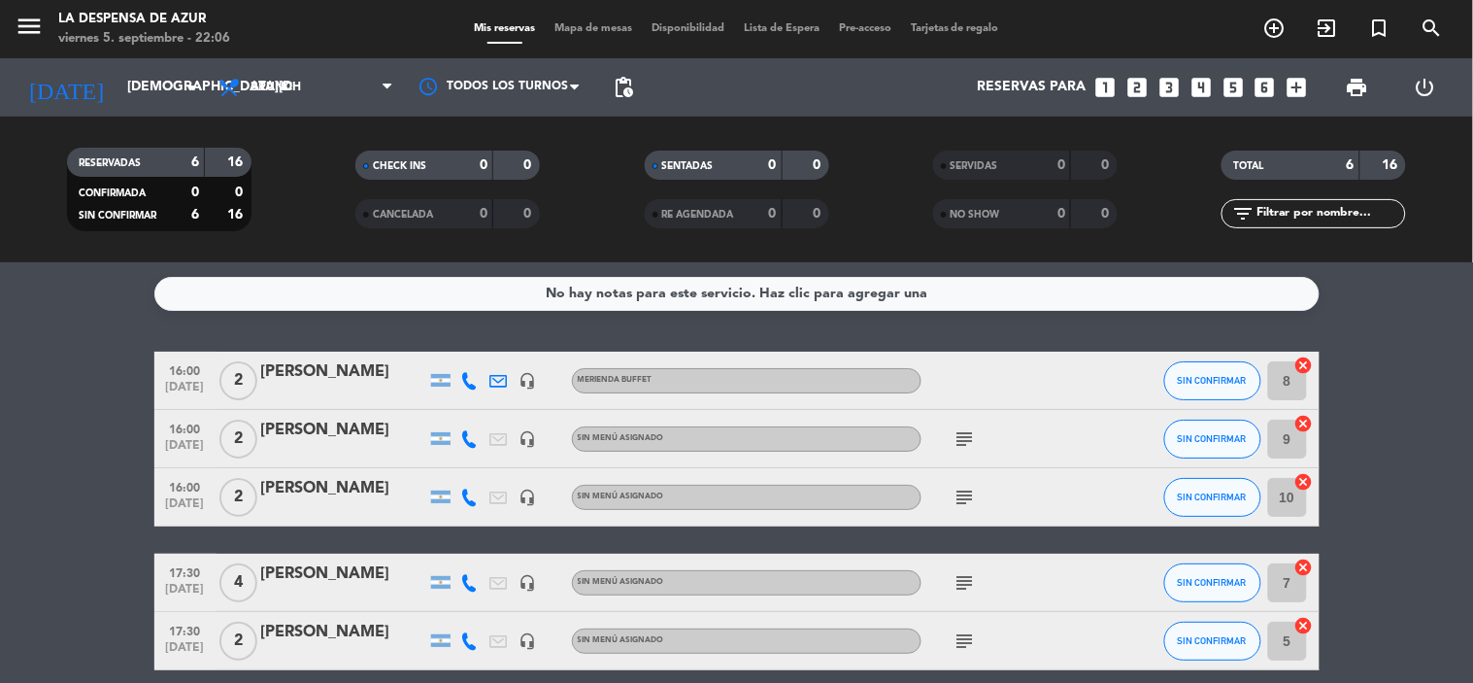
click at [207, 445] on span "[DATE]" at bounding box center [185, 450] width 49 height 22
type input "[DATE]"
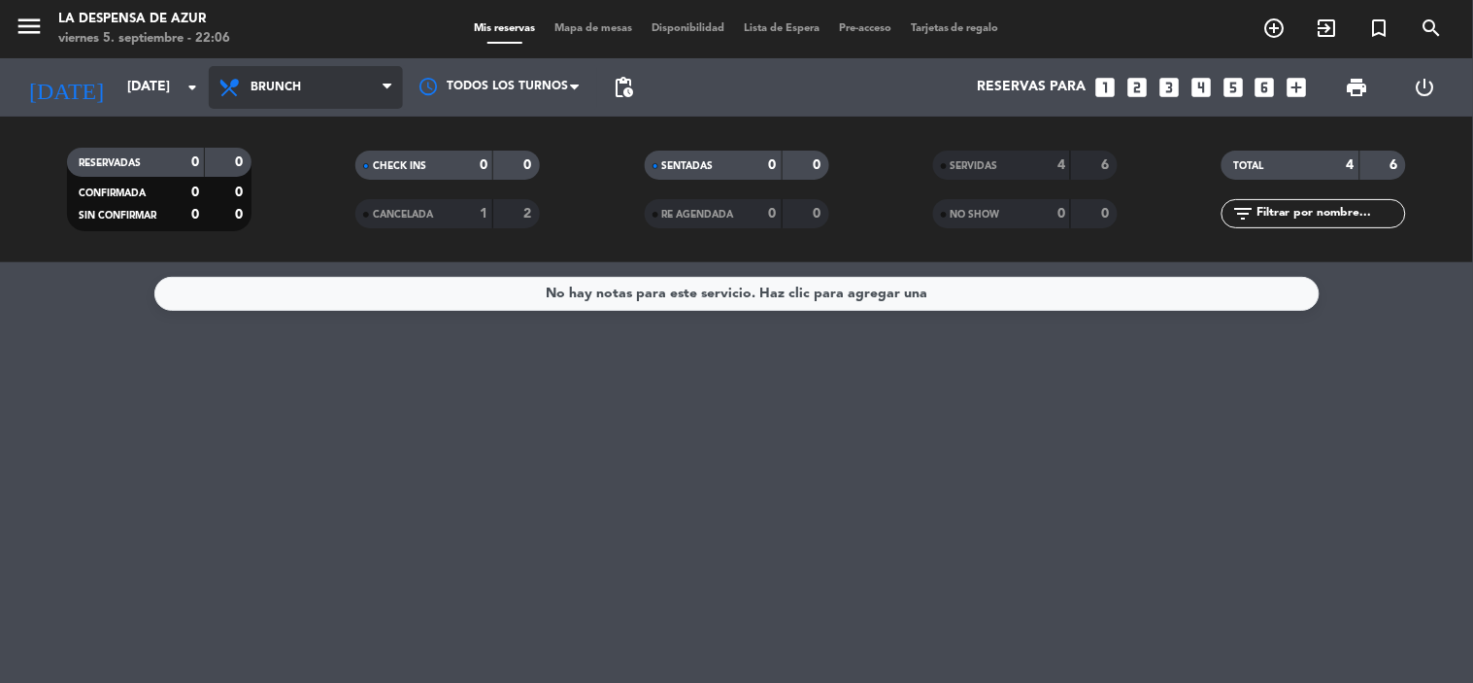
click at [338, 85] on span "Brunch" at bounding box center [306, 87] width 194 height 43
click at [348, 102] on span "Brunch" at bounding box center [306, 87] width 194 height 43
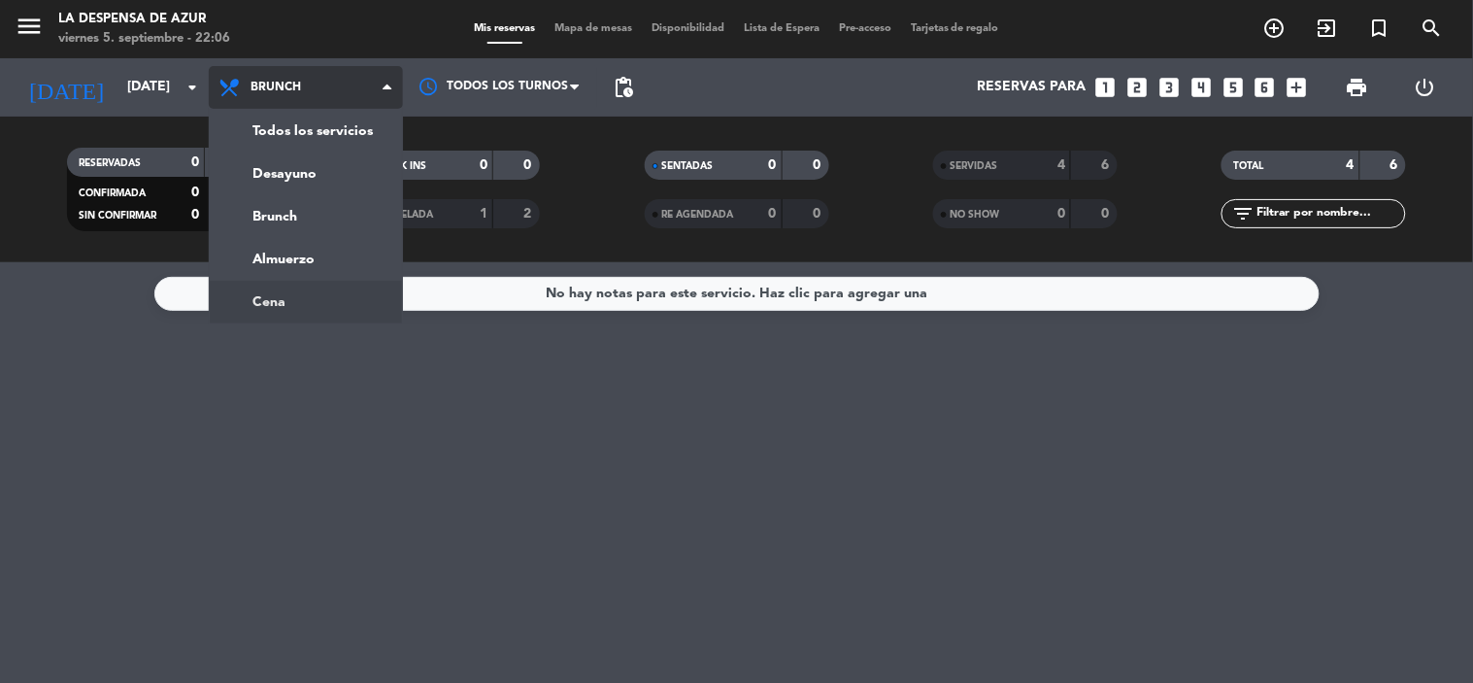
click at [313, 297] on ng-component "menu La Despensa de [PERSON_NAME][DATE] 5. septiembre - 22:06 Mis reservas Mapa…" at bounding box center [736, 341] width 1473 height 683
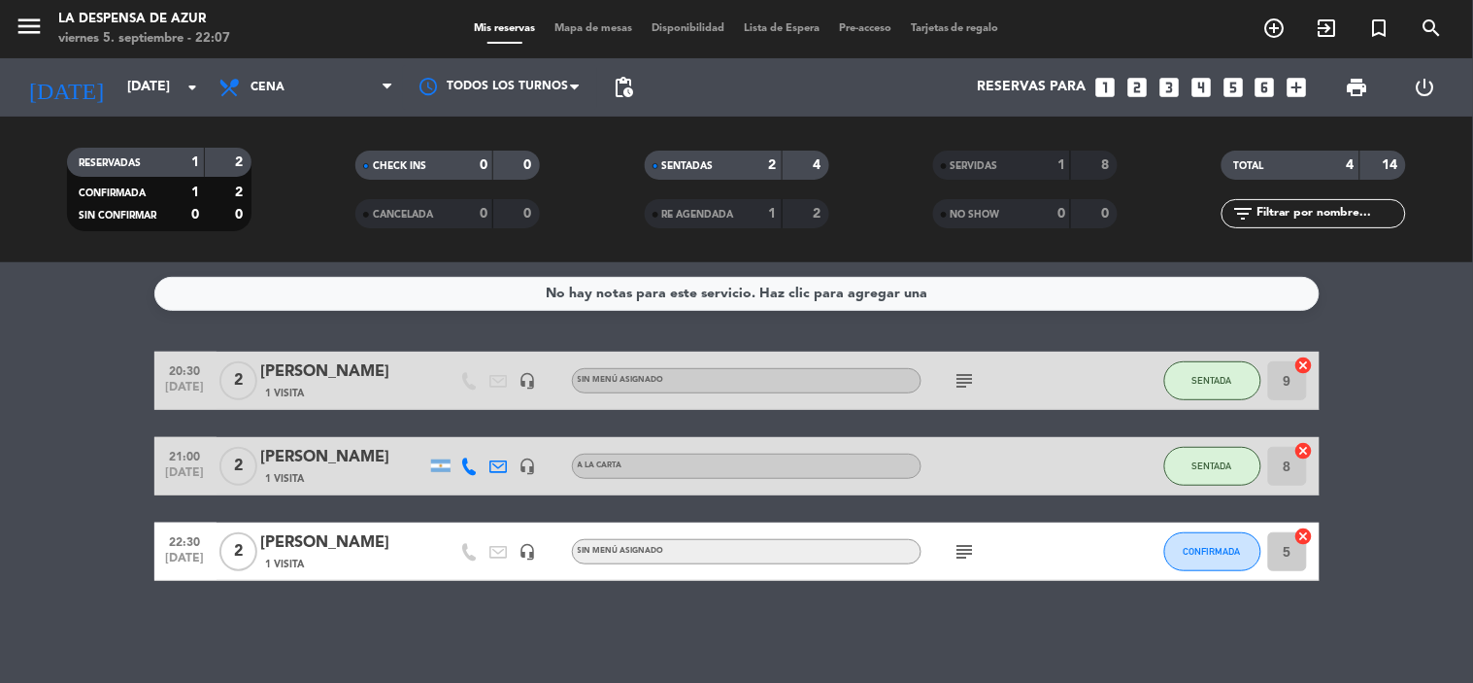
click at [962, 553] on icon "subject" at bounding box center [964, 551] width 23 height 23
click at [962, 550] on icon "subject" at bounding box center [964, 551] width 23 height 23
click at [971, 380] on icon "subject" at bounding box center [964, 380] width 23 height 23
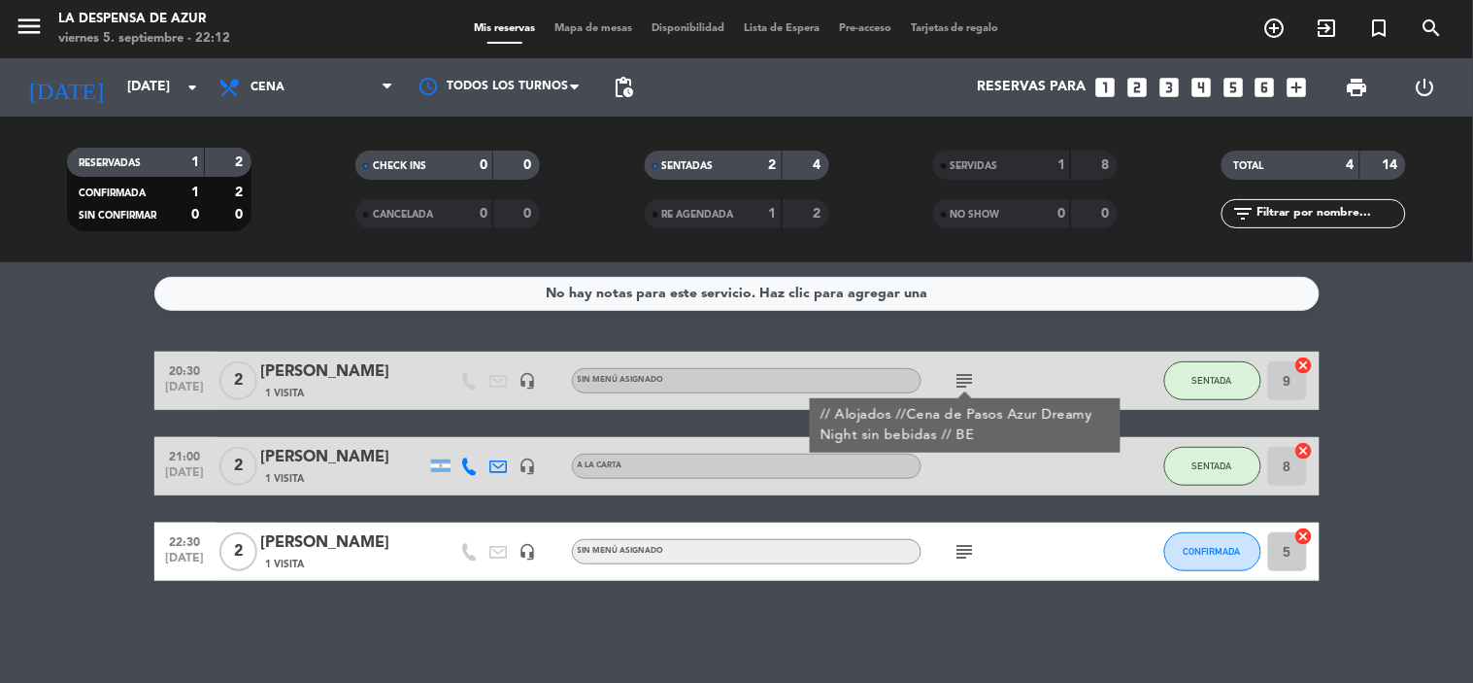
click at [956, 545] on icon "subject" at bounding box center [964, 551] width 23 height 23
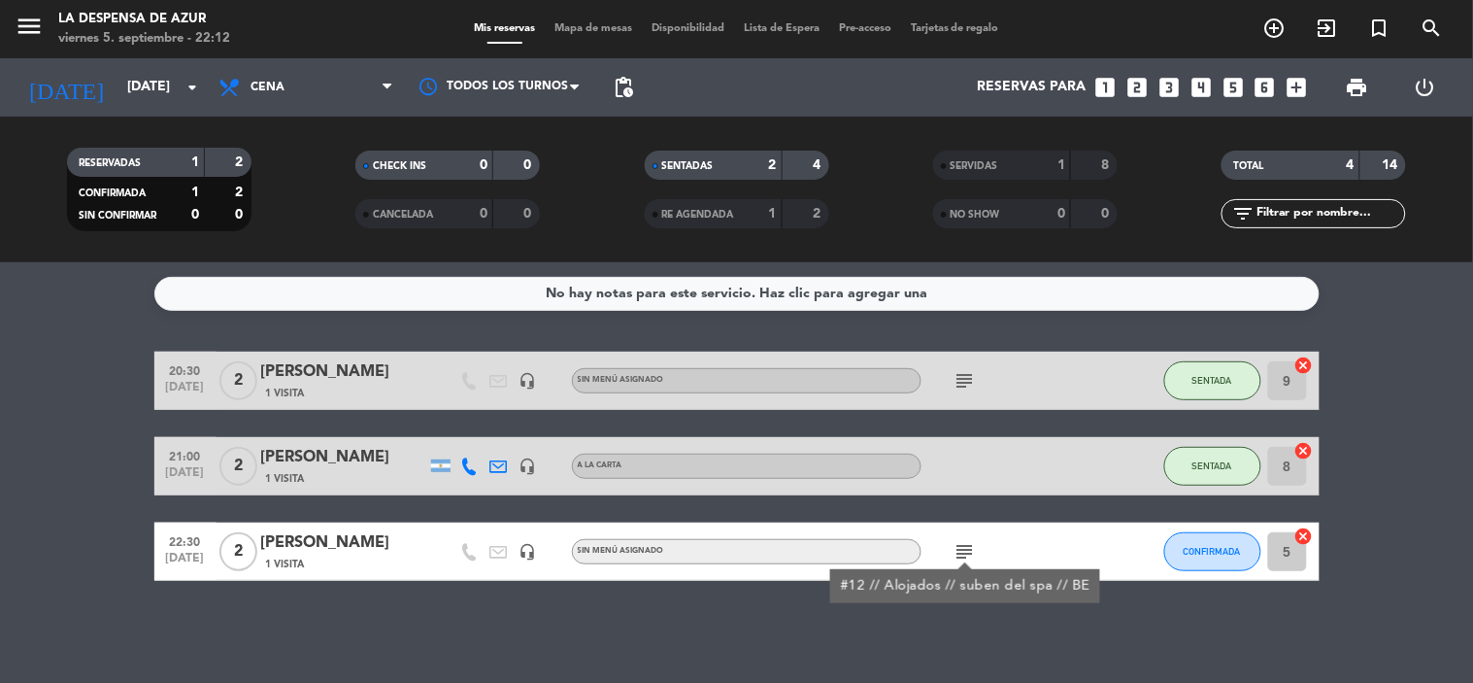
click at [1027, 532] on div "subject #12 // Alojados // suben del spa // BE" at bounding box center [1008, 550] width 175 height 57
click at [972, 373] on icon "subject" at bounding box center [964, 380] width 23 height 23
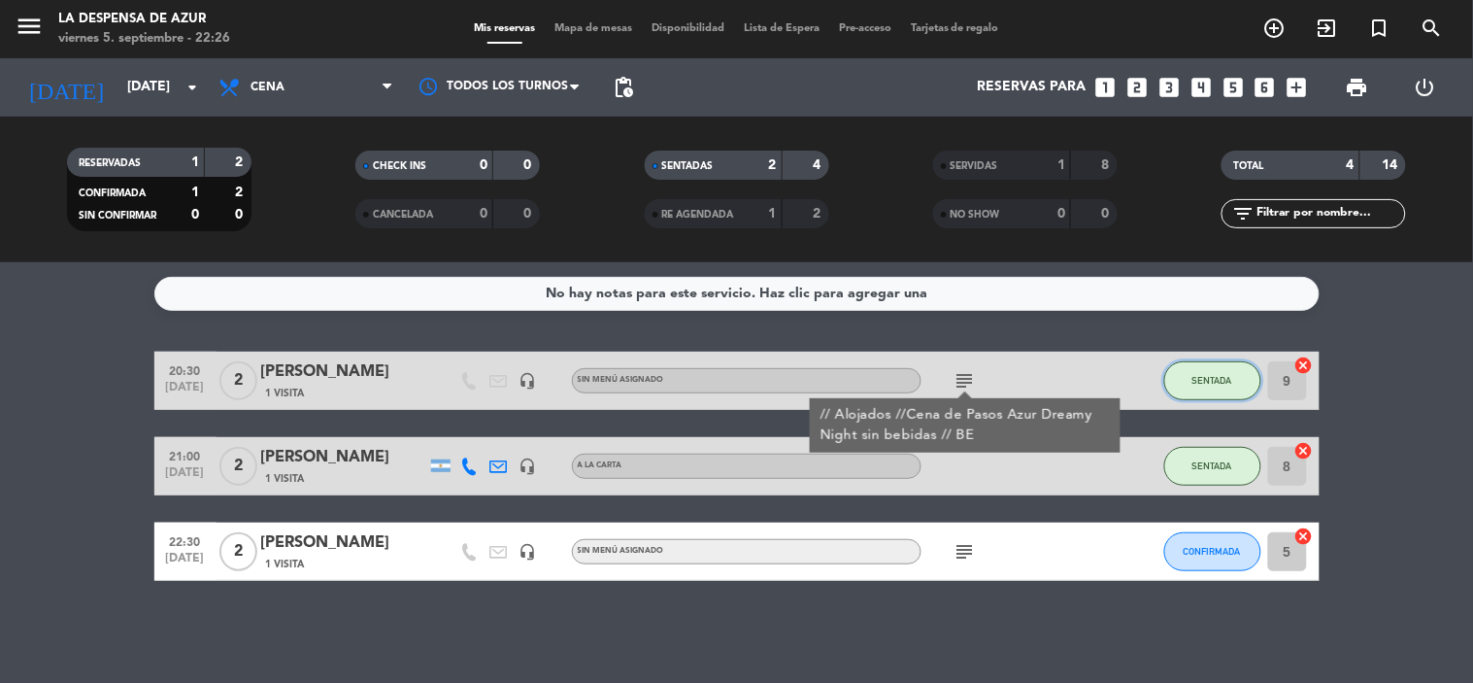
click at [1198, 371] on button "SENTADA" at bounding box center [1212, 380] width 97 height 39
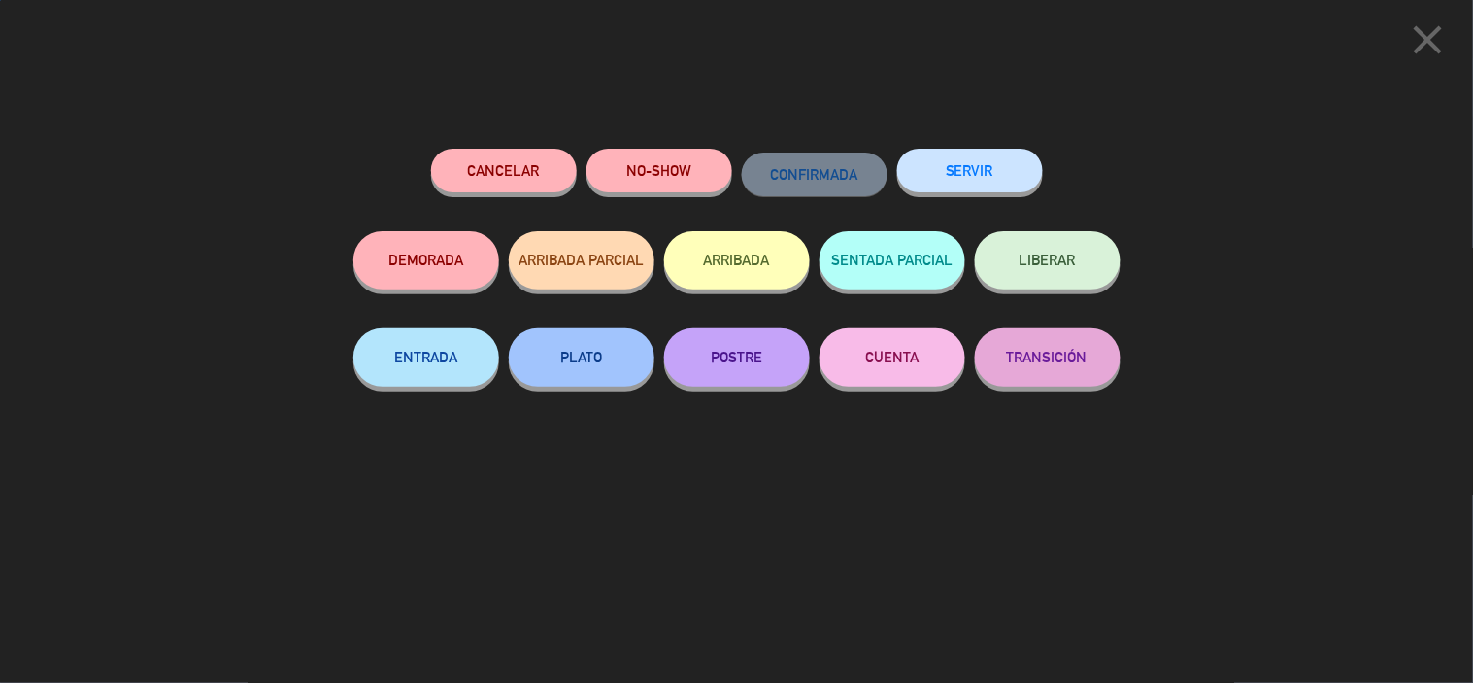
click at [972, 170] on button "SERVIR" at bounding box center [970, 171] width 146 height 44
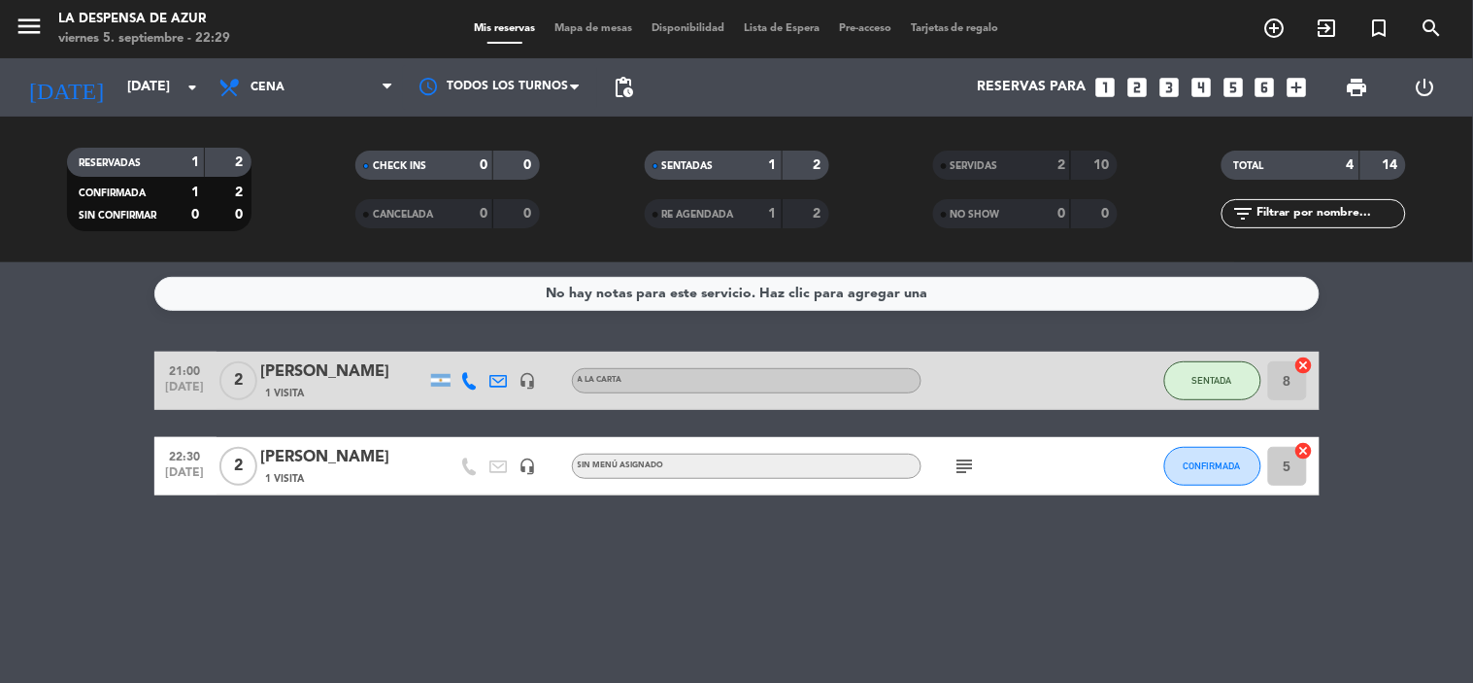
click at [566, 20] on div "Mis reservas Mapa de mesas Disponibilidad Lista de Espera Pre-acceso Tarjetas d…" at bounding box center [736, 28] width 545 height 17
click at [563, 20] on div "Mis reservas Mapa de mesas Disponibilidad Lista de Espera Pre-acceso Tarjetas d…" at bounding box center [736, 28] width 545 height 17
click at [610, 23] on span "Mapa de mesas" at bounding box center [593, 28] width 97 height 11
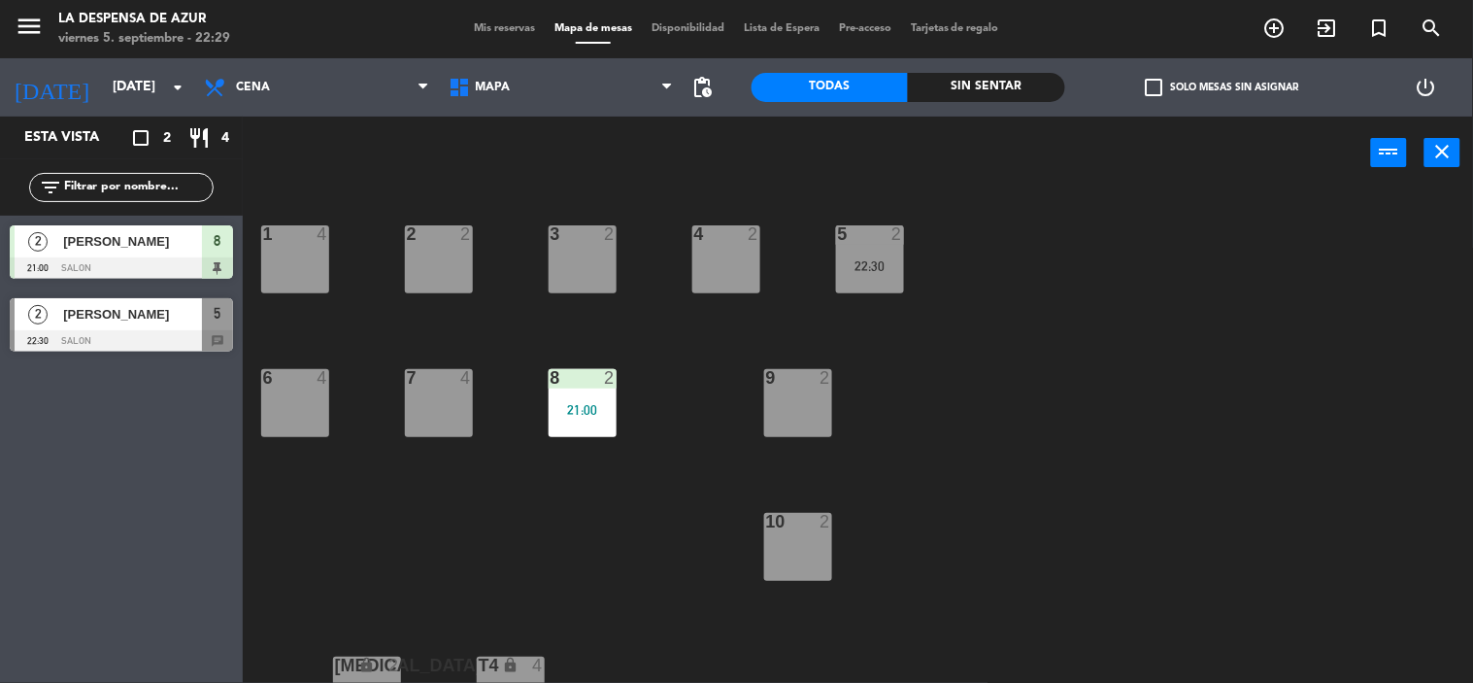
click at [305, 428] on div "6 4" at bounding box center [295, 403] width 68 height 68
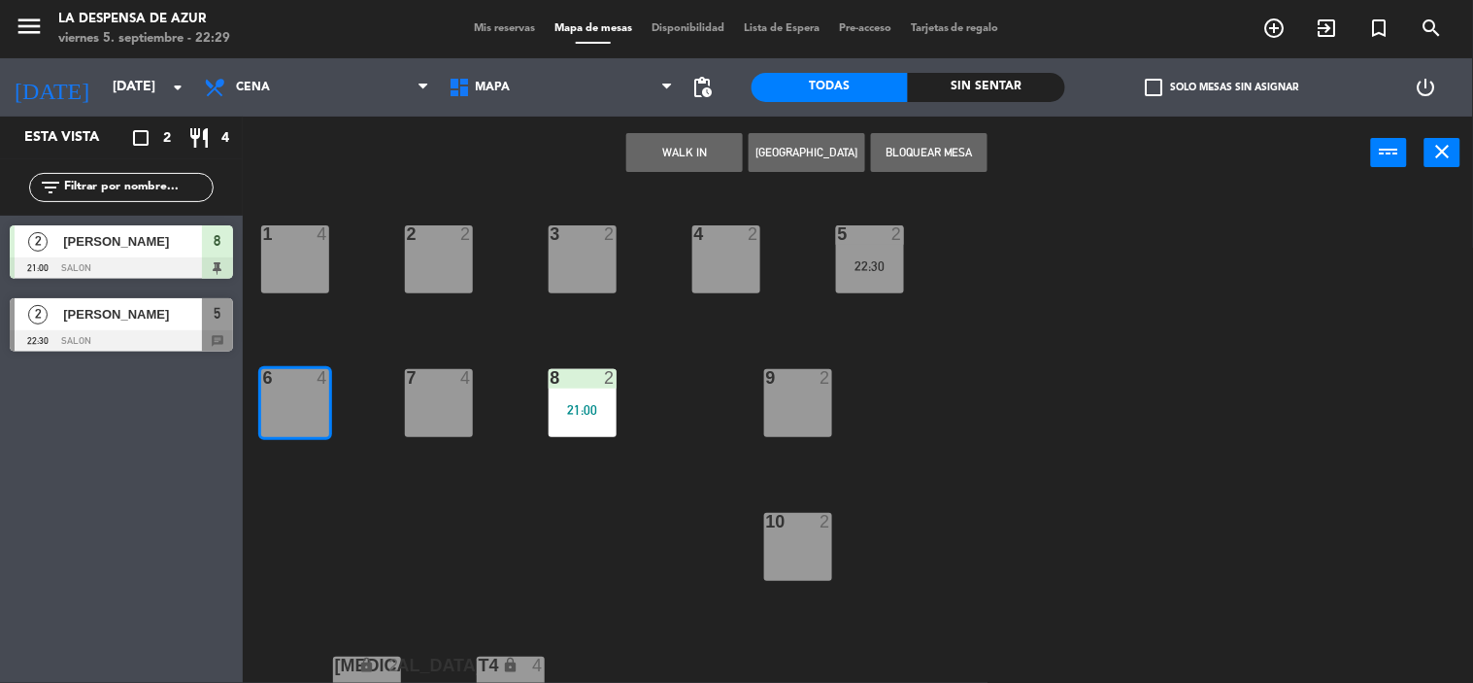
click at [702, 158] on button "WALK IN" at bounding box center [684, 152] width 117 height 39
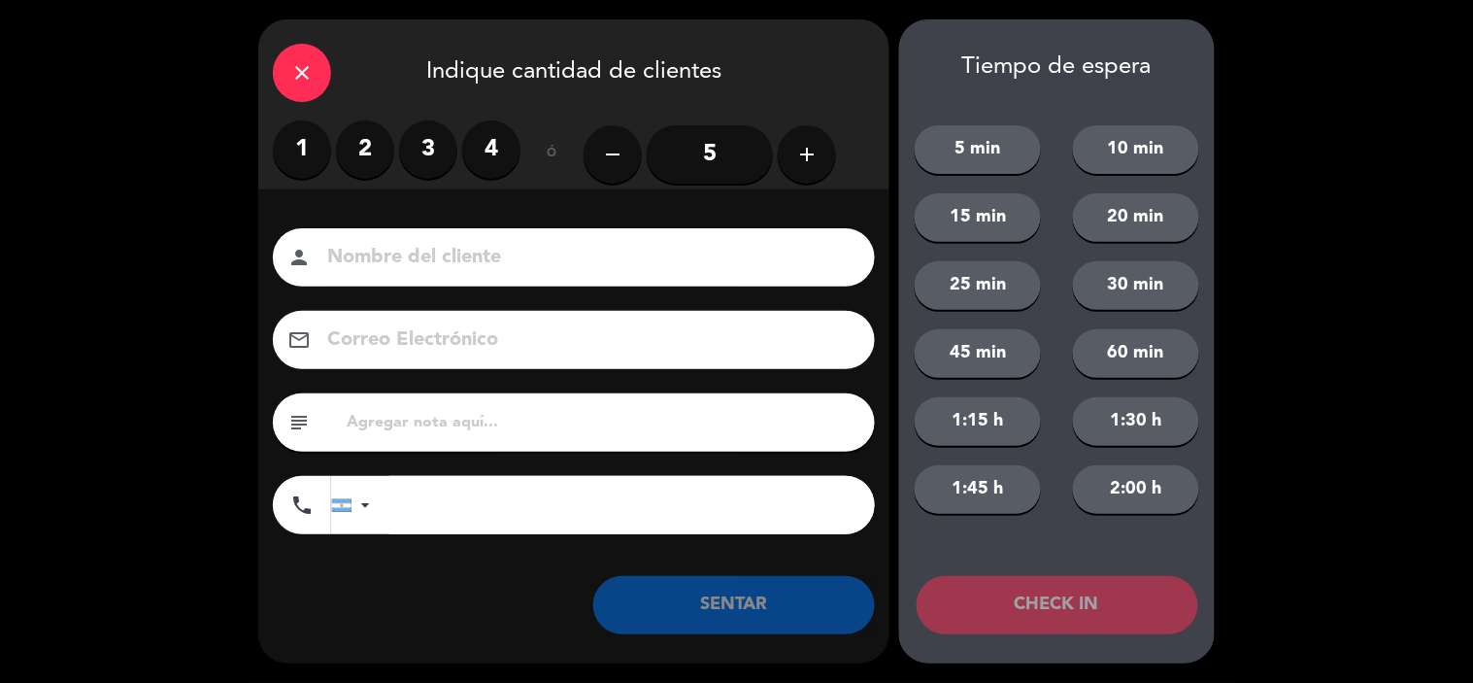
click at [365, 156] on label "2" at bounding box center [365, 149] width 58 height 58
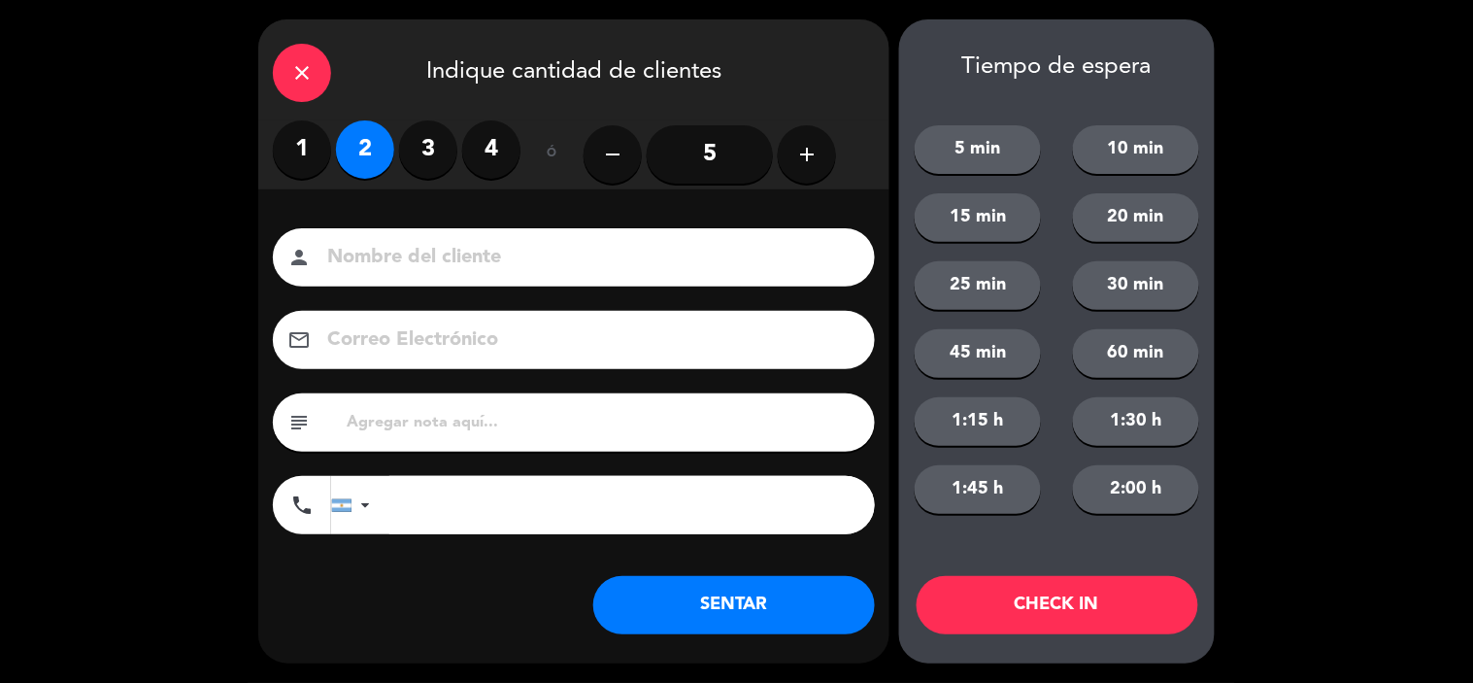
click at [420, 265] on input at bounding box center [587, 258] width 524 height 34
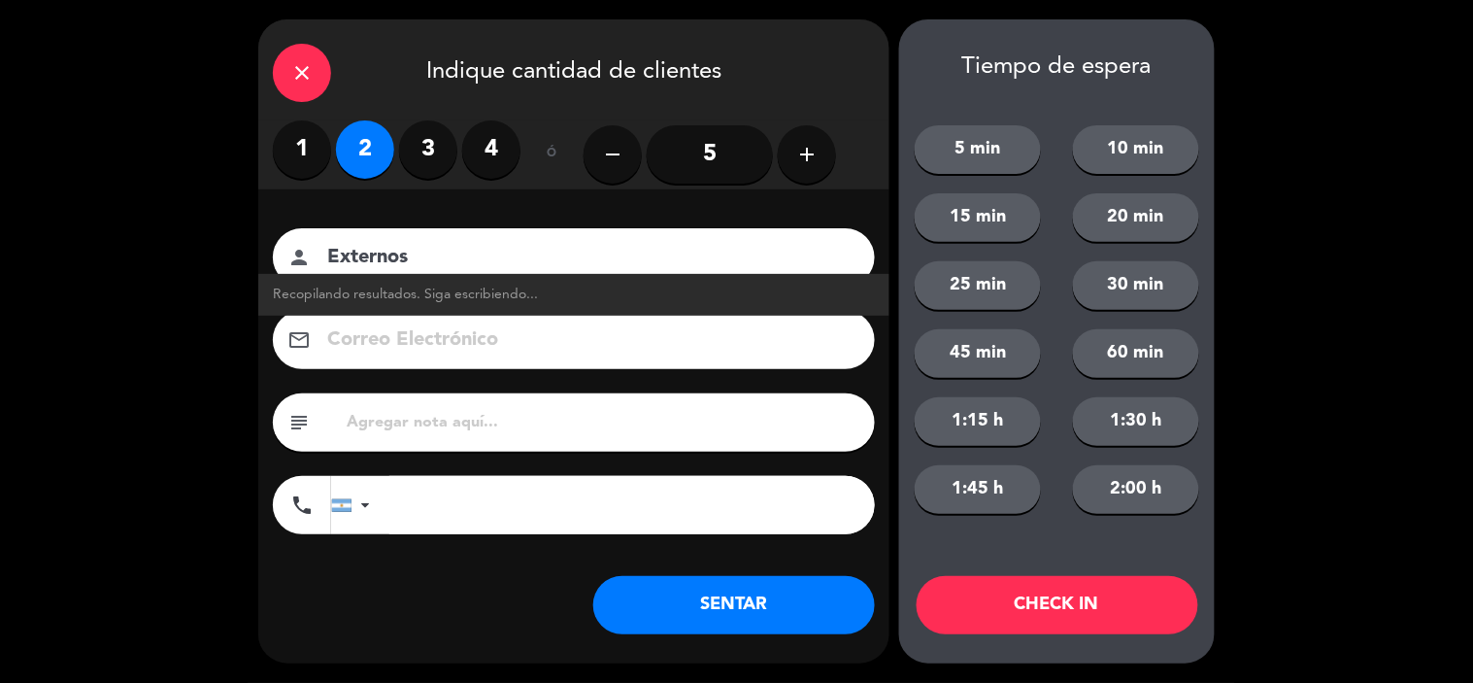
type input "Externos"
click at [772, 608] on button "SENTAR" at bounding box center [734, 605] width 282 height 58
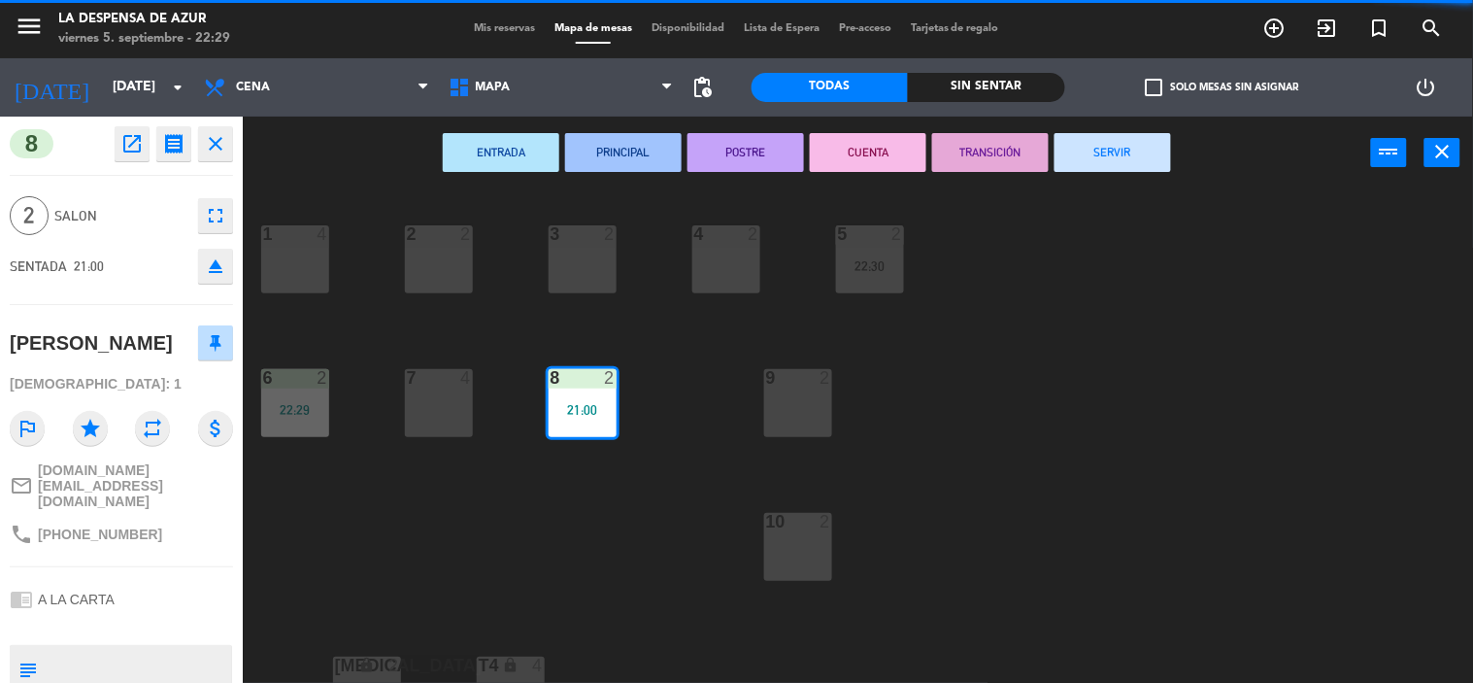
drag, startPoint x: 589, startPoint y: 394, endPoint x: 287, endPoint y: 260, distance: 330.4
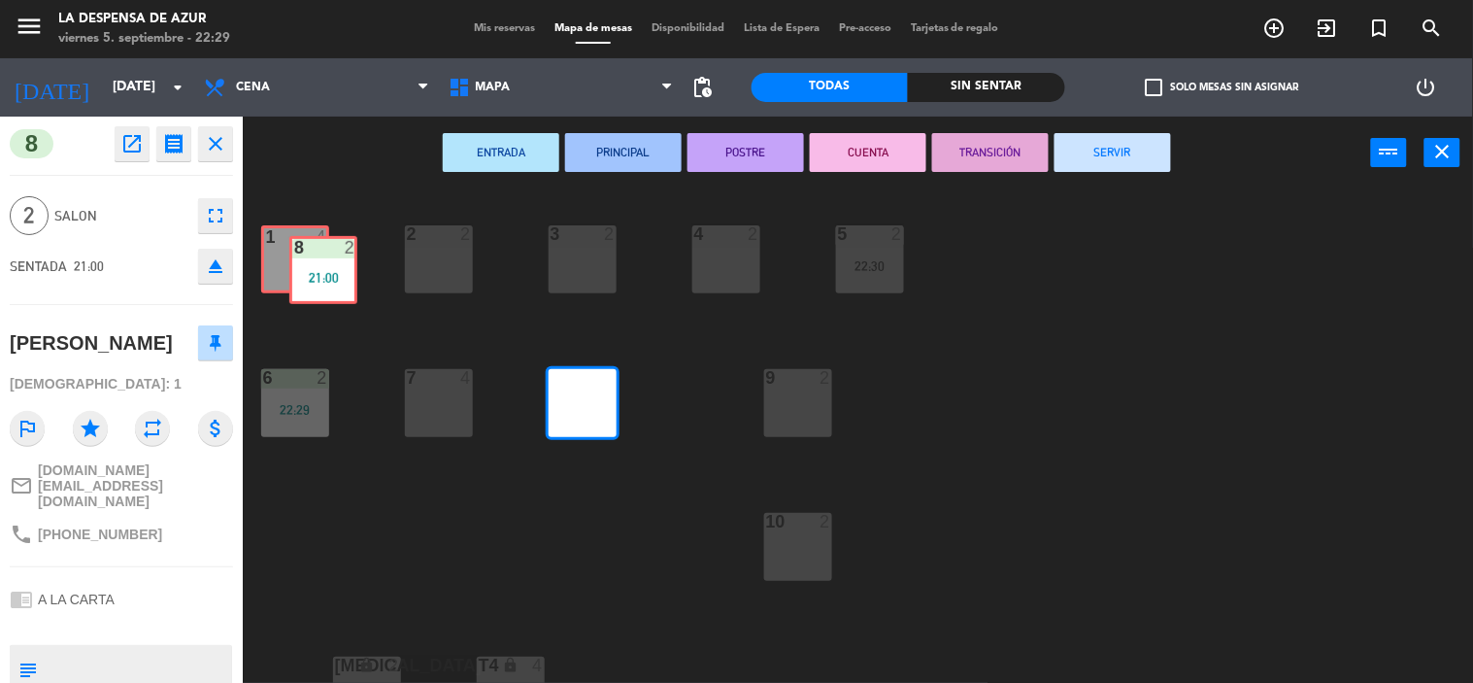
drag, startPoint x: 578, startPoint y: 406, endPoint x: 315, endPoint y: 270, distance: 296.2
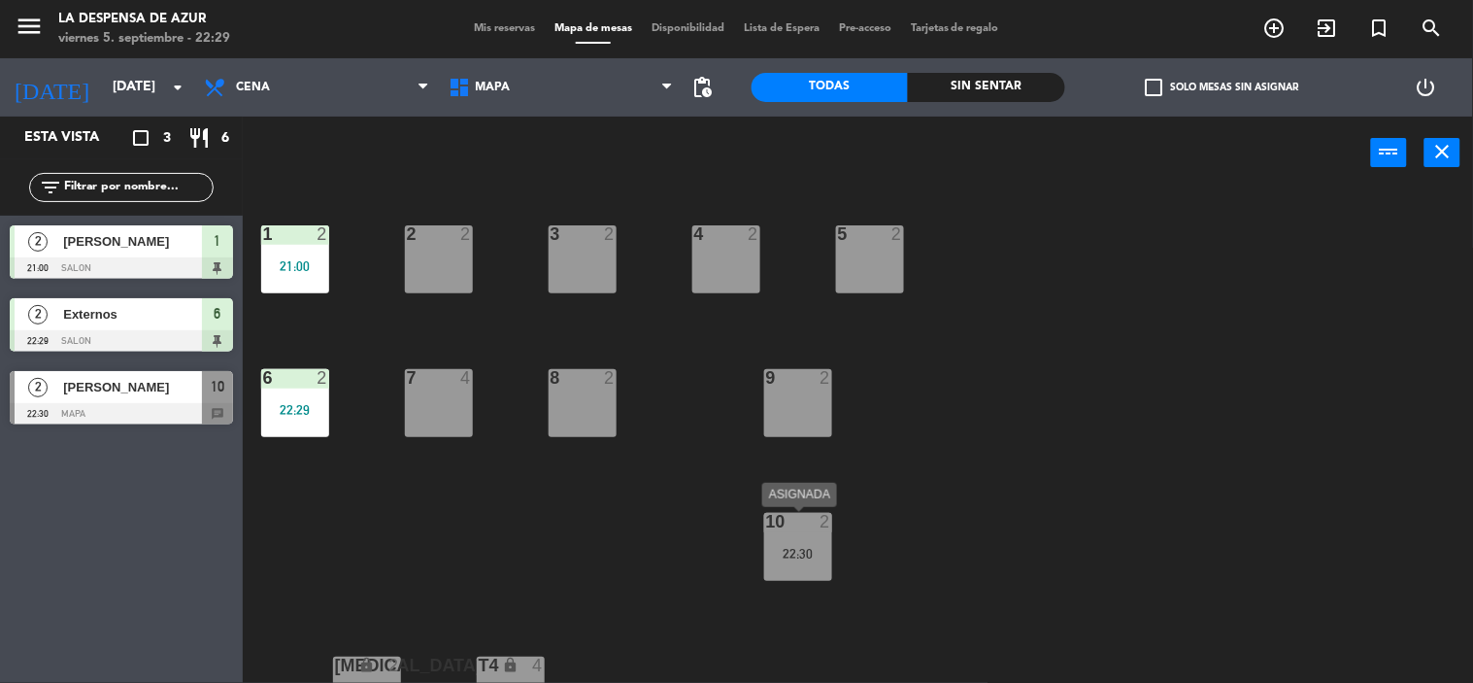
drag, startPoint x: 867, startPoint y: 266, endPoint x: 806, endPoint y: 548, distance: 288.1
click at [985, 534] on div "1 2 21:00 2 2 3 2 4 2 5 2 6 2 22:29 7 4 8 2 9 2 10 2 22:30 [MEDICAL_DATA] lock …" at bounding box center [865, 436] width 1216 height 493
click at [486, 25] on span "Mis reservas" at bounding box center [504, 28] width 81 height 11
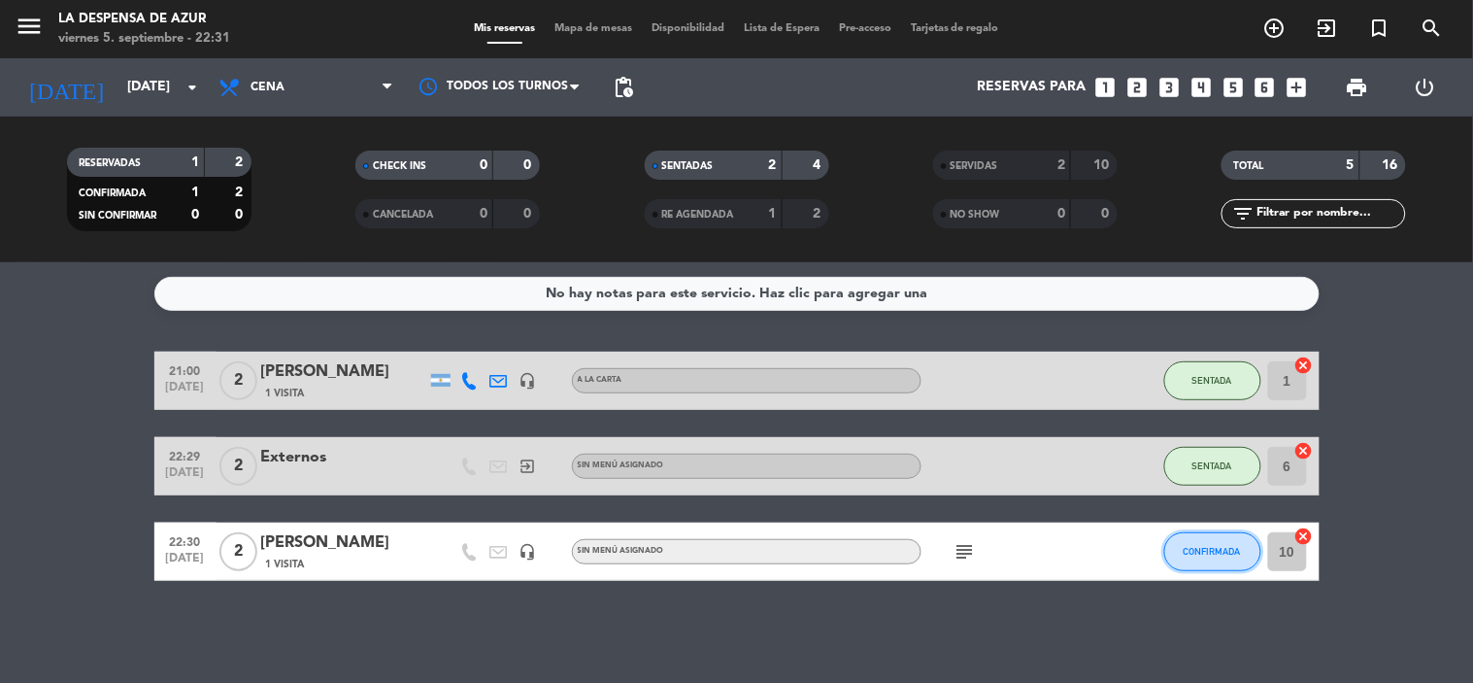
click at [1219, 559] on button "CONFIRMADA" at bounding box center [1212, 551] width 97 height 39
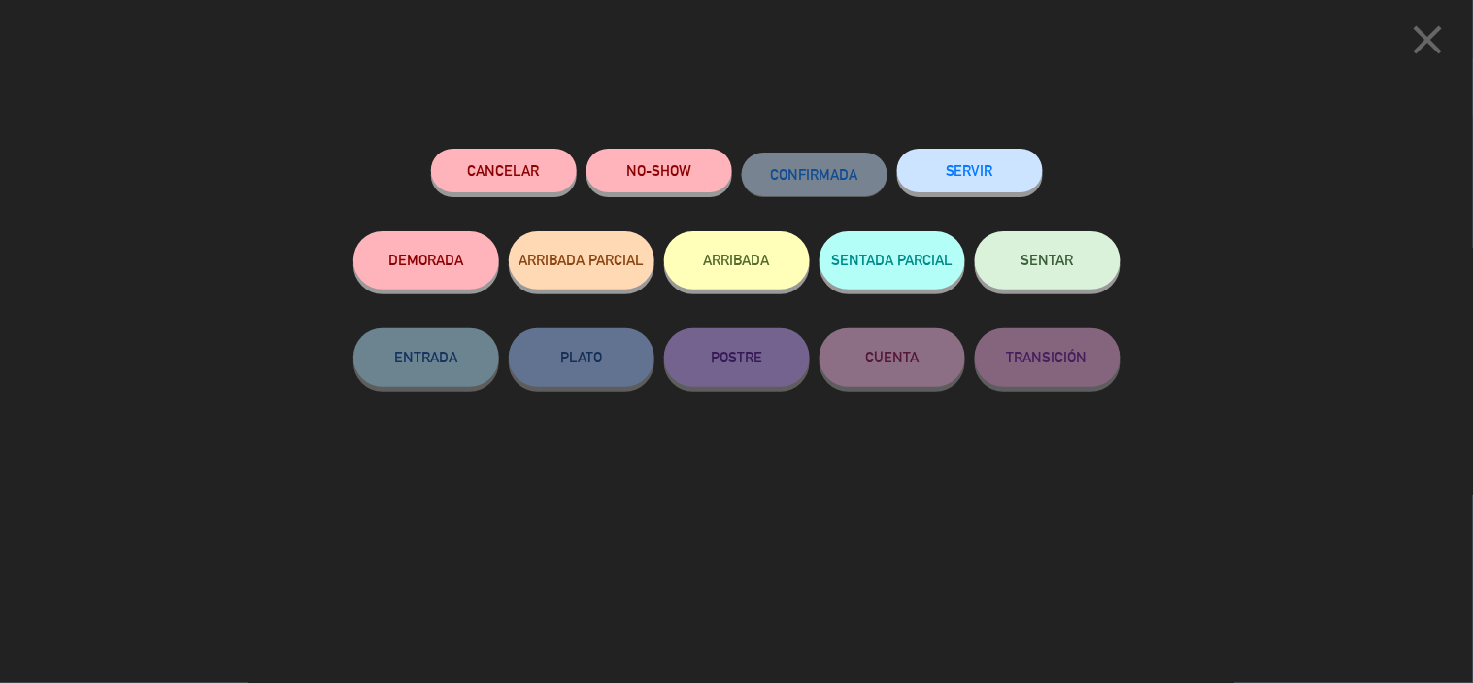
click at [1060, 272] on button "SENTAR" at bounding box center [1048, 260] width 146 height 58
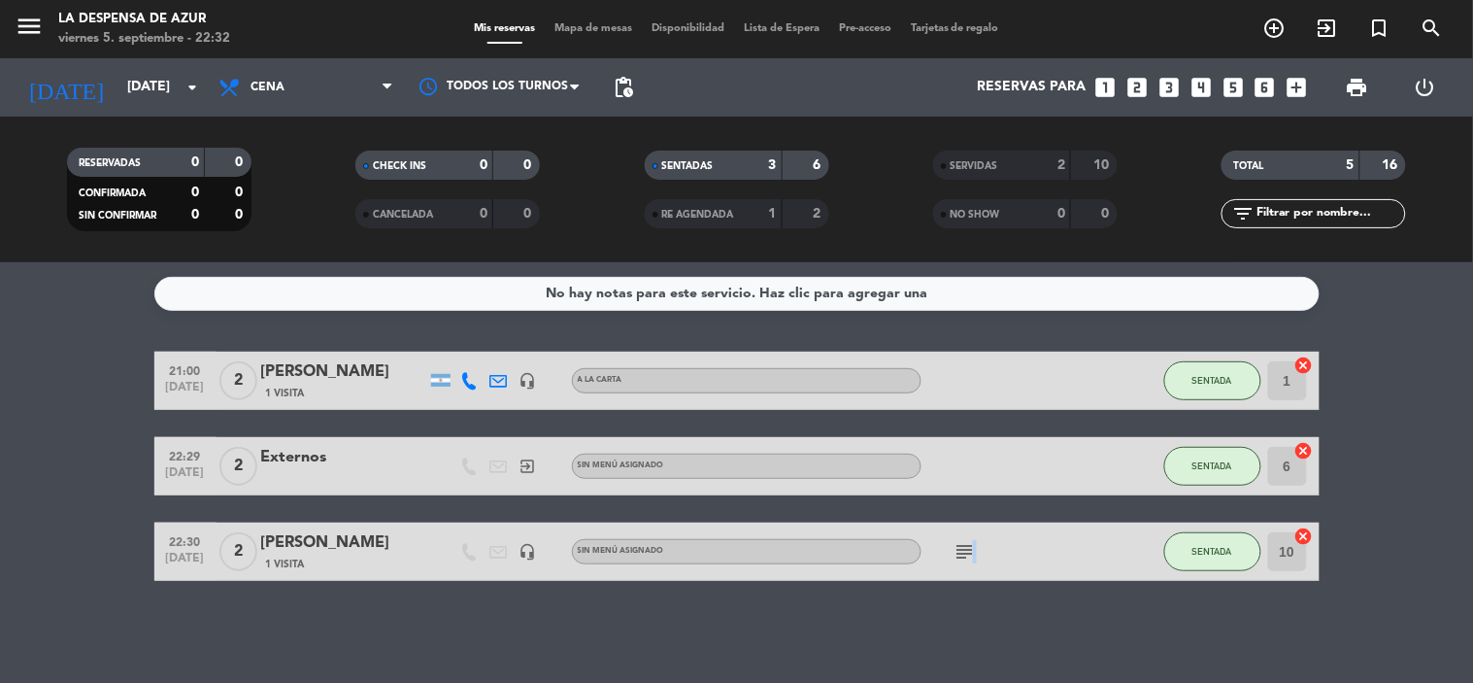
click at [972, 561] on icon "subject" at bounding box center [964, 551] width 23 height 23
click at [968, 559] on icon "subject" at bounding box center [964, 551] width 23 height 23
click at [964, 549] on icon "subject" at bounding box center [964, 551] width 23 height 23
